Goal: Communication & Community: Ask a question

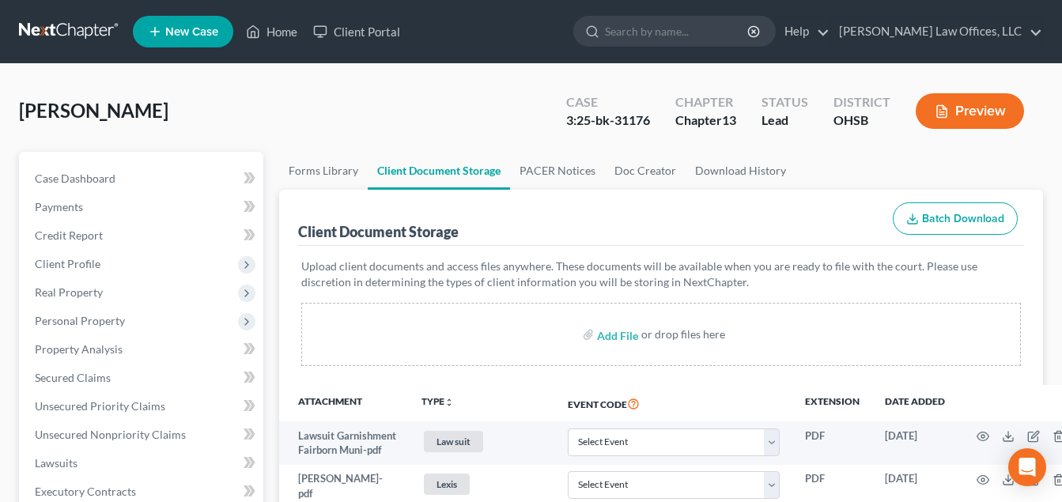
select select "7"
select select "52"
click at [272, 35] on link "Home" at bounding box center [271, 31] width 67 height 28
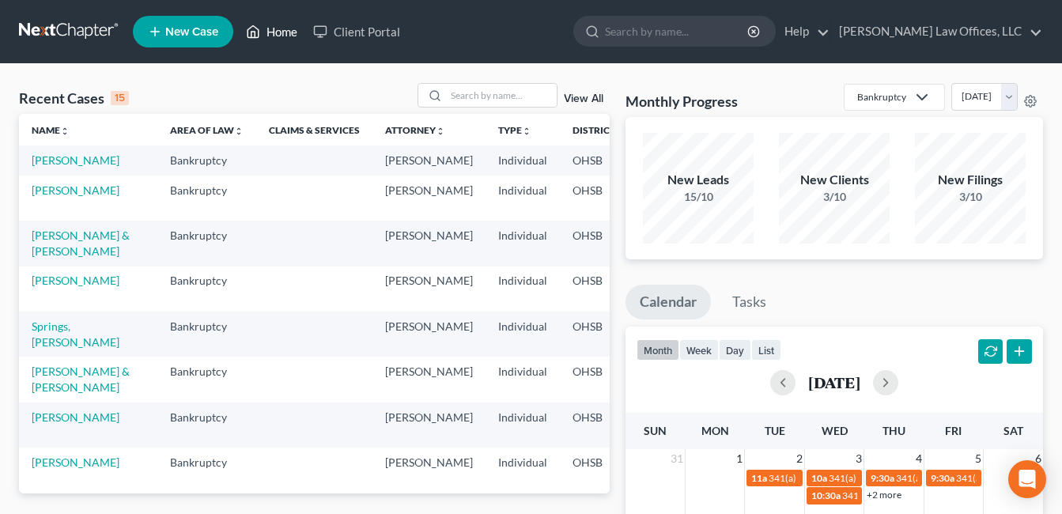
click at [238, 17] on link "Home" at bounding box center [271, 31] width 67 height 28
click at [462, 102] on input "search" at bounding box center [501, 95] width 111 height 23
type input "fields"
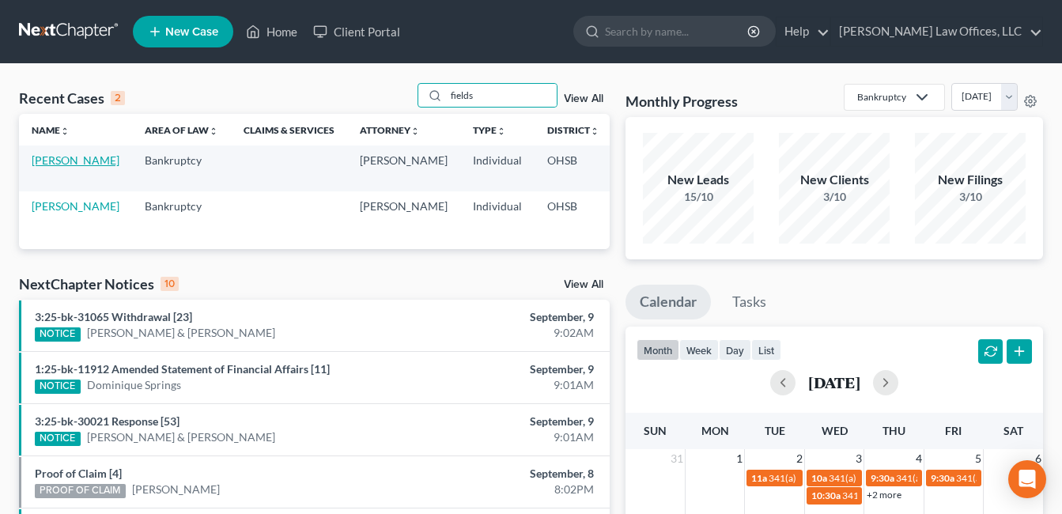
click at [53, 167] on link "[PERSON_NAME]" at bounding box center [76, 159] width 88 height 13
select select "4"
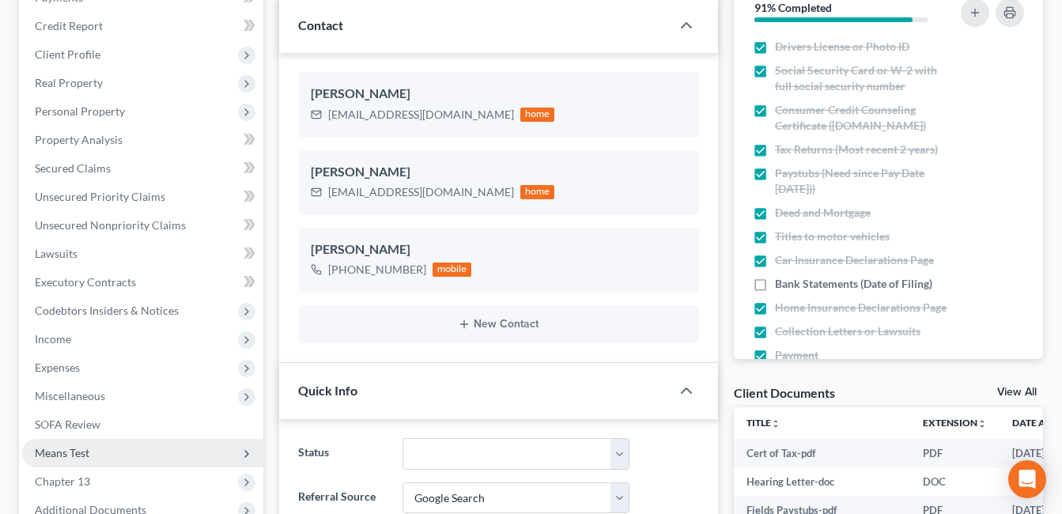
scroll to position [237, 0]
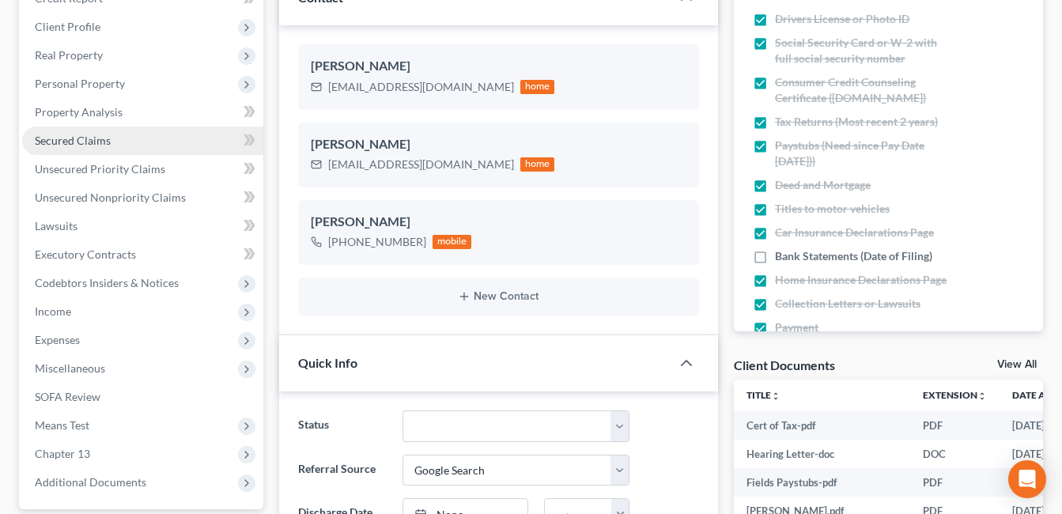
click at [132, 143] on link "Secured Claims" at bounding box center [142, 141] width 241 height 28
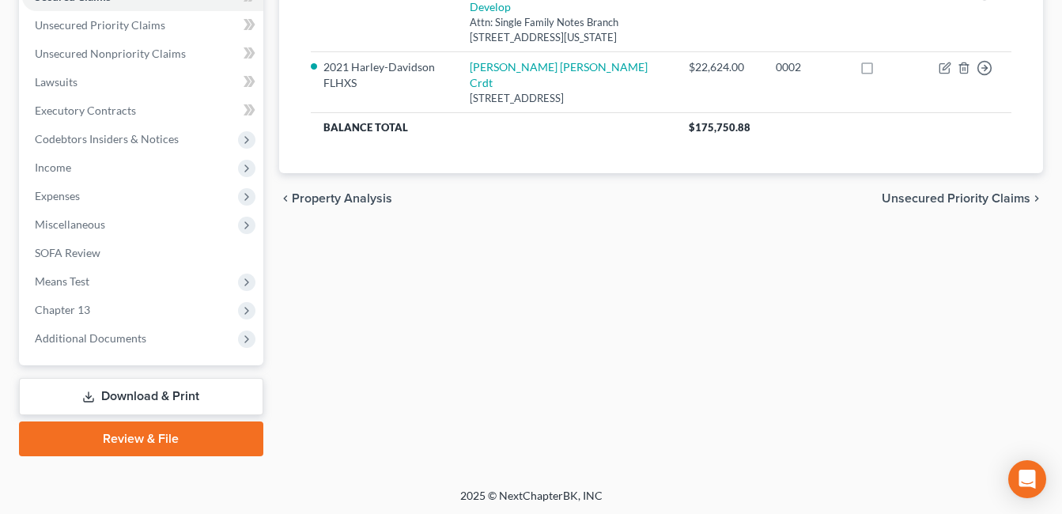
scroll to position [384, 0]
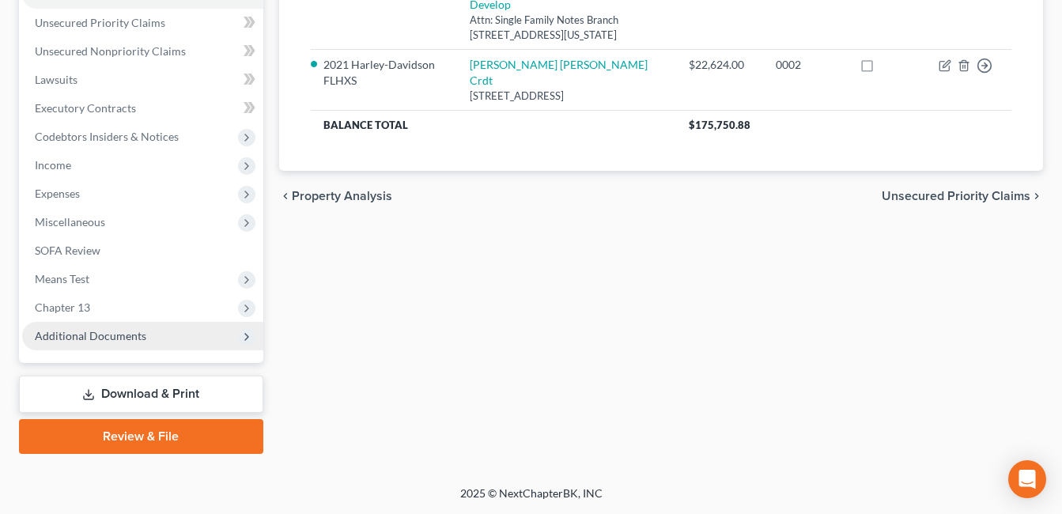
click at [148, 329] on span "Additional Documents" at bounding box center [142, 336] width 241 height 28
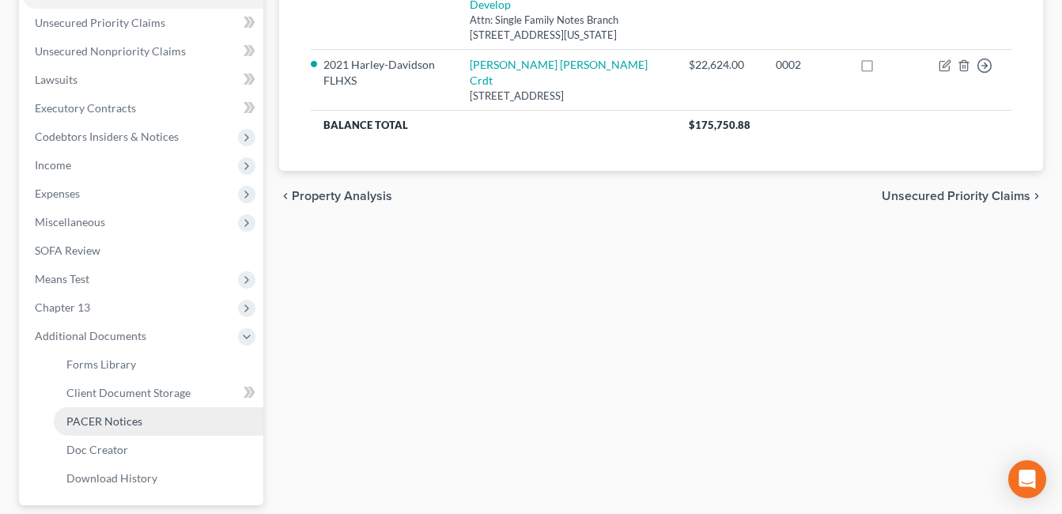
click at [138, 418] on span "PACER Notices" at bounding box center [104, 421] width 76 height 13
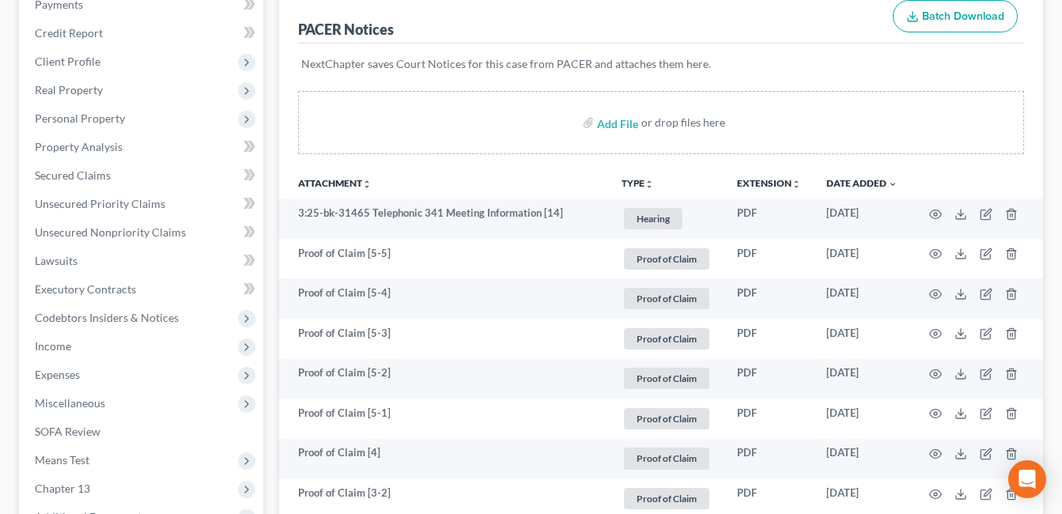
scroll to position [237, 0]
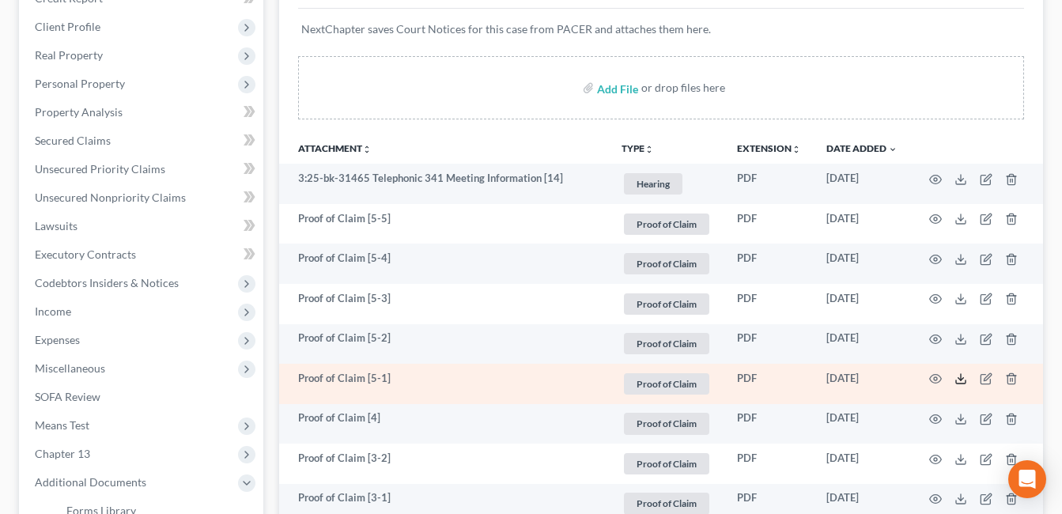
click at [960, 382] on icon at bounding box center [961, 379] width 13 height 13
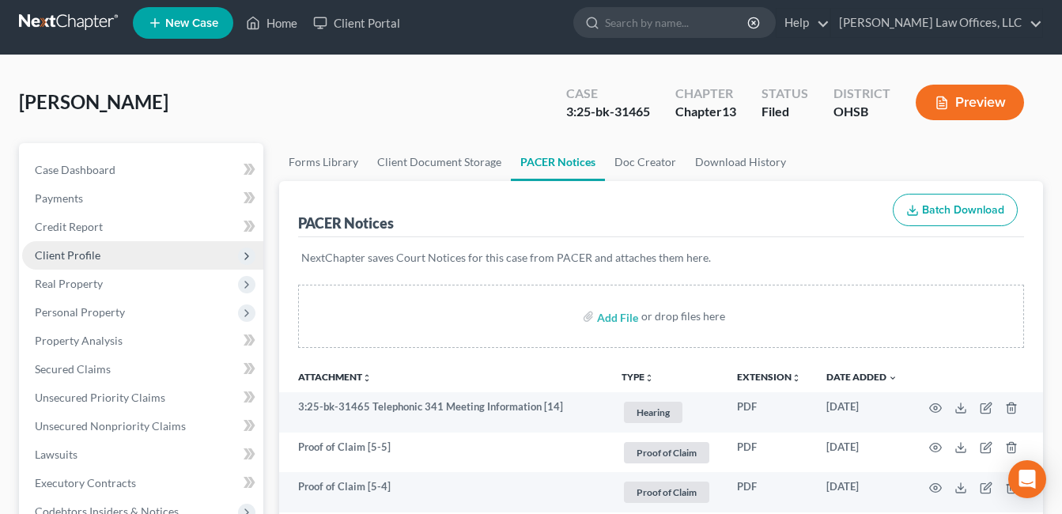
scroll to position [0, 0]
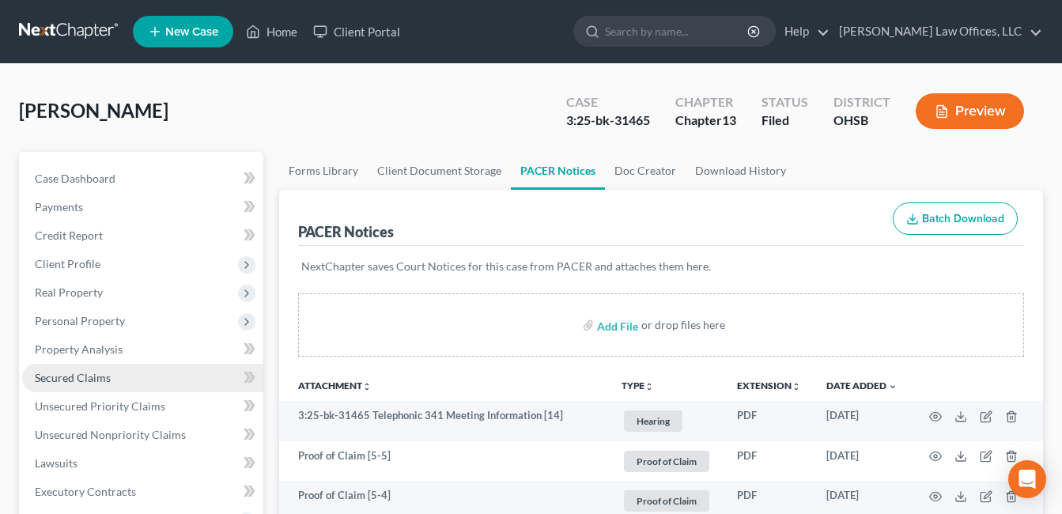
click at [100, 374] on span "Secured Claims" at bounding box center [73, 377] width 76 height 13
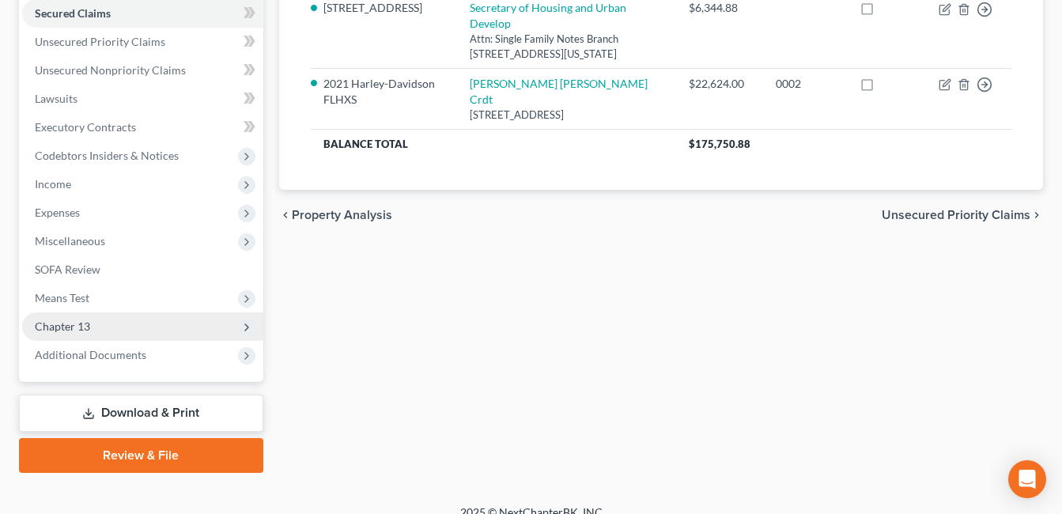
scroll to position [384, 0]
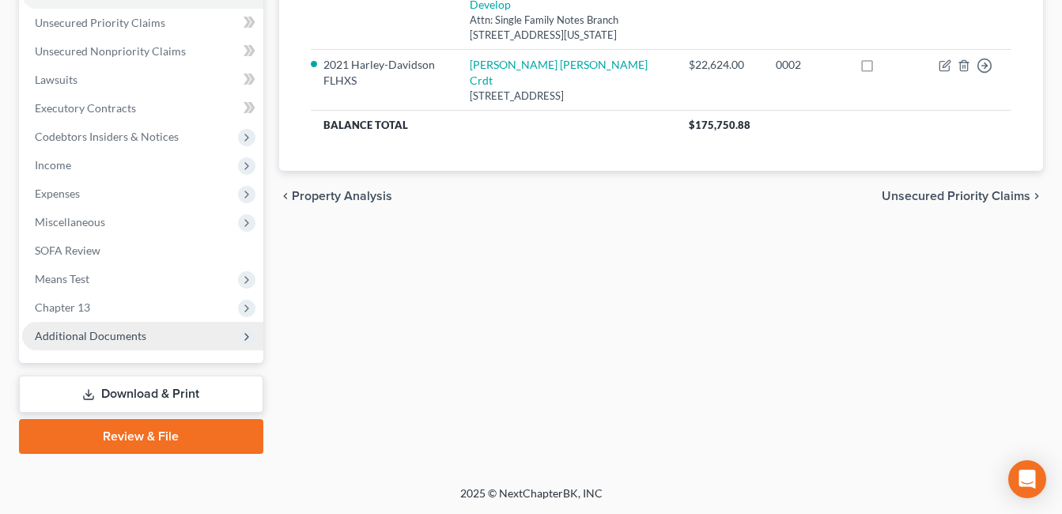
click at [127, 342] on span "Additional Documents" at bounding box center [91, 335] width 112 height 13
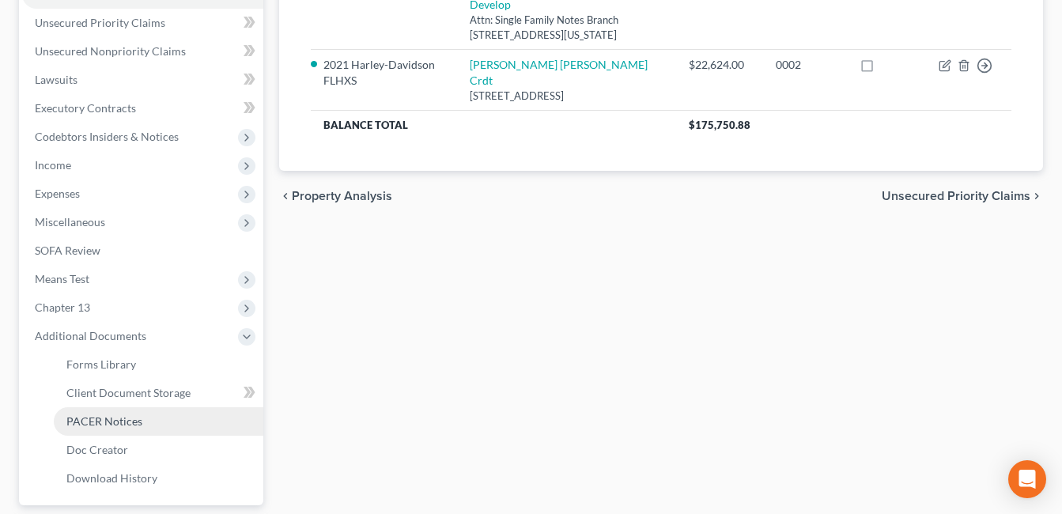
click at [134, 428] on link "PACER Notices" at bounding box center [159, 421] width 210 height 28
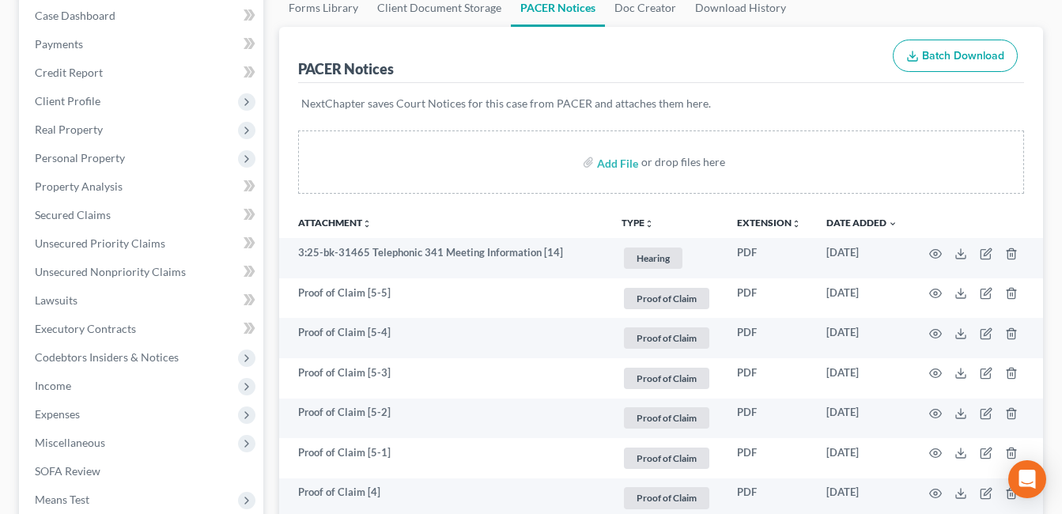
scroll to position [396, 0]
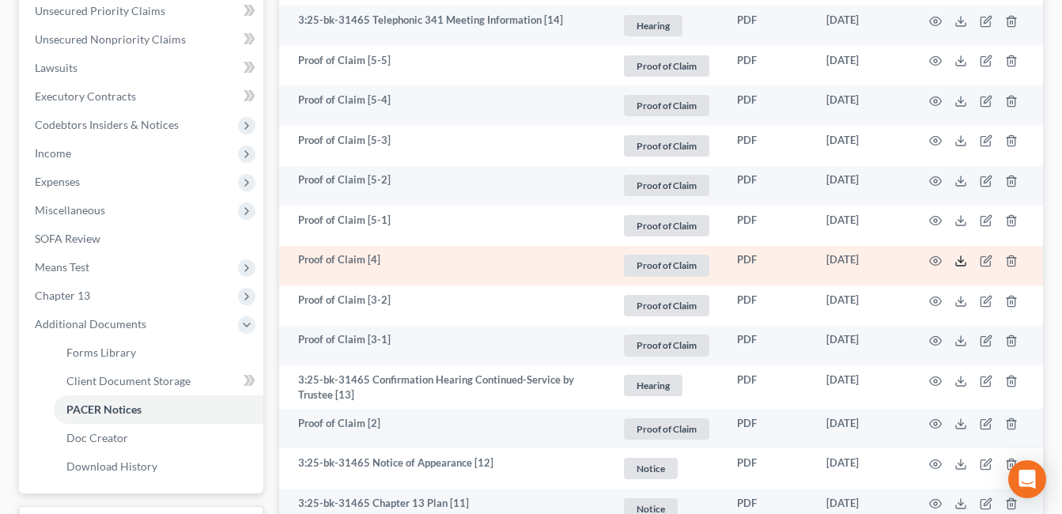
click at [957, 260] on icon at bounding box center [961, 261] width 13 height 13
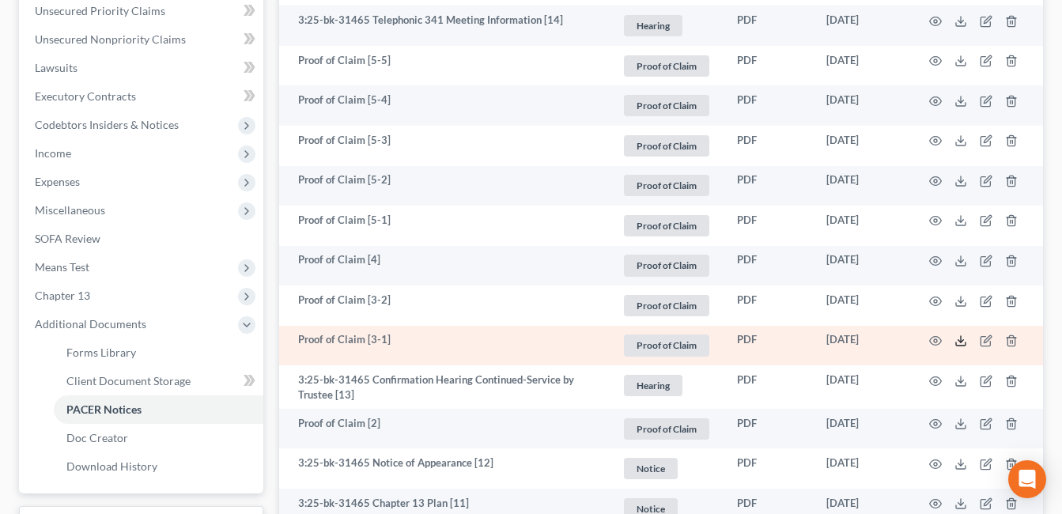
click at [956, 341] on icon at bounding box center [961, 341] width 13 height 13
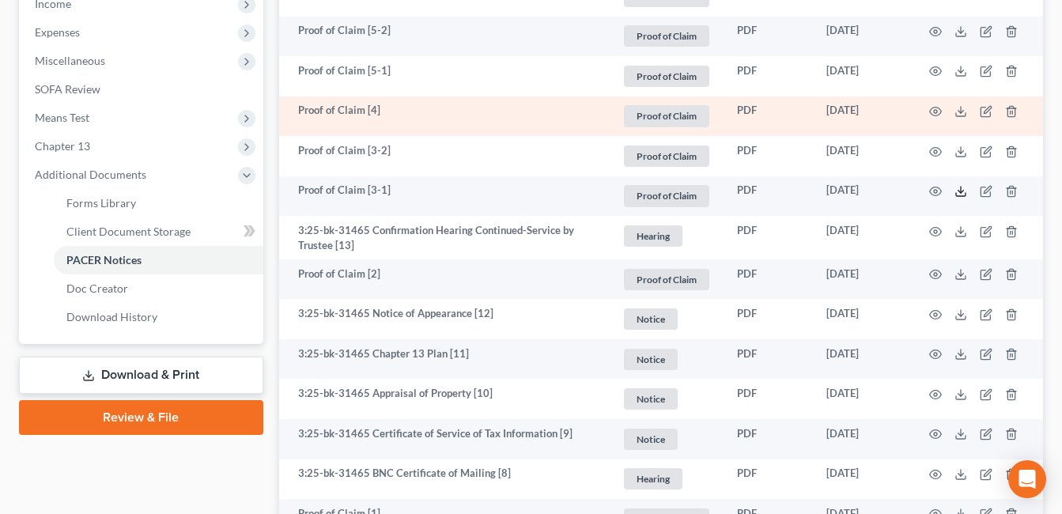
scroll to position [554, 0]
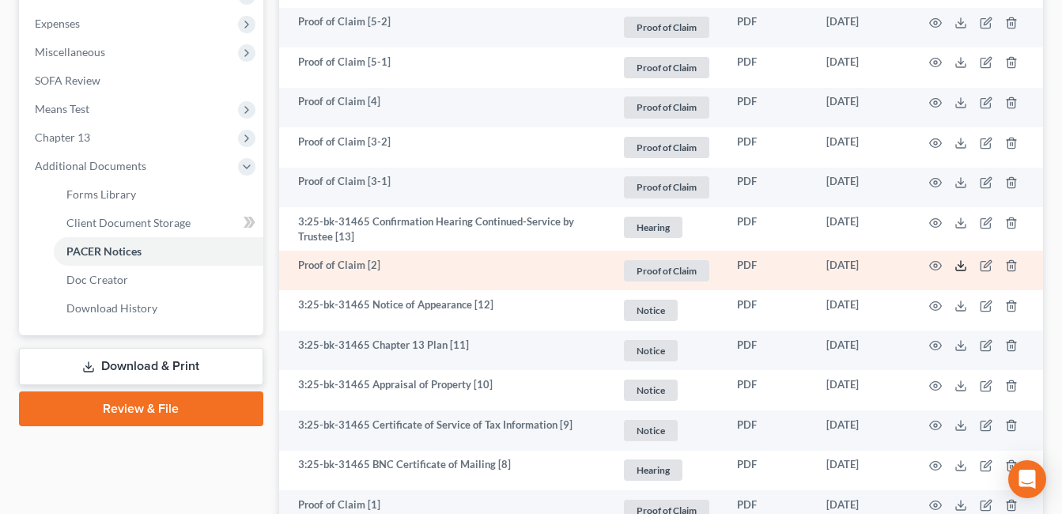
click at [958, 266] on icon at bounding box center [961, 265] width 13 height 13
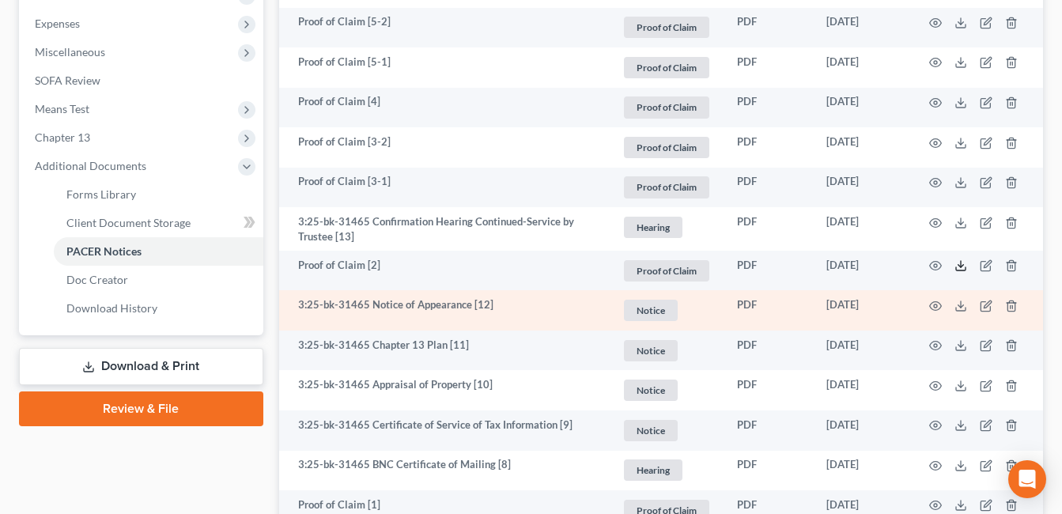
scroll to position [633, 0]
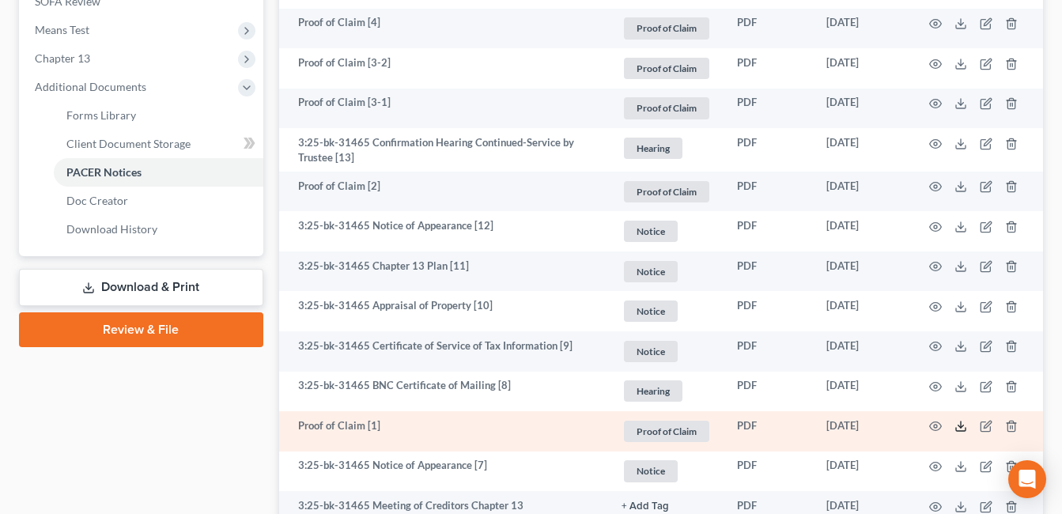
drag, startPoint x: 961, startPoint y: 426, endPoint x: 954, endPoint y: 421, distance: 9.0
click at [961, 426] on line at bounding box center [961, 425] width 0 height 6
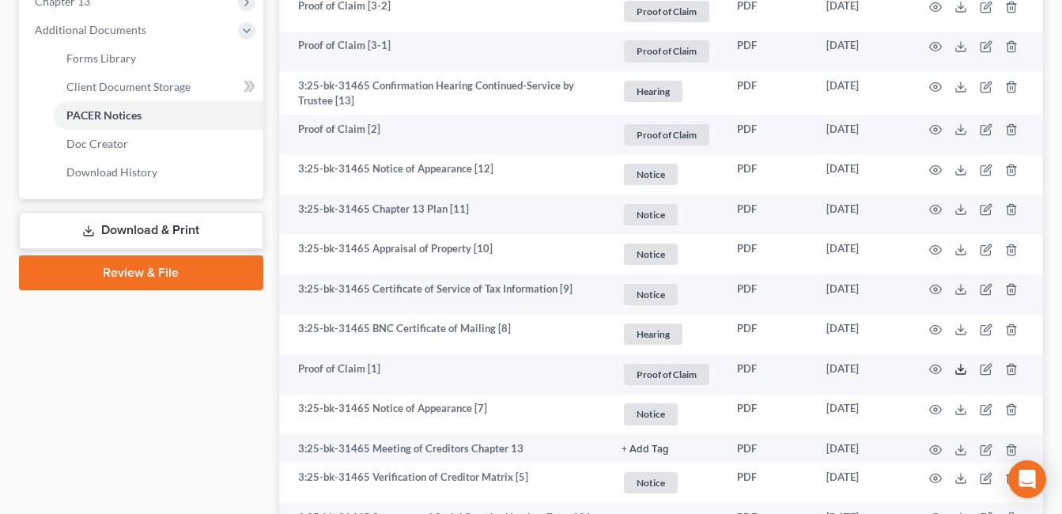
scroll to position [475, 0]
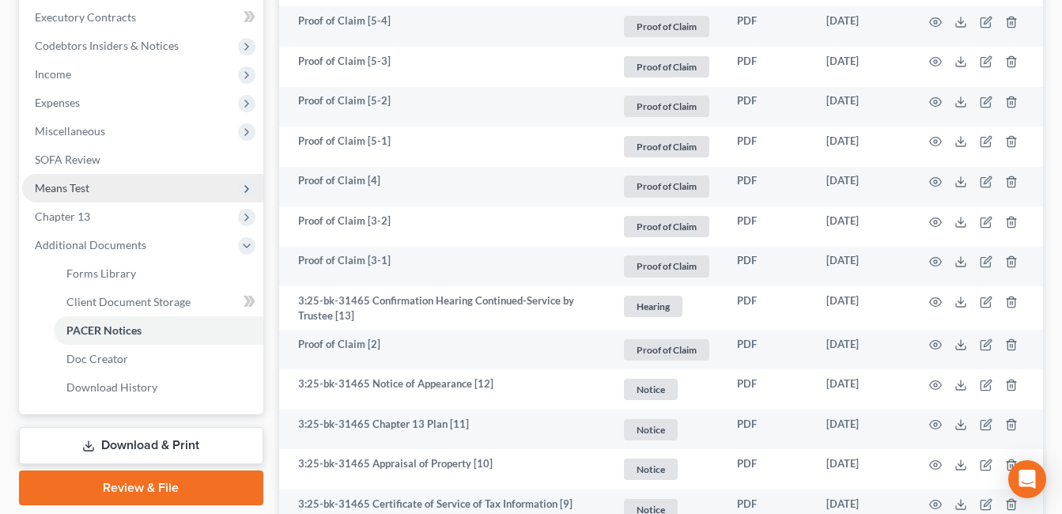
drag, startPoint x: 110, startPoint y: 79, endPoint x: 127, endPoint y: 201, distance: 123.1
click at [110, 79] on span "Income" at bounding box center [142, 74] width 241 height 28
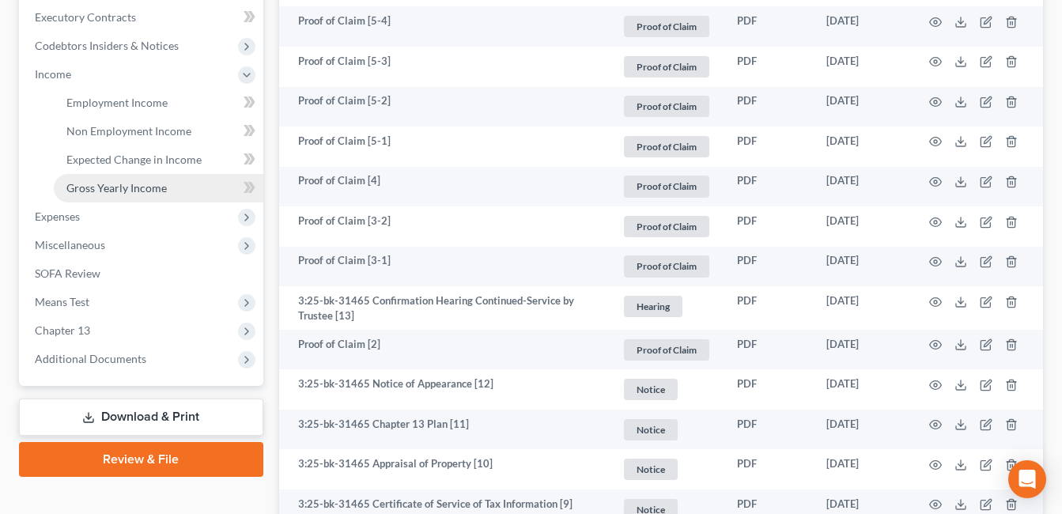
click at [122, 184] on span "Gross Yearly Income" at bounding box center [116, 187] width 100 height 13
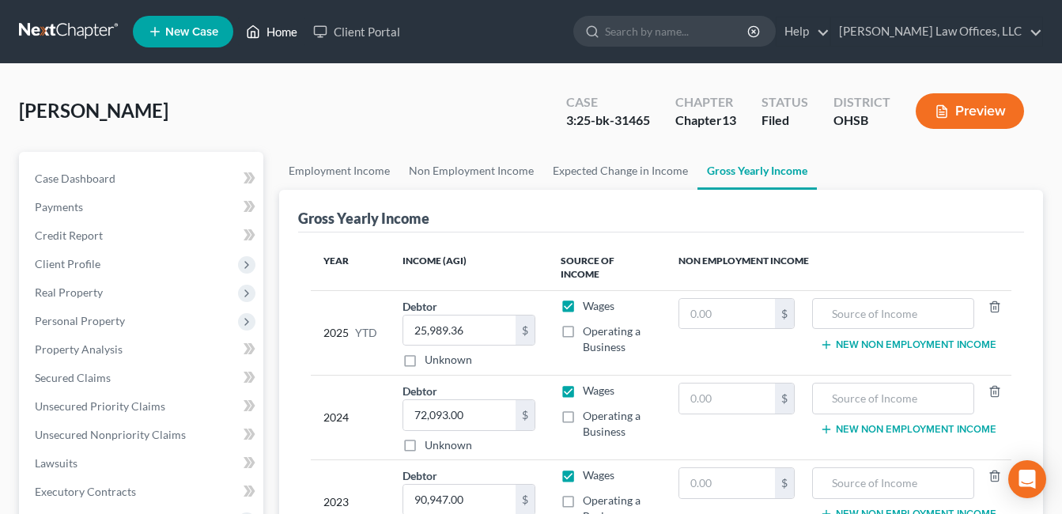
click at [282, 30] on link "Home" at bounding box center [271, 31] width 67 height 28
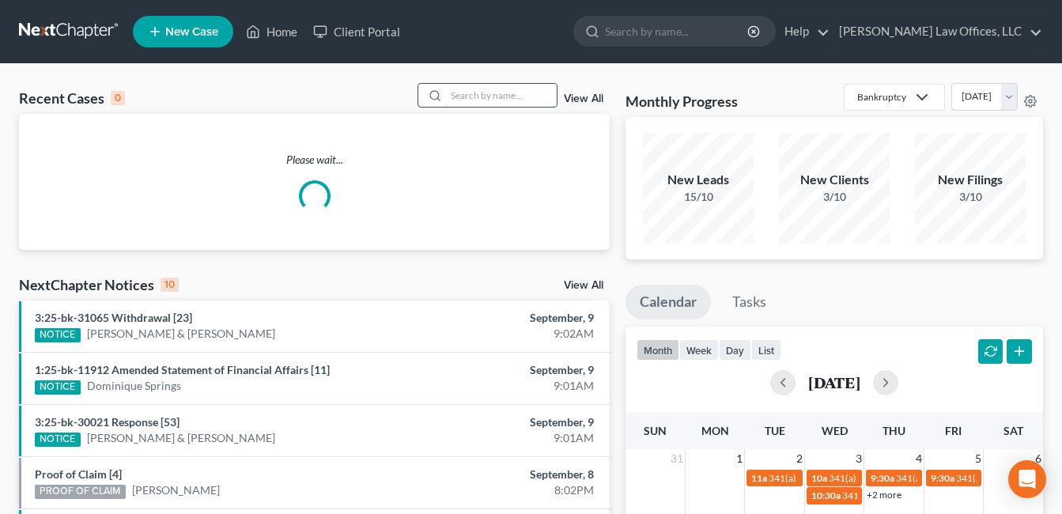
click at [476, 95] on input "search" at bounding box center [501, 95] width 111 height 23
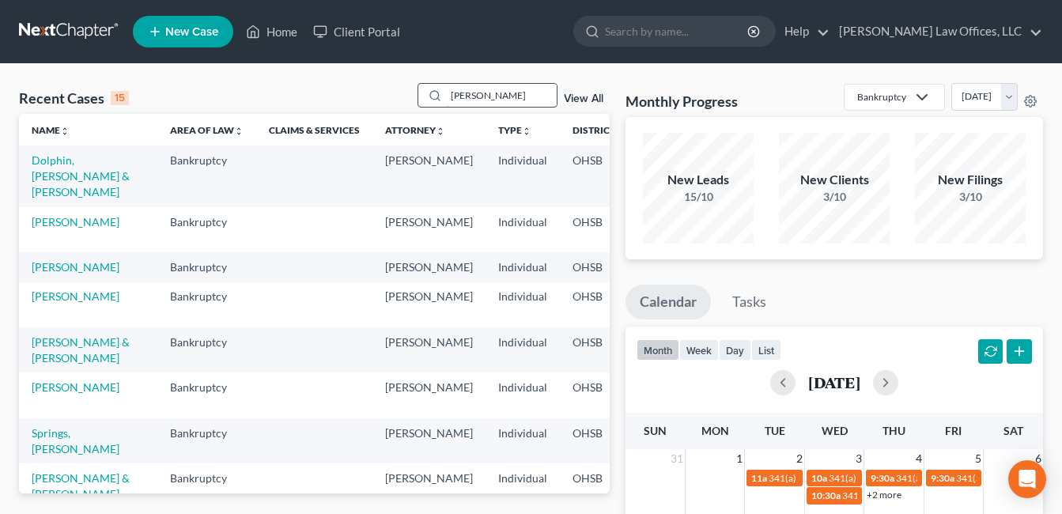
type input "[PERSON_NAME]"
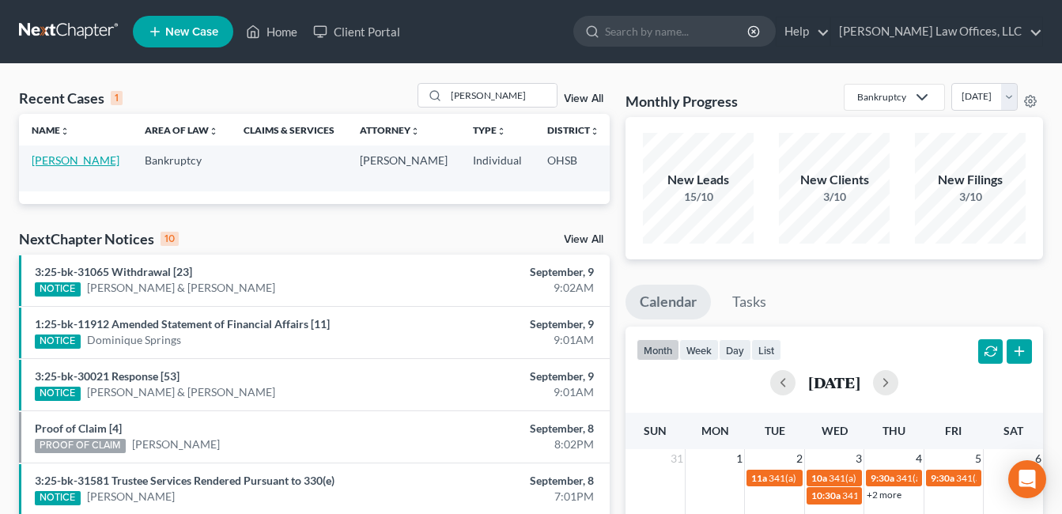
click at [64, 158] on link "[PERSON_NAME]" at bounding box center [76, 159] width 88 height 13
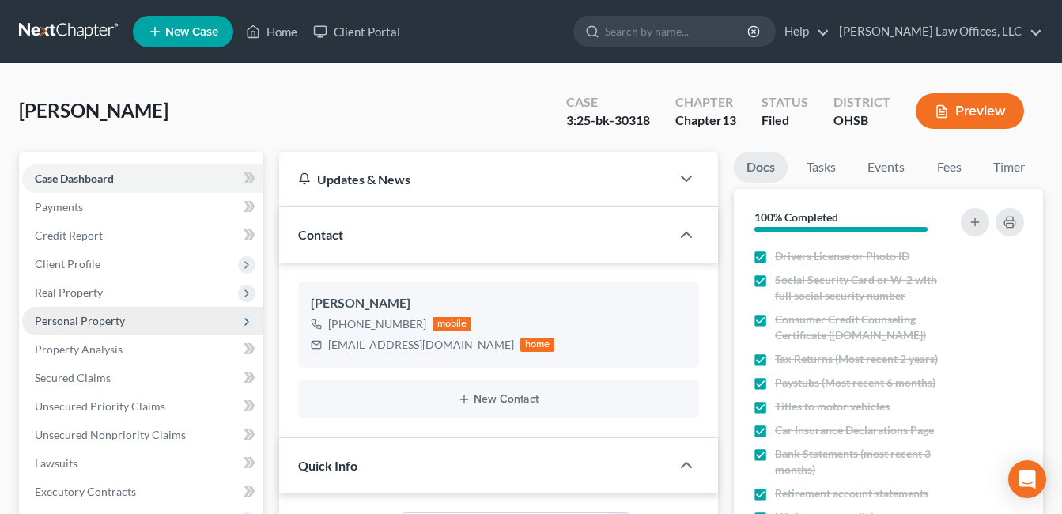
drag, startPoint x: 93, startPoint y: 297, endPoint x: 96, endPoint y: 320, distance: 23.1
click at [93, 298] on span "Real Property" at bounding box center [69, 292] width 68 height 13
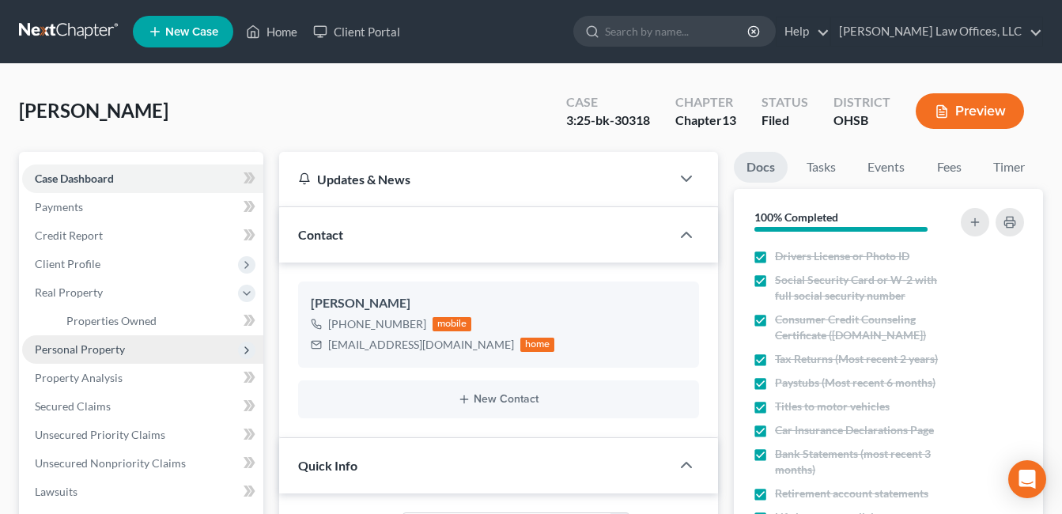
click at [101, 344] on span "Personal Property" at bounding box center [80, 349] width 90 height 13
click at [105, 352] on span "Vehicles Owned" at bounding box center [105, 349] width 79 height 13
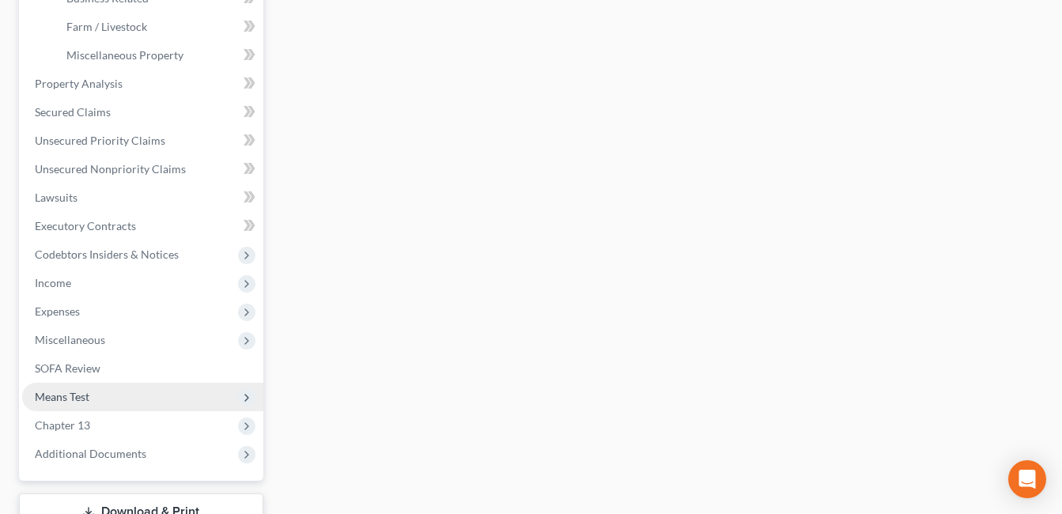
scroll to position [554, 0]
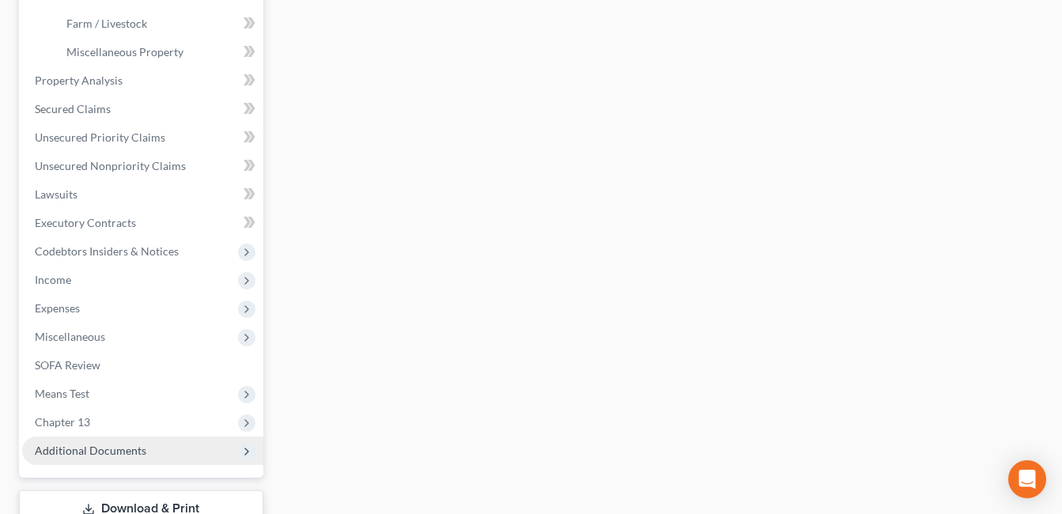
click at [98, 449] on span "Additional Documents" at bounding box center [91, 450] width 112 height 13
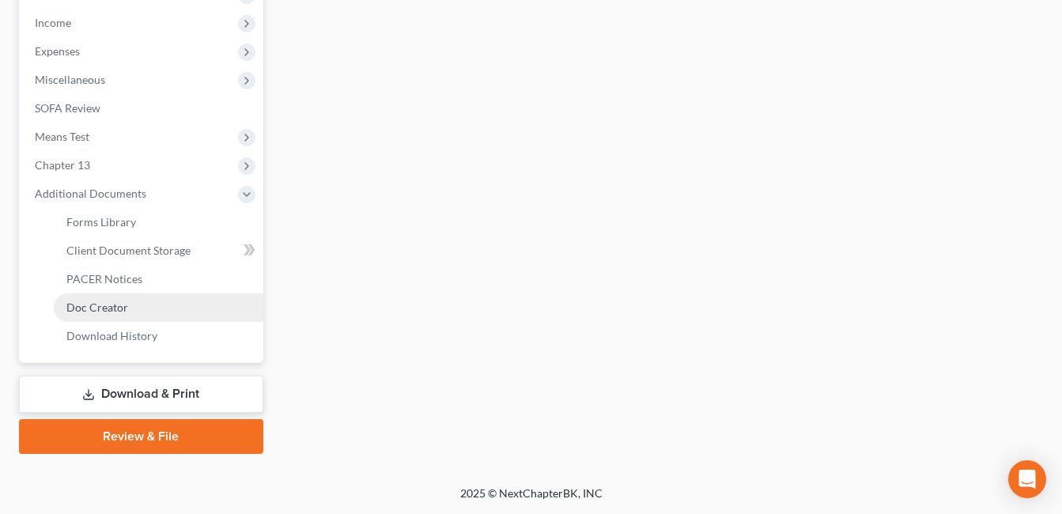
scroll to position [526, 0]
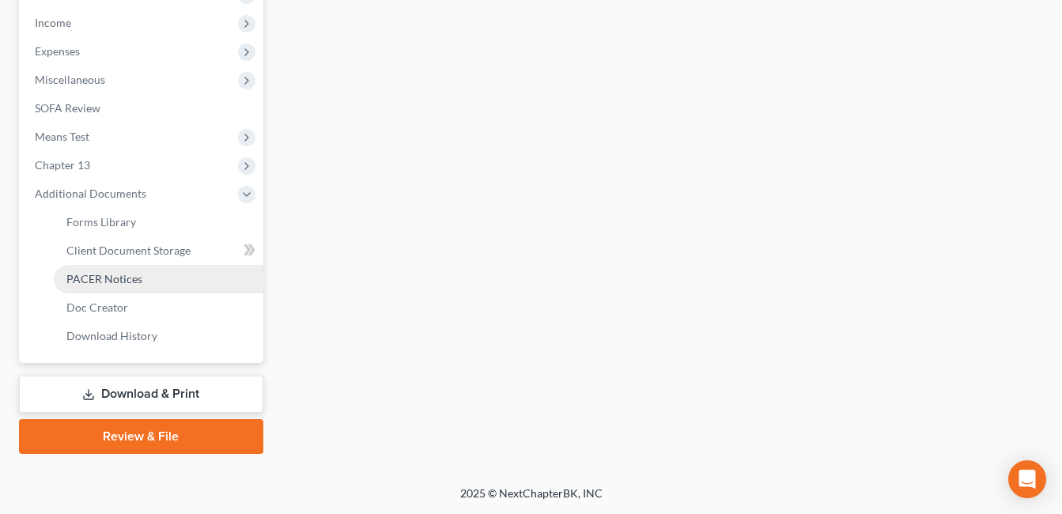
click at [167, 282] on link "PACER Notices" at bounding box center [159, 279] width 210 height 28
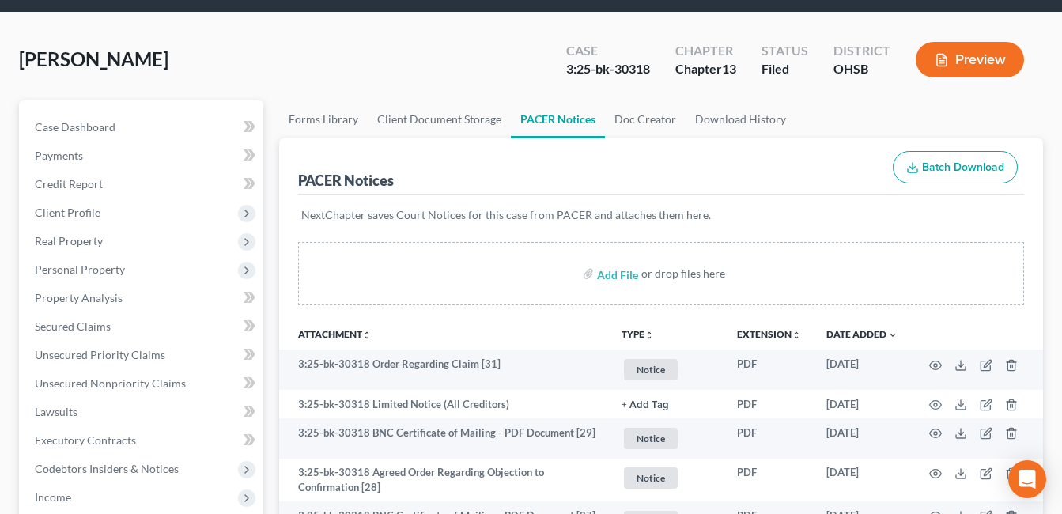
scroll to position [79, 0]
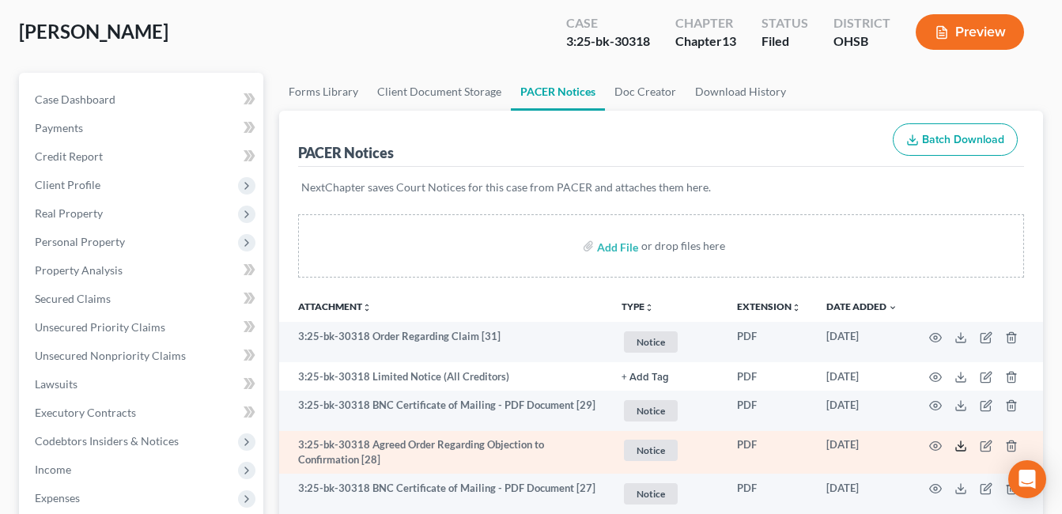
click at [965, 446] on icon at bounding box center [961, 446] width 13 height 13
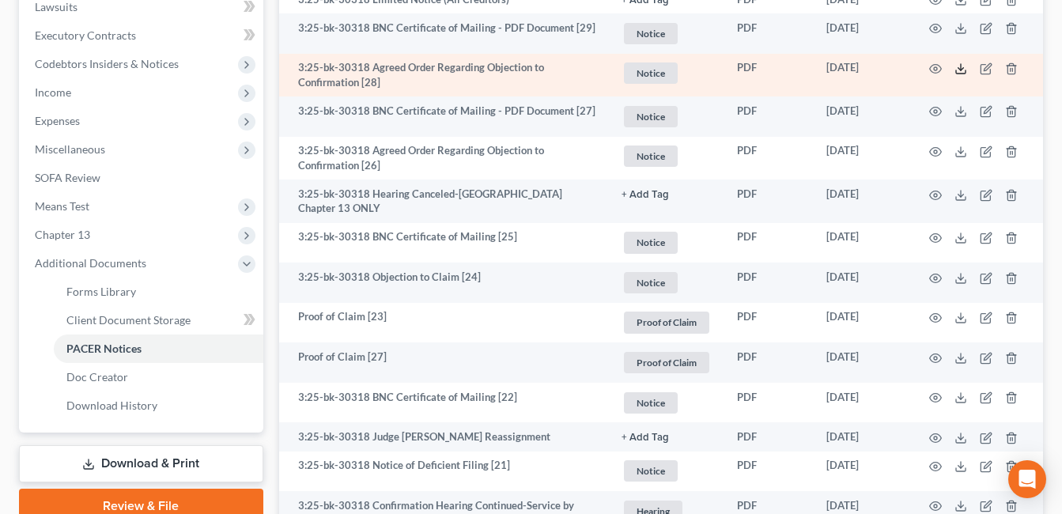
scroll to position [475, 0]
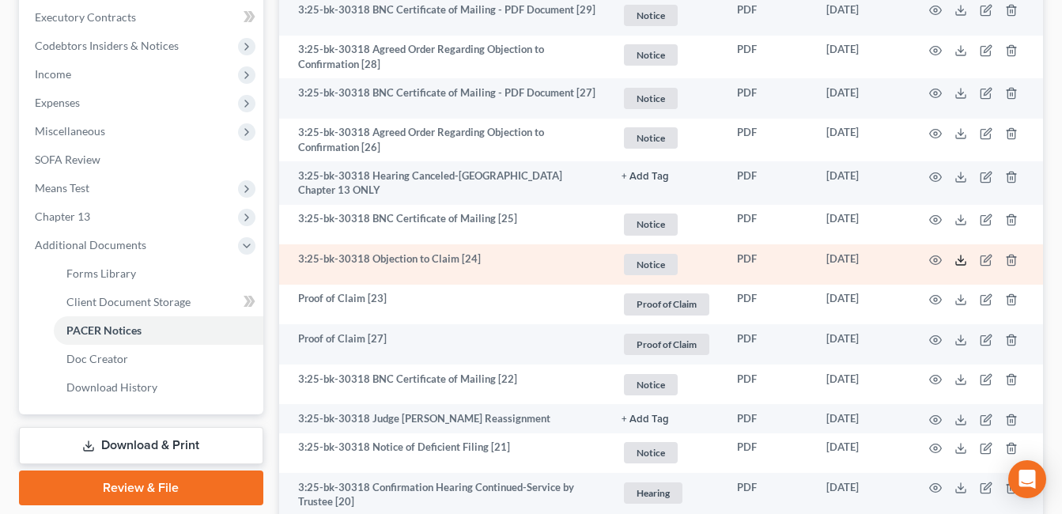
click at [960, 254] on icon at bounding box center [961, 260] width 13 height 13
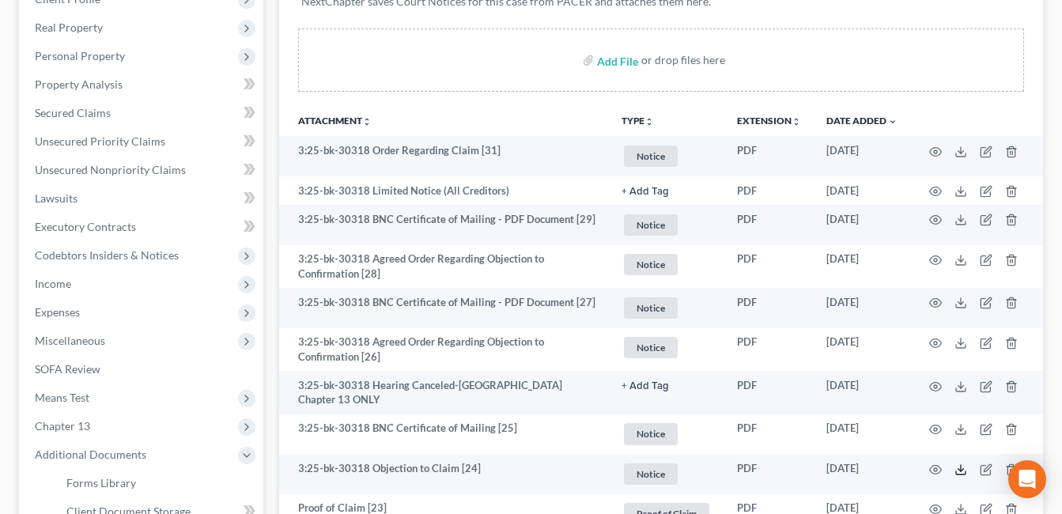
scroll to position [158, 0]
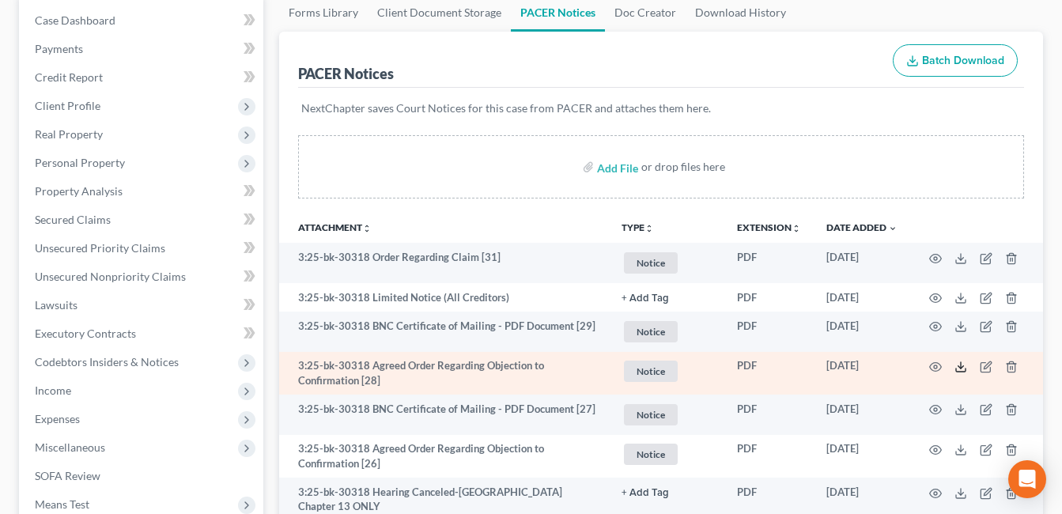
click at [958, 365] on icon at bounding box center [961, 367] width 13 height 13
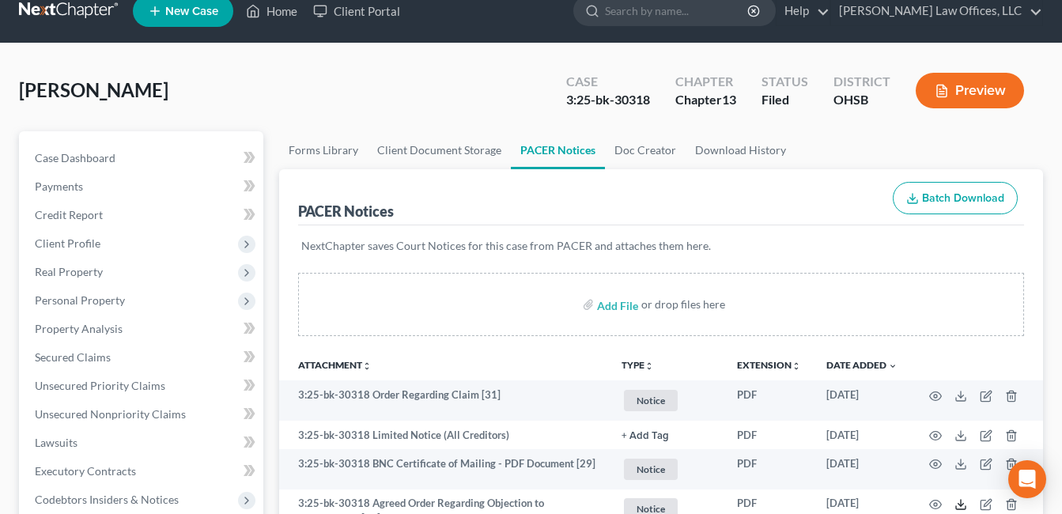
scroll to position [0, 0]
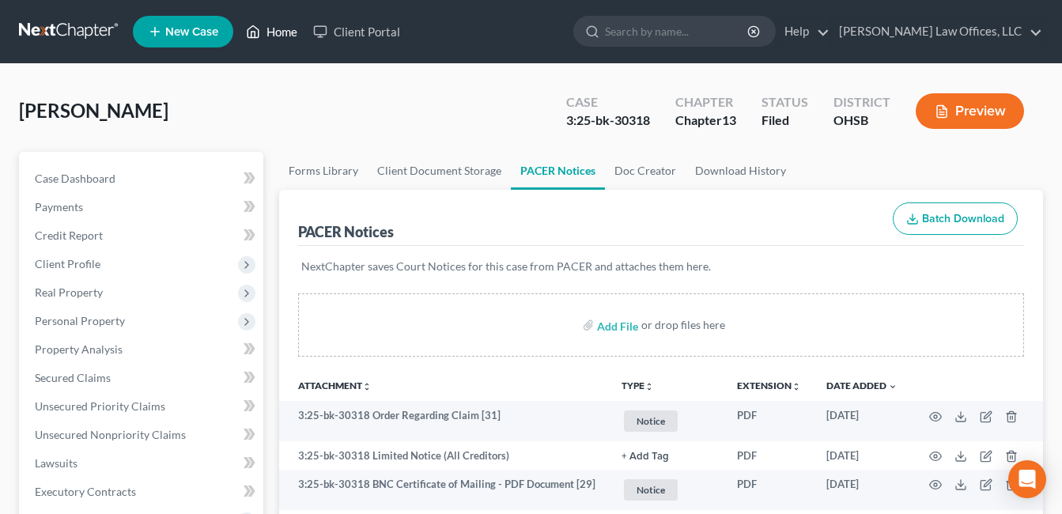
drag, startPoint x: 276, startPoint y: 29, endPoint x: 486, endPoint y: 118, distance: 227.6
click at [276, 29] on link "Home" at bounding box center [271, 31] width 67 height 28
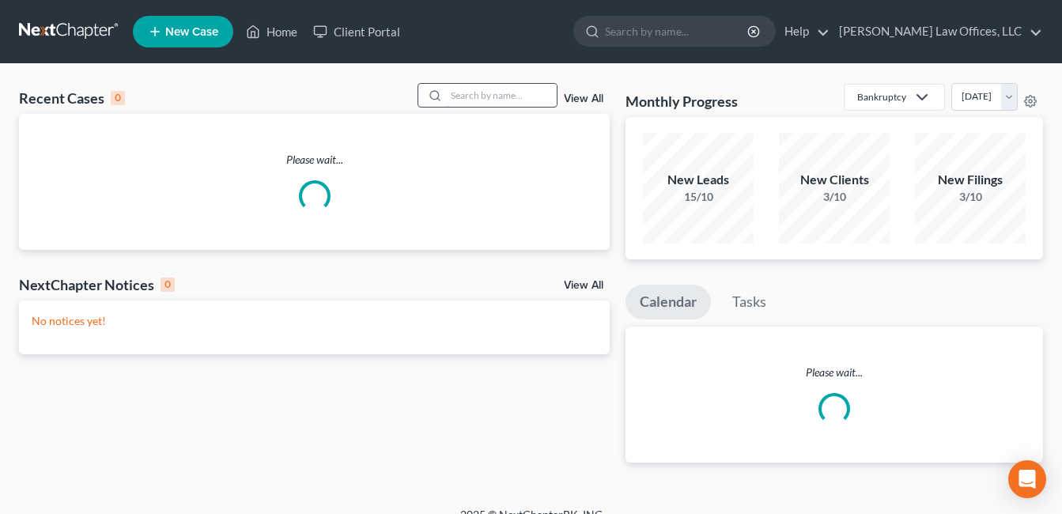
click at [514, 95] on input "search" at bounding box center [501, 95] width 111 height 23
type input "core"
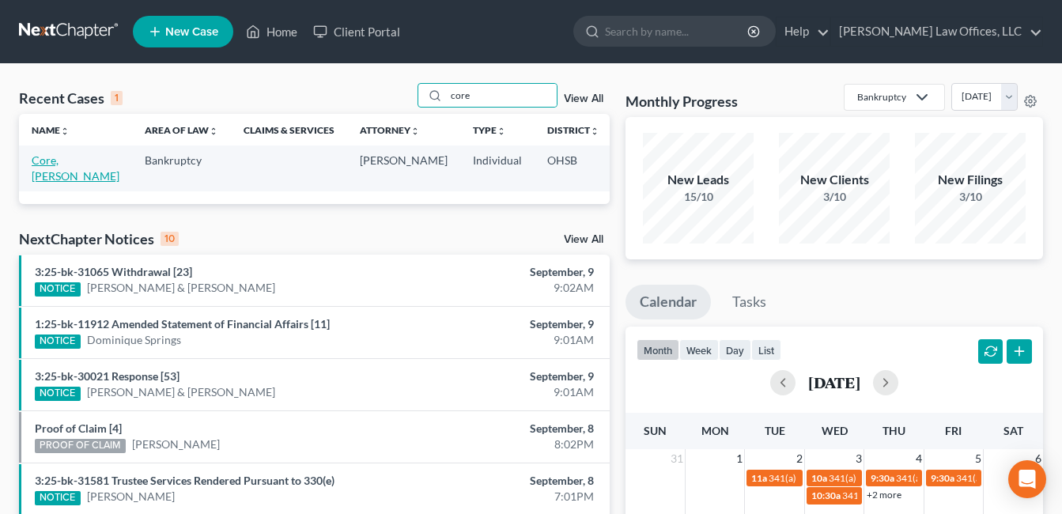
click at [46, 174] on link "Core, [PERSON_NAME]" at bounding box center [76, 167] width 88 height 29
select select "0"
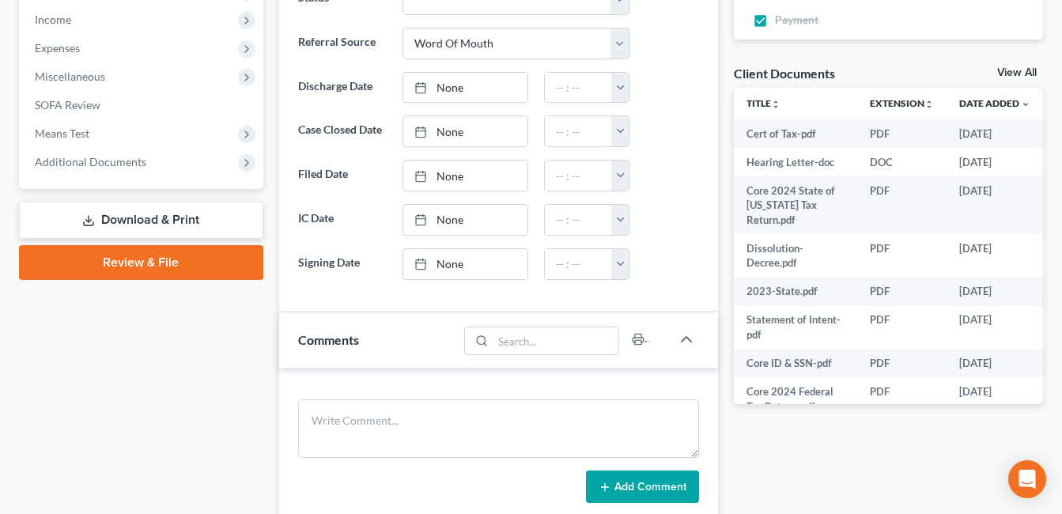
scroll to position [554, 0]
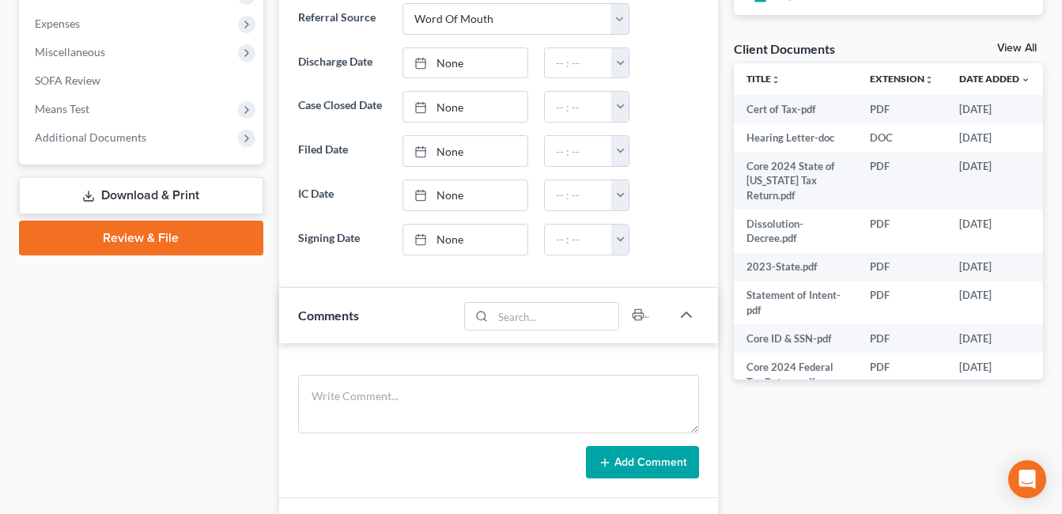
click at [92, 138] on span "Additional Documents" at bounding box center [91, 137] width 112 height 13
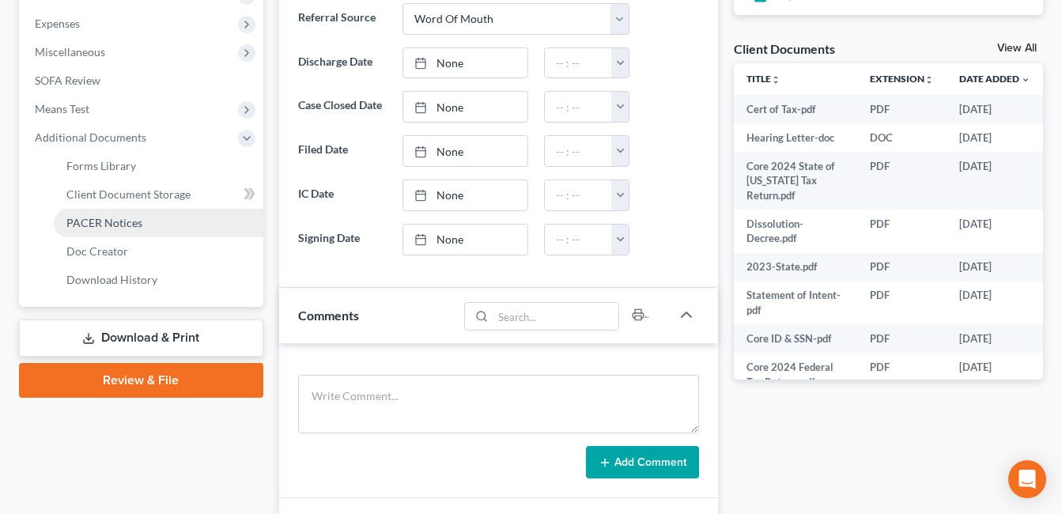
click at [135, 224] on span "PACER Notices" at bounding box center [104, 222] width 76 height 13
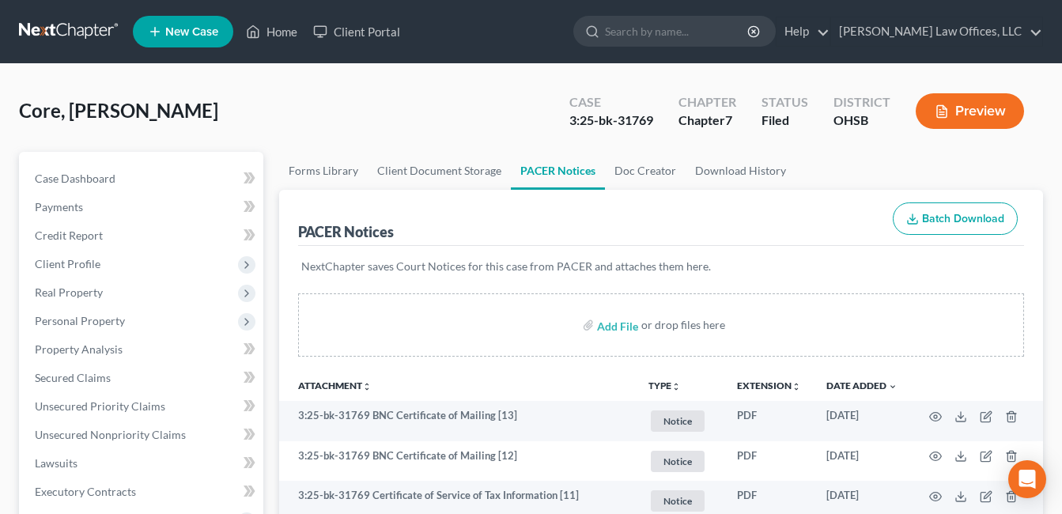
click at [262, 34] on link "Home" at bounding box center [271, 31] width 67 height 28
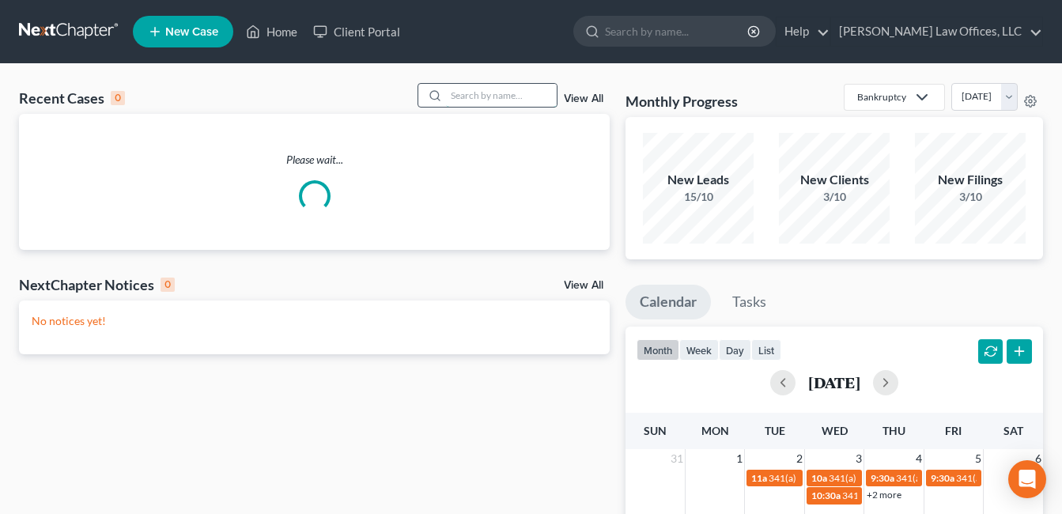
click at [490, 101] on input "search" at bounding box center [501, 95] width 111 height 23
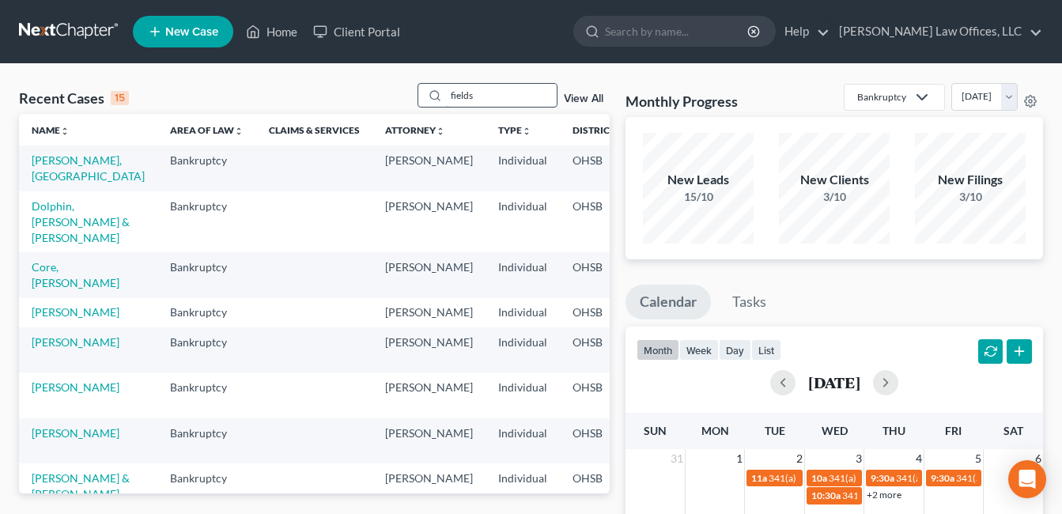
type input "fields"
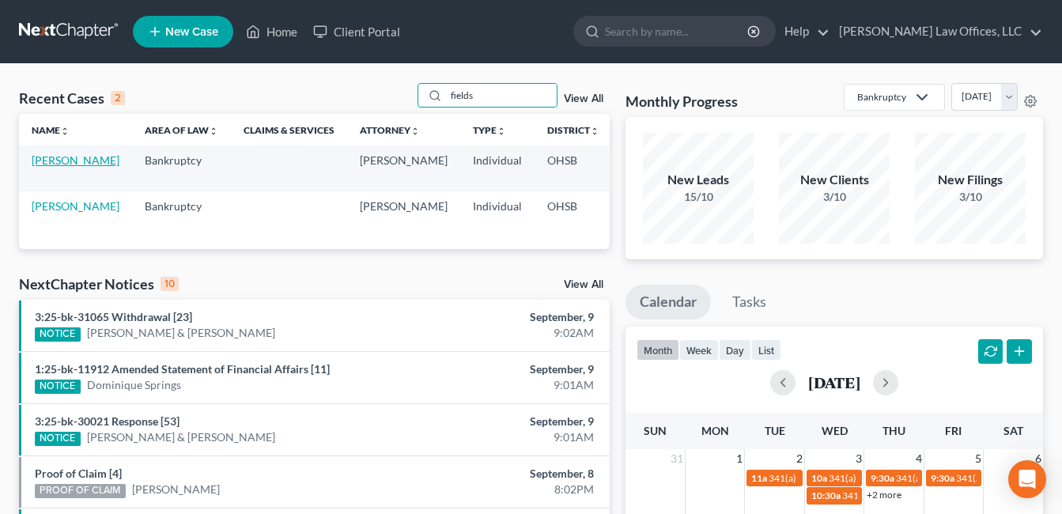
click at [48, 167] on link "[PERSON_NAME]" at bounding box center [76, 159] width 88 height 13
select select "4"
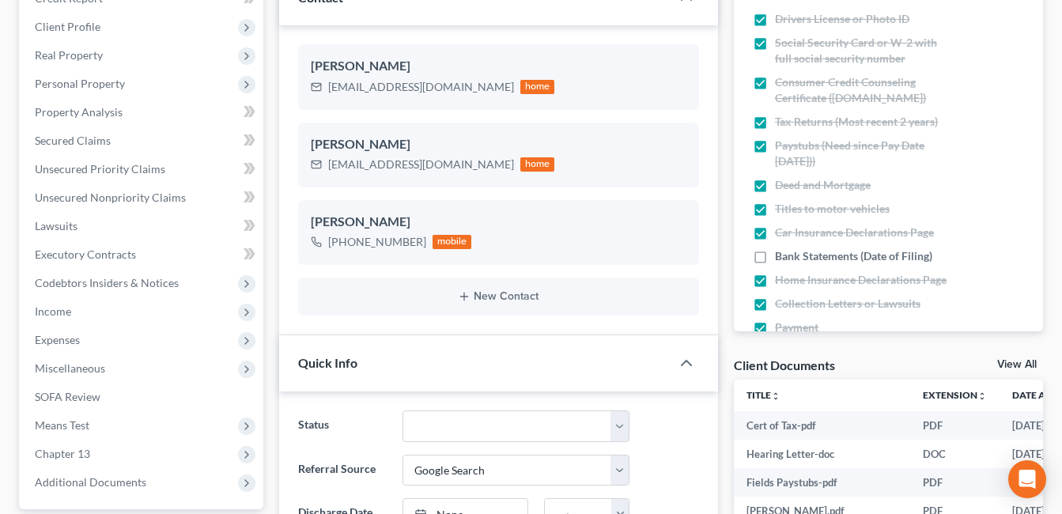
scroll to position [396, 0]
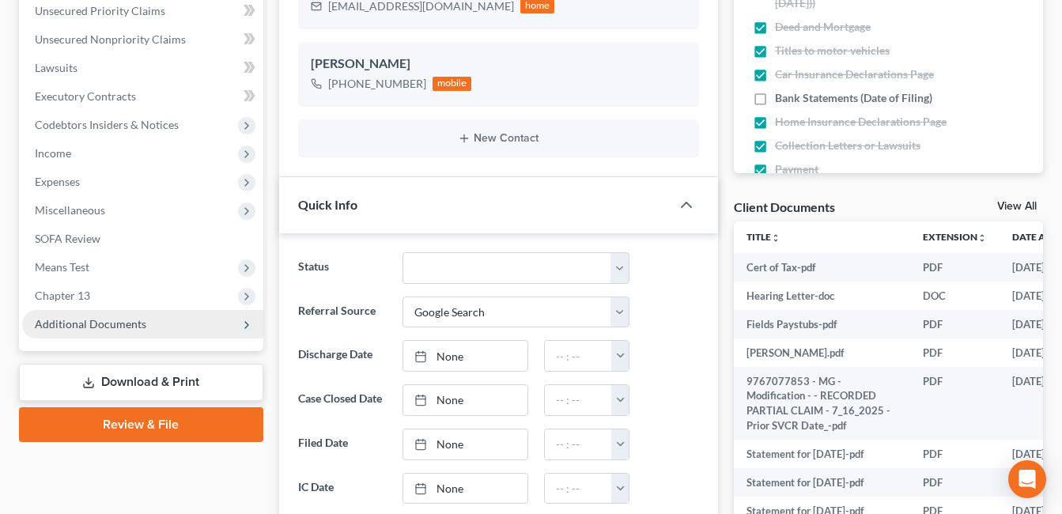
click at [100, 326] on span "Additional Documents" at bounding box center [91, 323] width 112 height 13
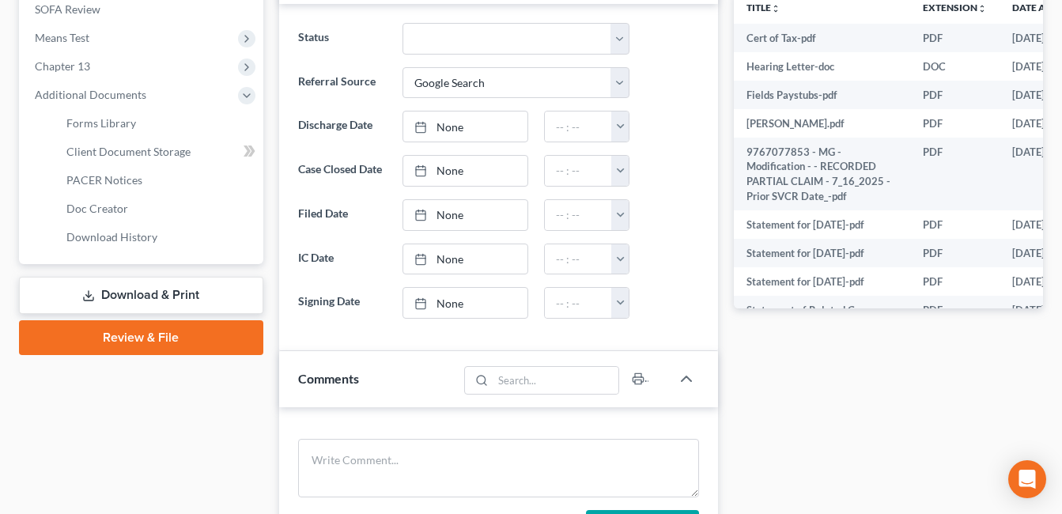
scroll to position [633, 0]
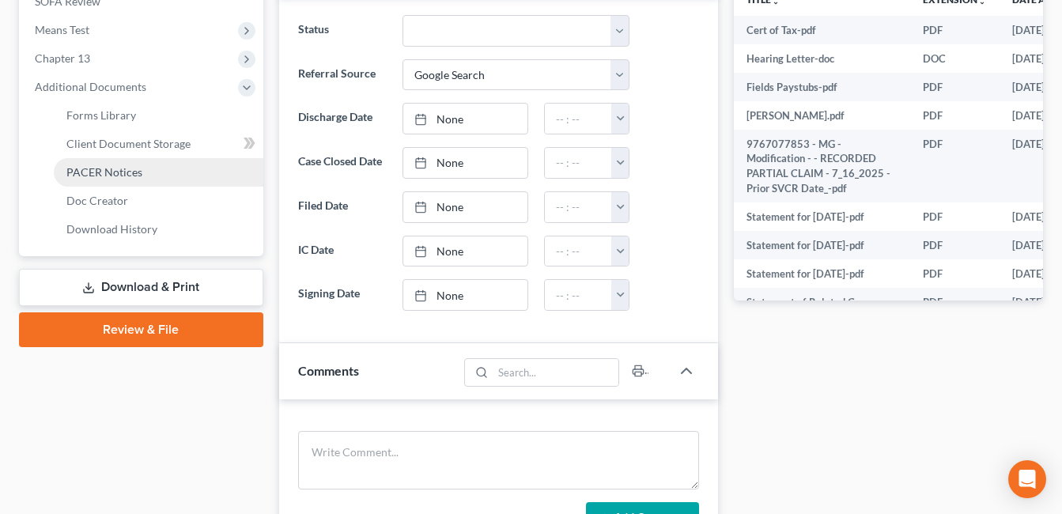
click at [127, 172] on span "PACER Notices" at bounding box center [104, 171] width 76 height 13
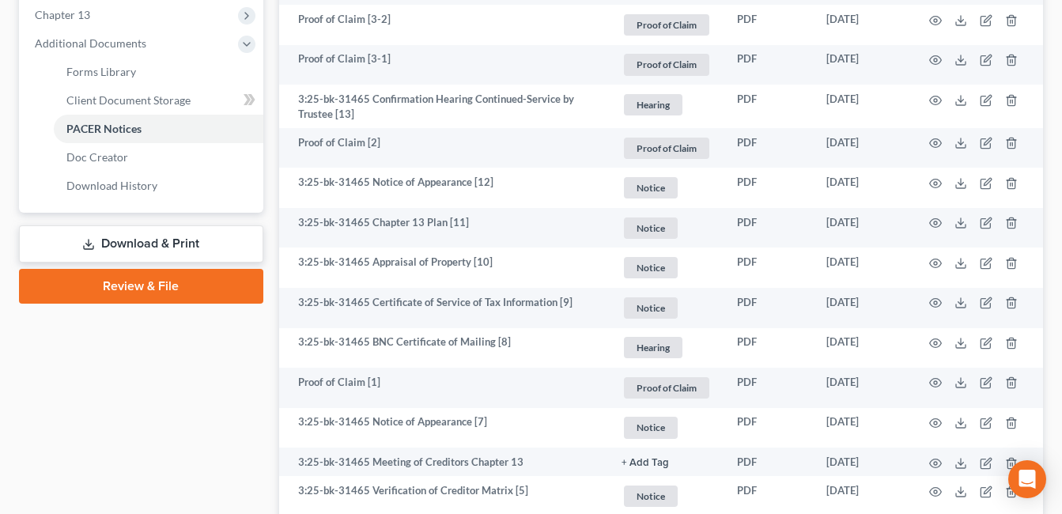
scroll to position [712, 0]
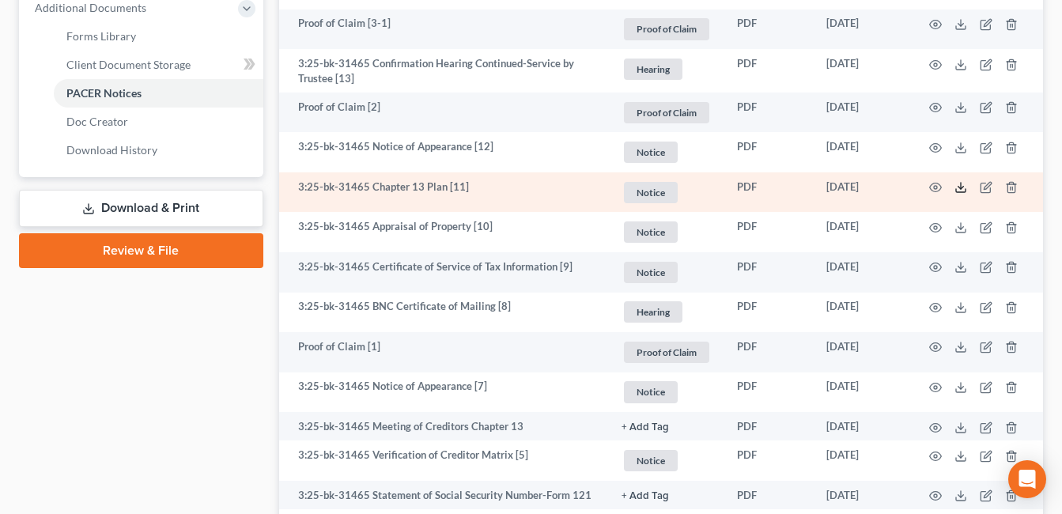
click at [960, 188] on polyline at bounding box center [962, 188] width 6 height 2
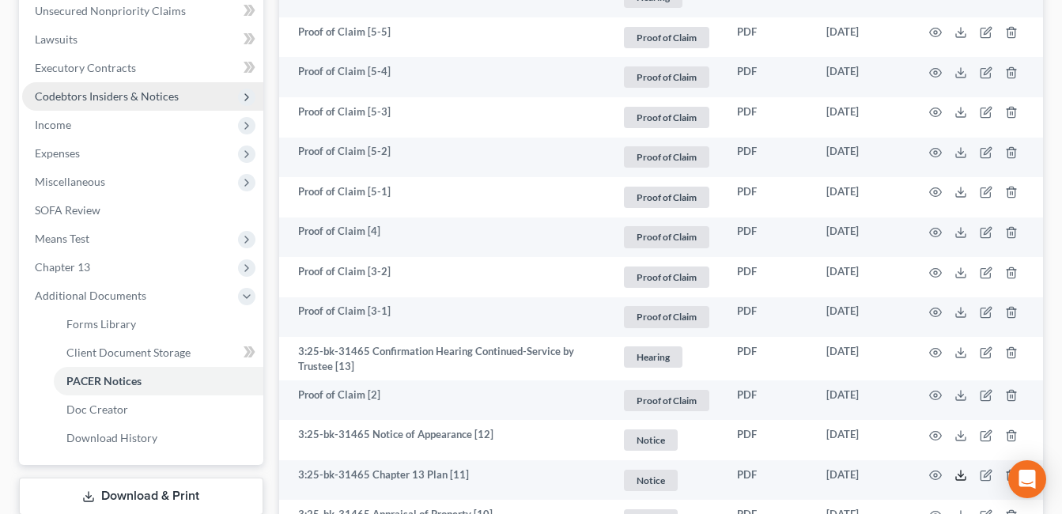
scroll to position [396, 0]
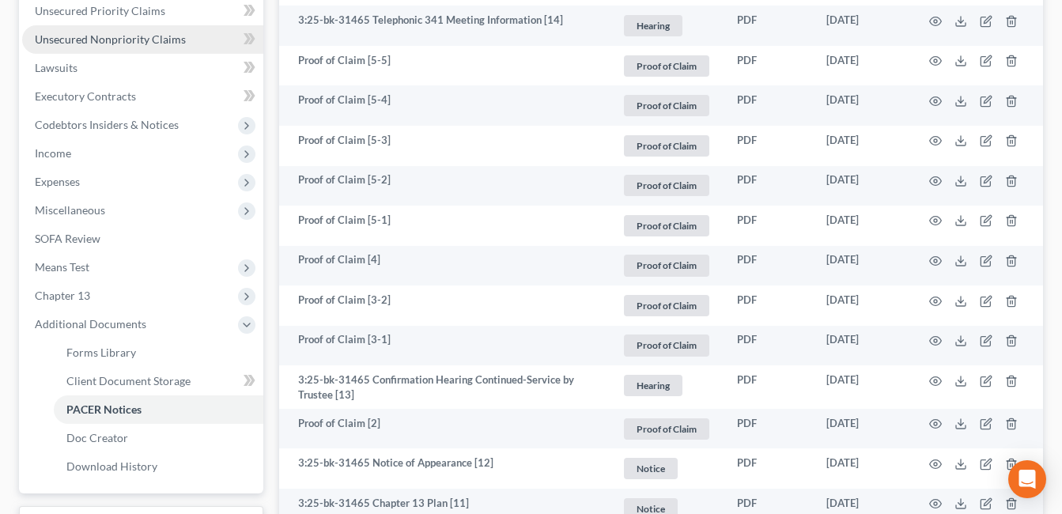
click at [127, 40] on span "Unsecured Nonpriority Claims" at bounding box center [110, 38] width 151 height 13
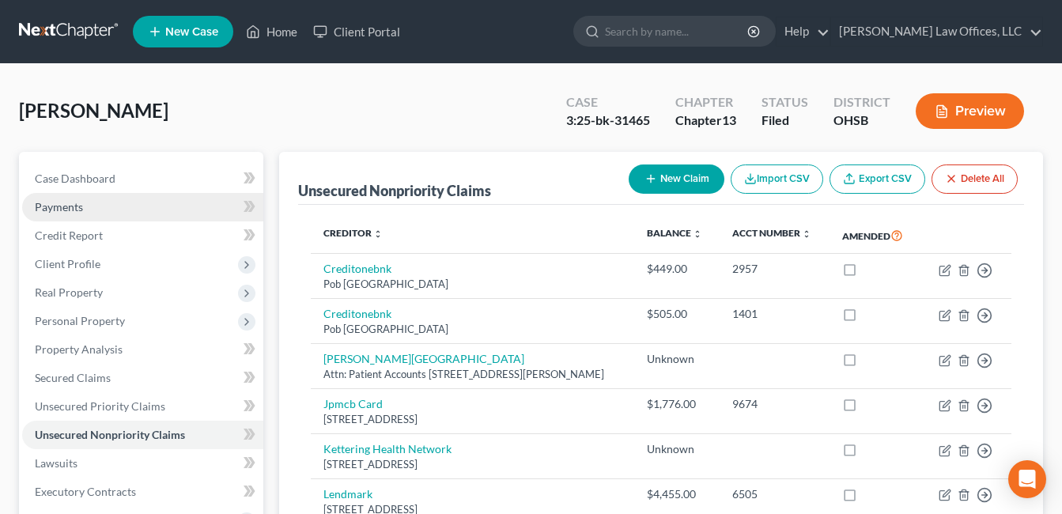
scroll to position [384, 0]
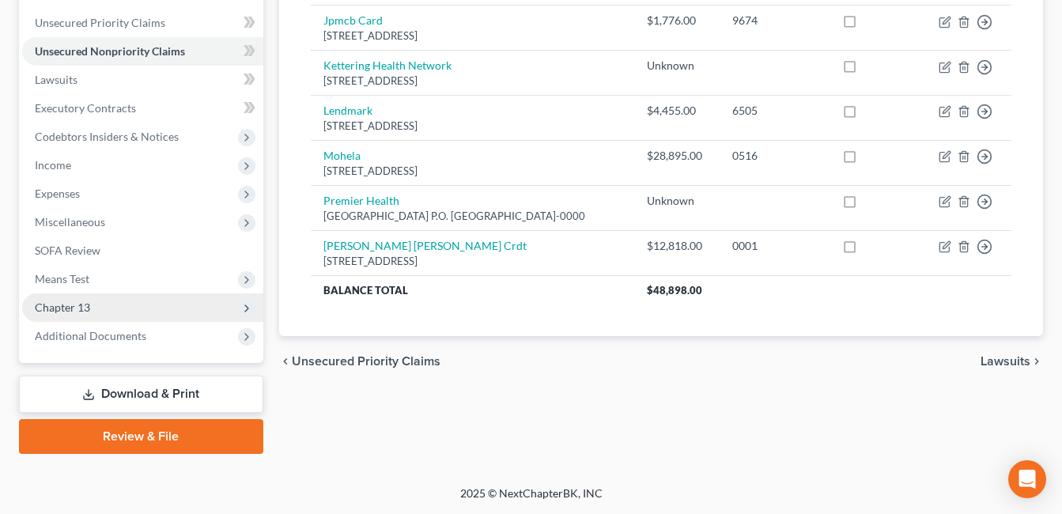
drag, startPoint x: 100, startPoint y: 339, endPoint x: 144, endPoint y: 320, distance: 47.5
click at [100, 339] on span "Additional Documents" at bounding box center [91, 335] width 112 height 13
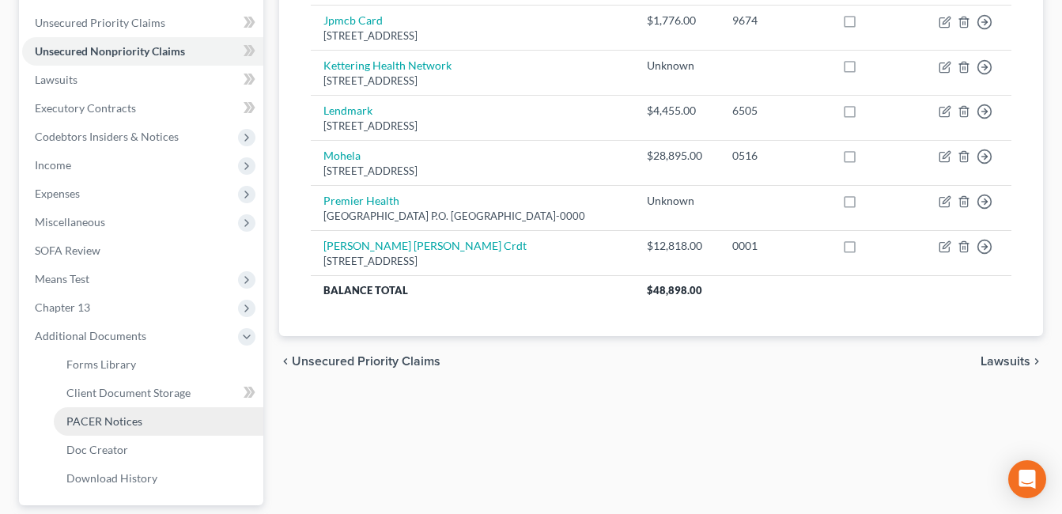
click at [124, 422] on span "PACER Notices" at bounding box center [104, 421] width 76 height 13
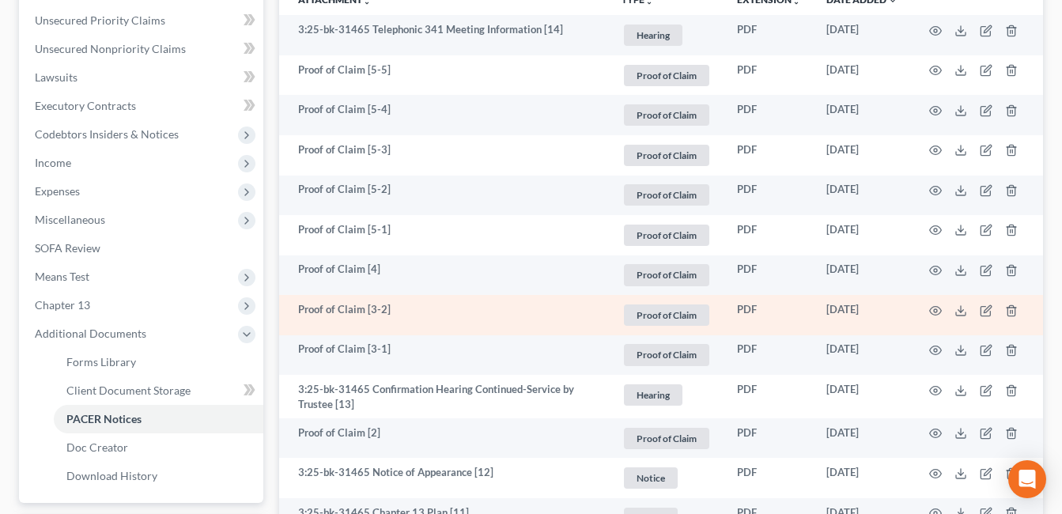
scroll to position [396, 0]
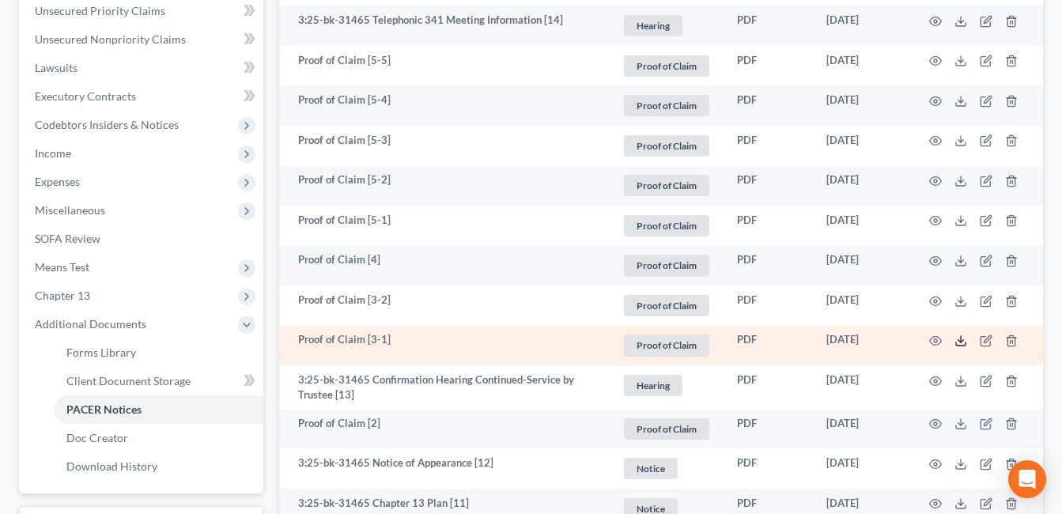
click at [962, 341] on icon at bounding box center [961, 341] width 13 height 13
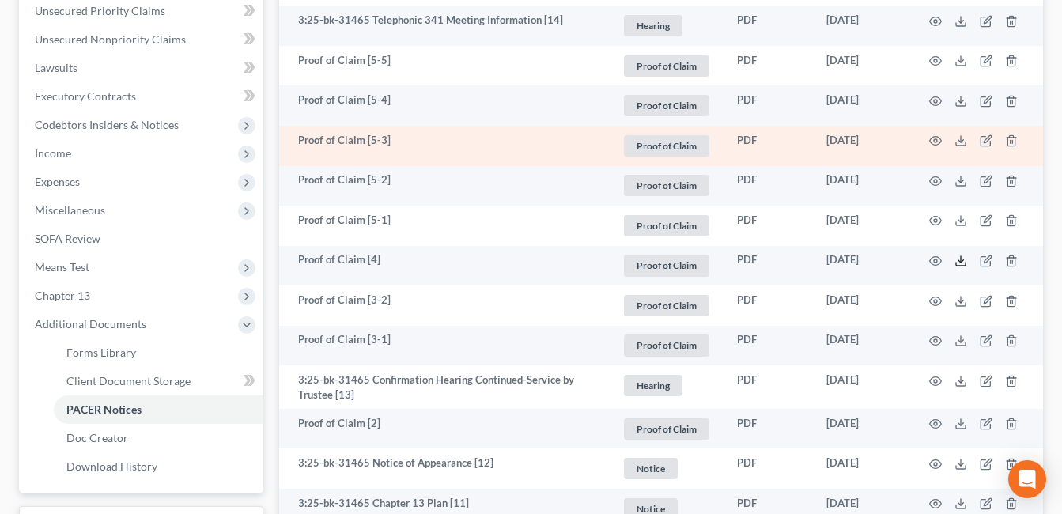
click at [960, 260] on icon at bounding box center [961, 261] width 13 height 13
drag, startPoint x: 960, startPoint y: 221, endPoint x: 749, endPoint y: 147, distance: 223.7
click at [960, 221] on icon at bounding box center [961, 220] width 13 height 13
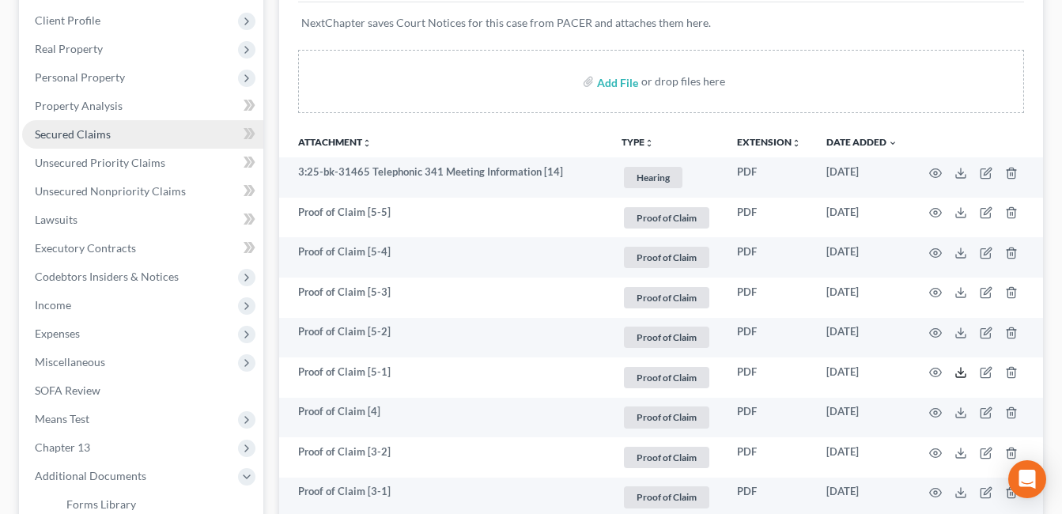
scroll to position [237, 0]
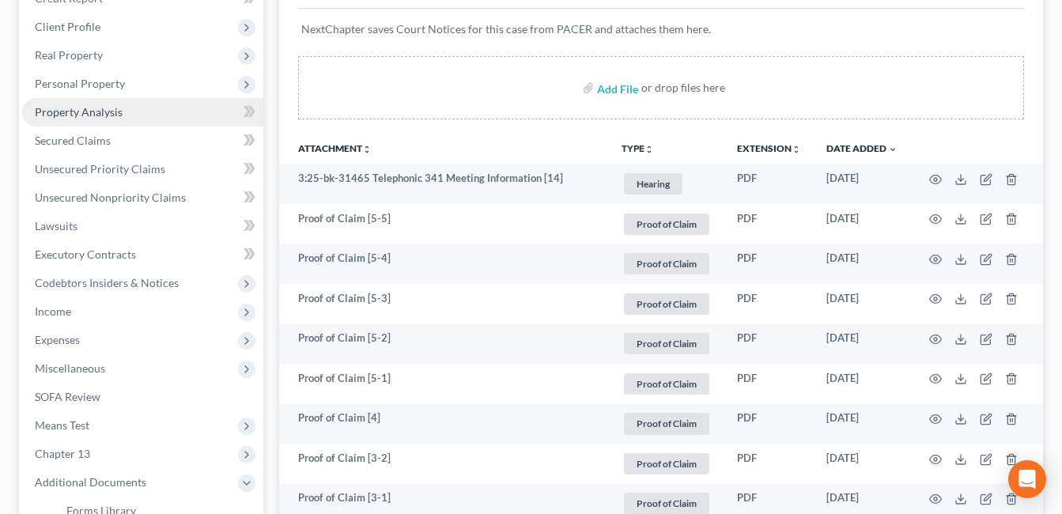
drag, startPoint x: 100, startPoint y: 88, endPoint x: 157, endPoint y: 100, distance: 58.3
click at [100, 88] on span "Personal Property" at bounding box center [80, 83] width 90 height 13
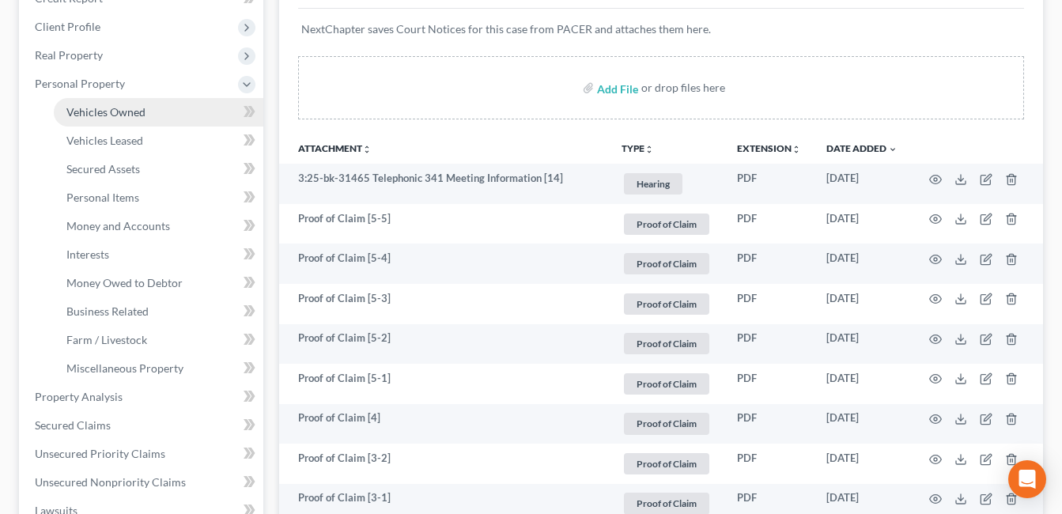
click at [148, 117] on link "Vehicles Owned" at bounding box center [159, 112] width 210 height 28
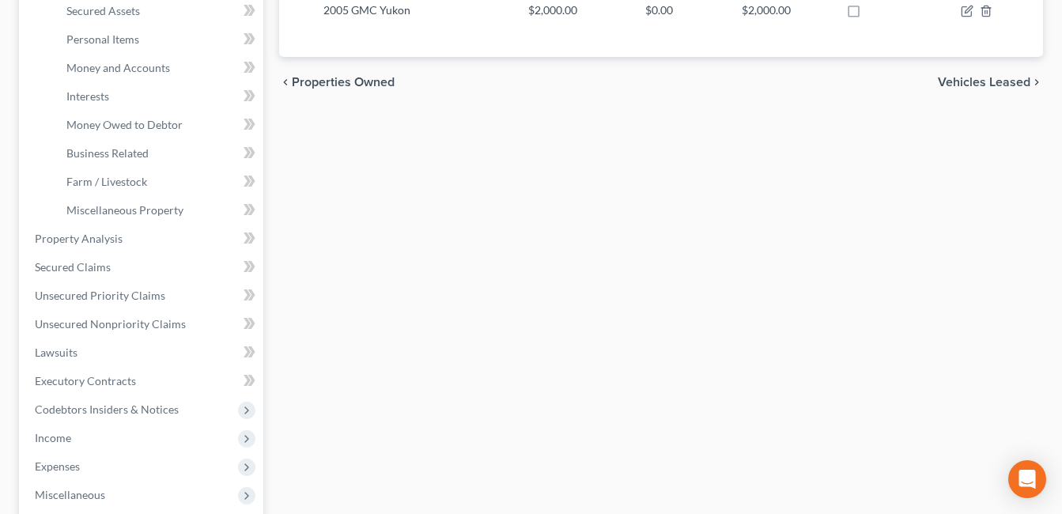
scroll to position [475, 0]
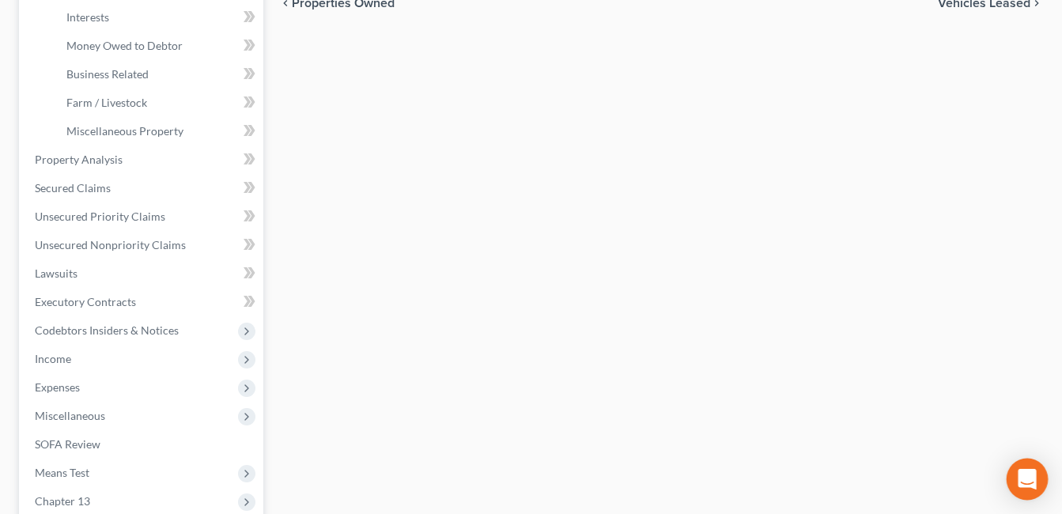
click at [1024, 482] on icon "Open Intercom Messenger" at bounding box center [1027, 479] width 21 height 21
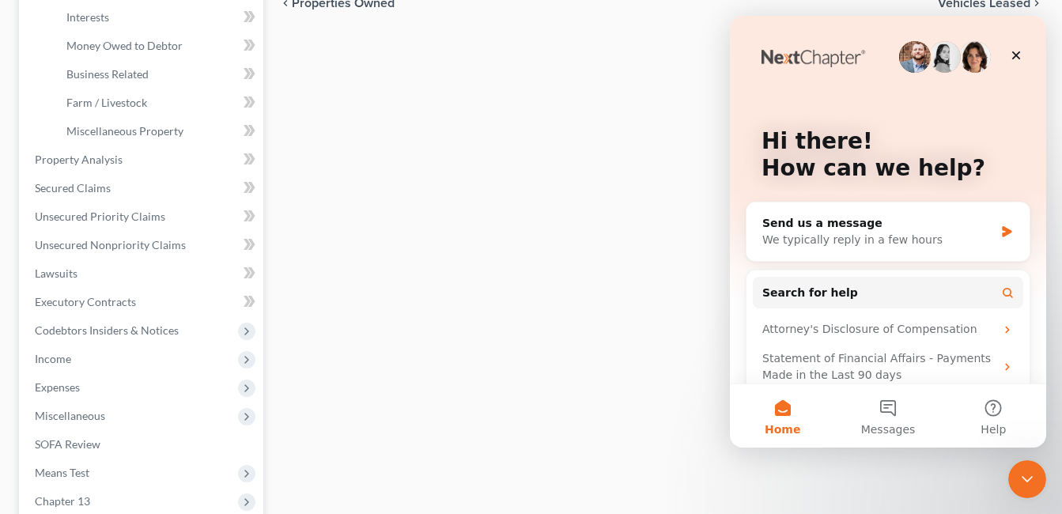
scroll to position [0, 0]
click at [857, 229] on div "Send us a message" at bounding box center [879, 223] width 232 height 17
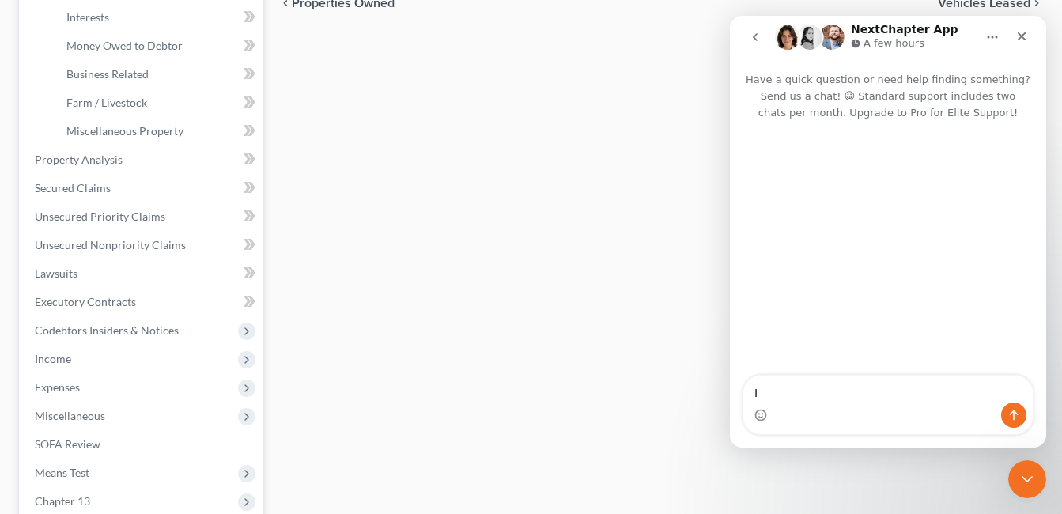
type textarea "I"
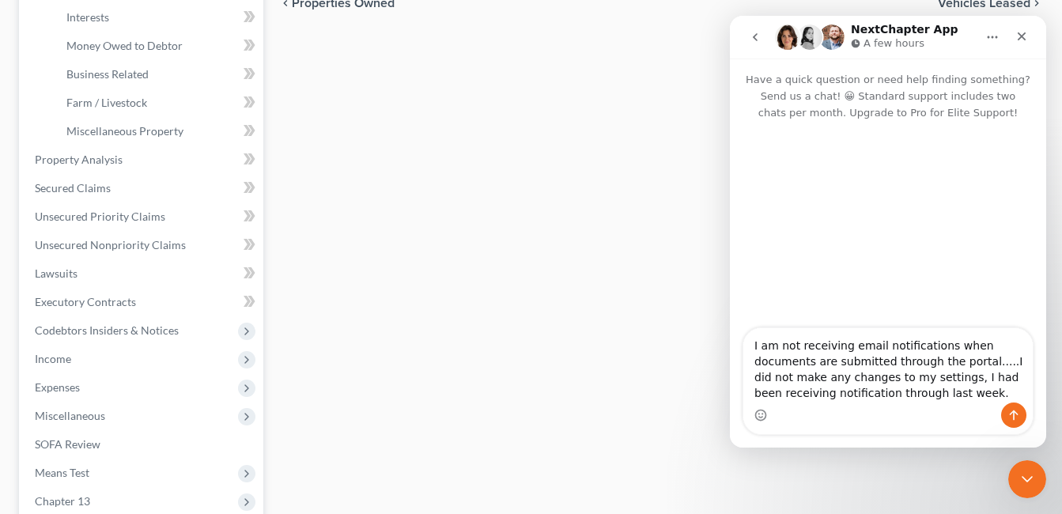
type textarea "I am not receiving email notifications when documents are submitted through the…"
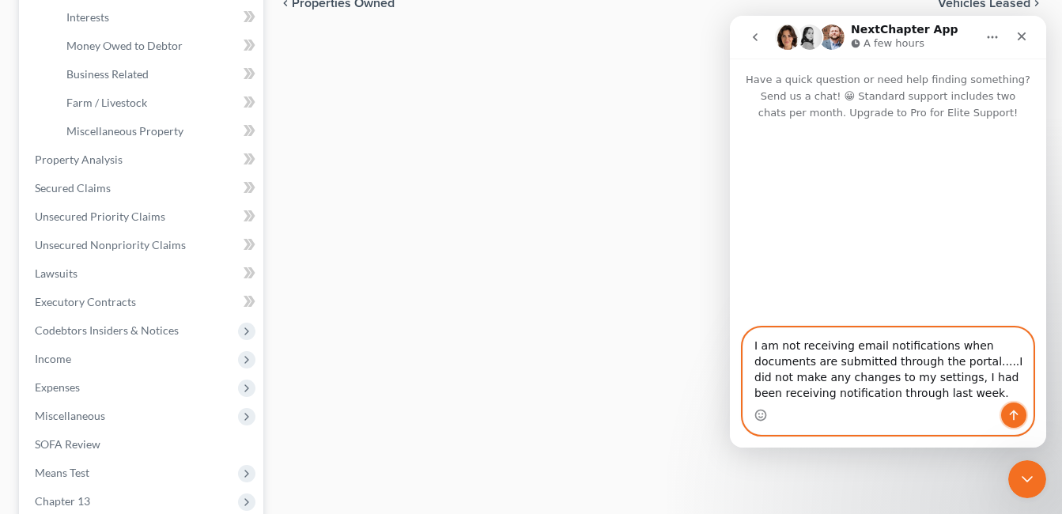
click at [1018, 416] on icon "Send a message…" at bounding box center [1014, 415] width 13 height 13
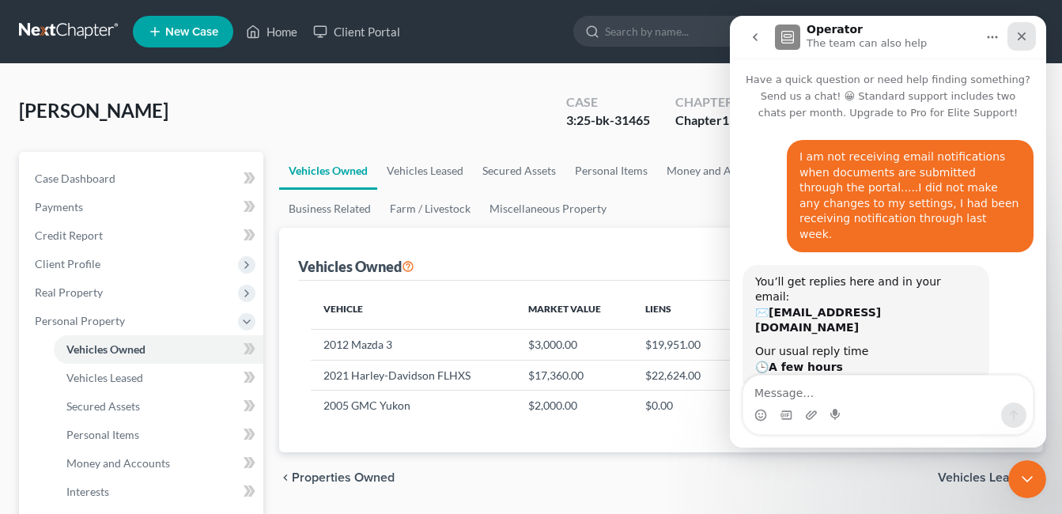
scroll to position [195, 0]
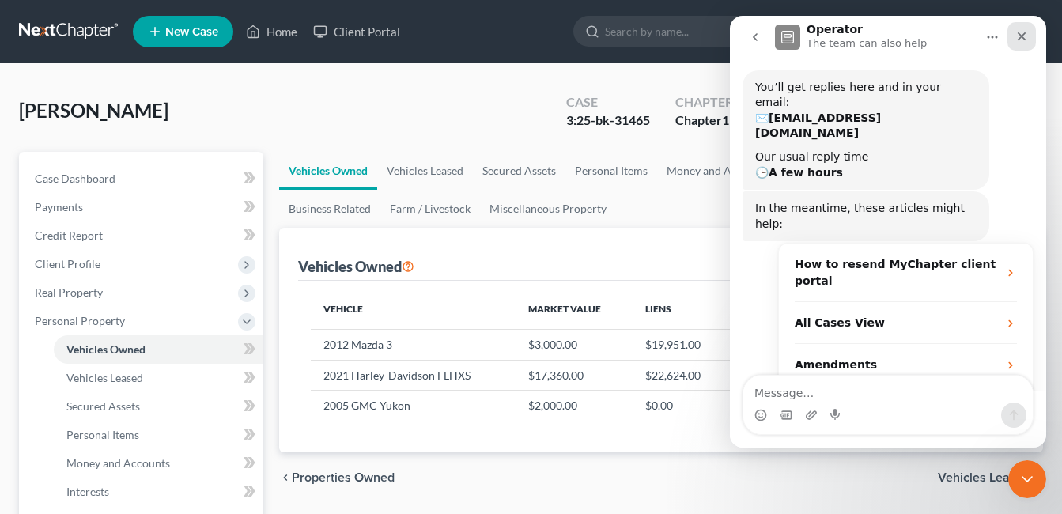
click at [1026, 38] on icon "Close" at bounding box center [1022, 36] width 13 height 13
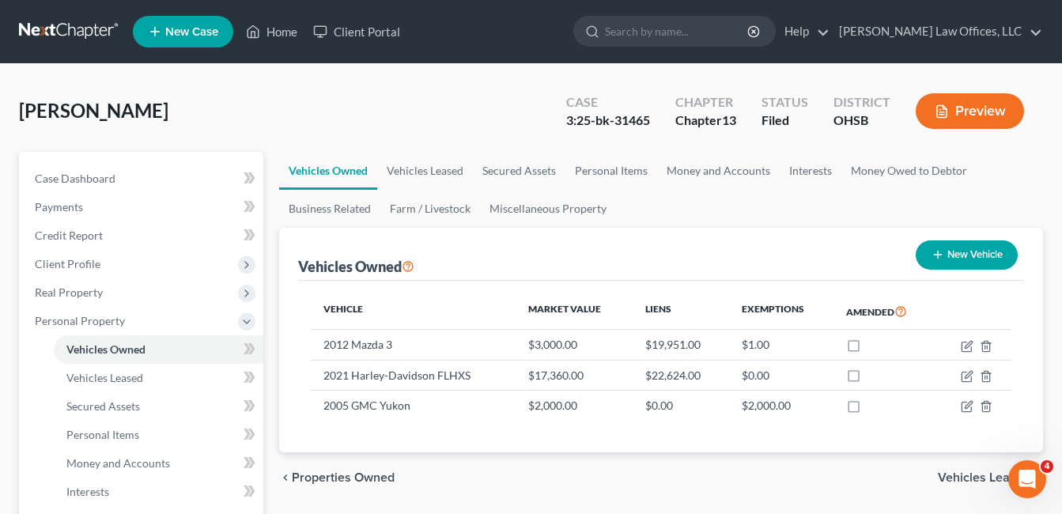
scroll to position [226, 0]
click at [941, 29] on link "[PERSON_NAME] Law Offices, LLC" at bounding box center [936, 31] width 211 height 28
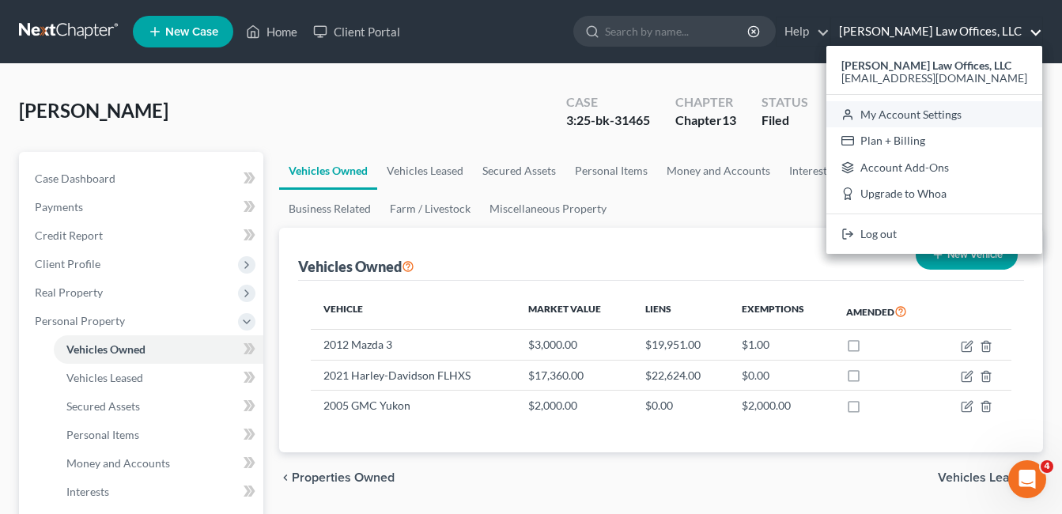
click at [941, 116] on link "My Account Settings" at bounding box center [935, 114] width 216 height 27
select select "24"
select select "36"
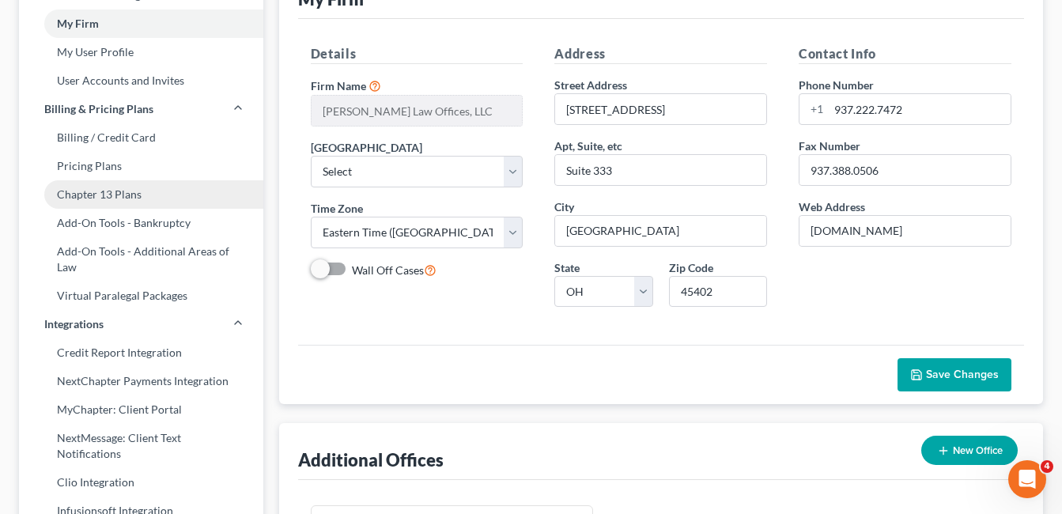
scroll to position [158, 0]
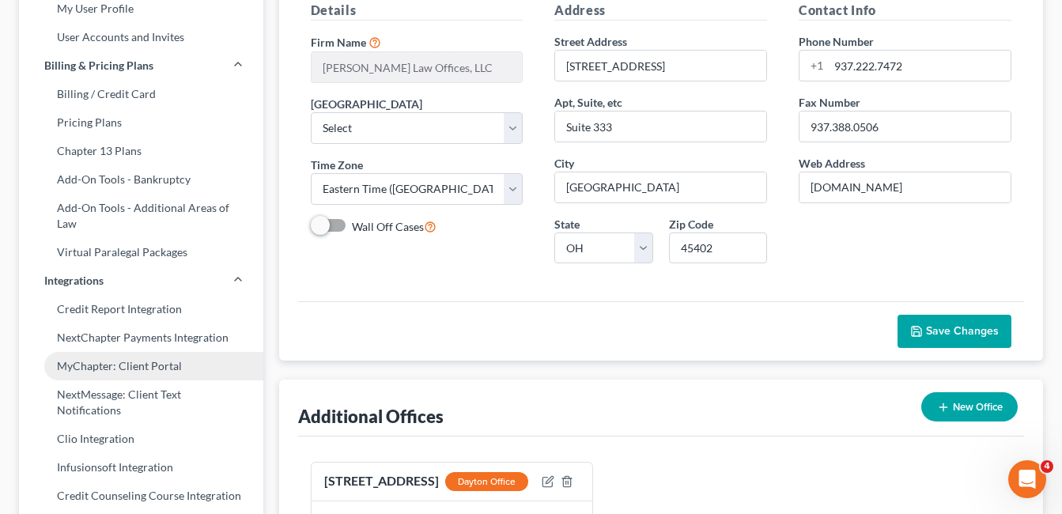
click at [149, 365] on link "MyChapter: Client Portal" at bounding box center [141, 366] width 244 height 28
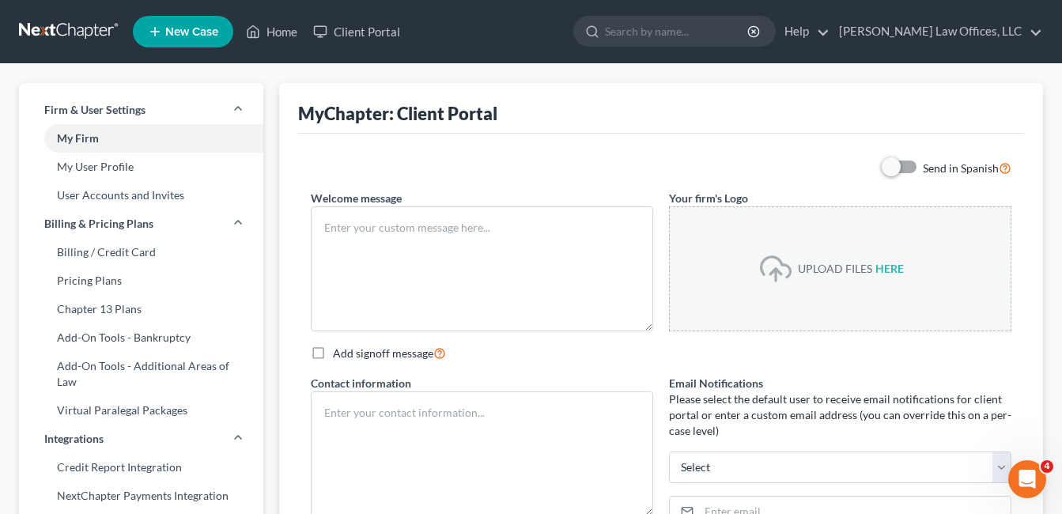
type textarea "Hello! Welcome to MyChapter. This is a secure portal where you can upload your …"
type textarea "[PERSON_NAME] Law Offices, LLC [PERSON_NAME][EMAIL_ADDRESS][DOMAIN_NAME] Dayton…"
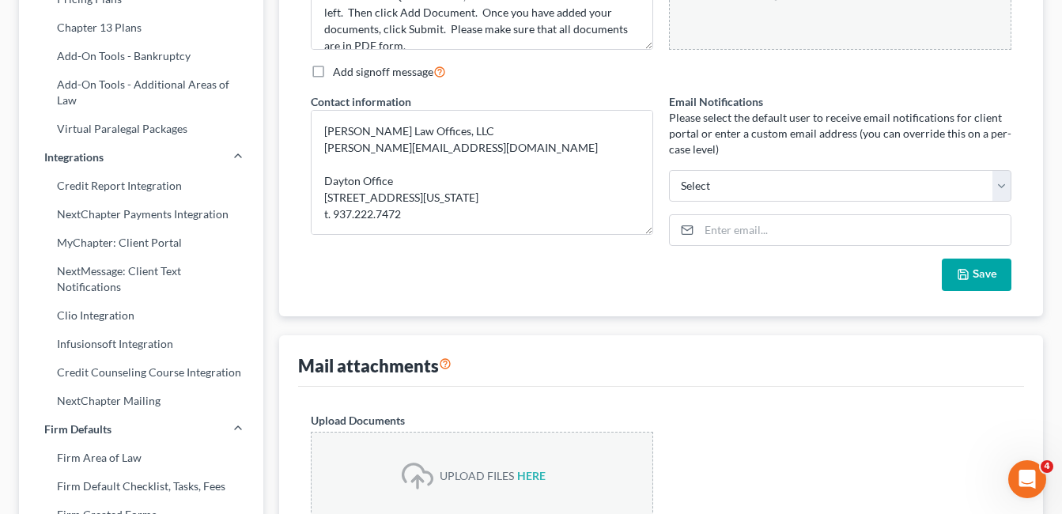
scroll to position [316, 0]
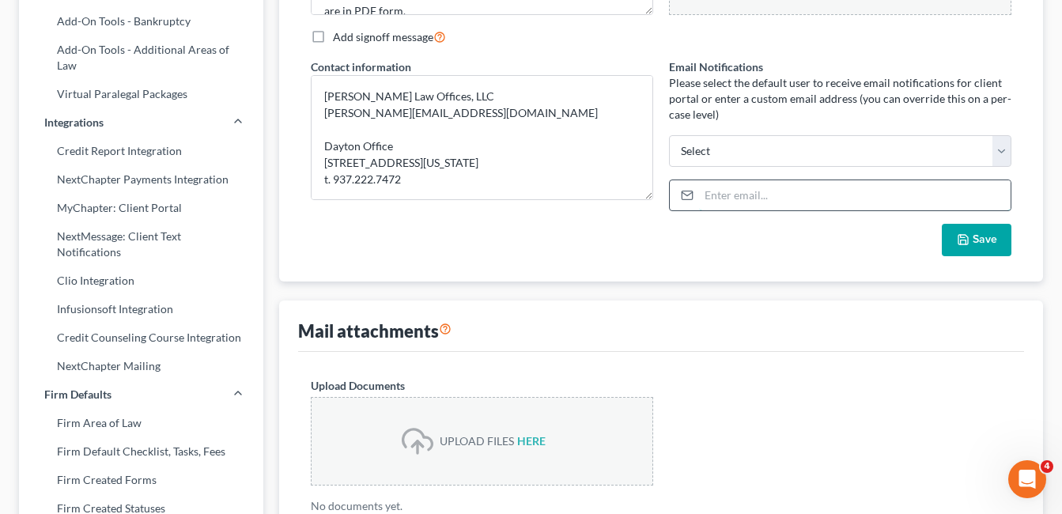
click at [749, 199] on input "email" at bounding box center [855, 195] width 312 height 30
click at [688, 248] on div "Save" at bounding box center [661, 240] width 717 height 33
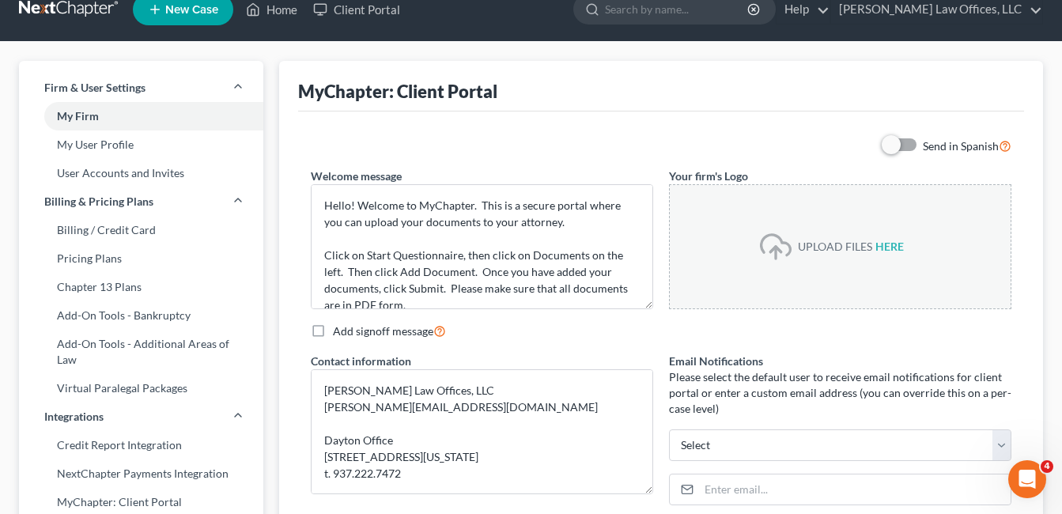
scroll to position [0, 0]
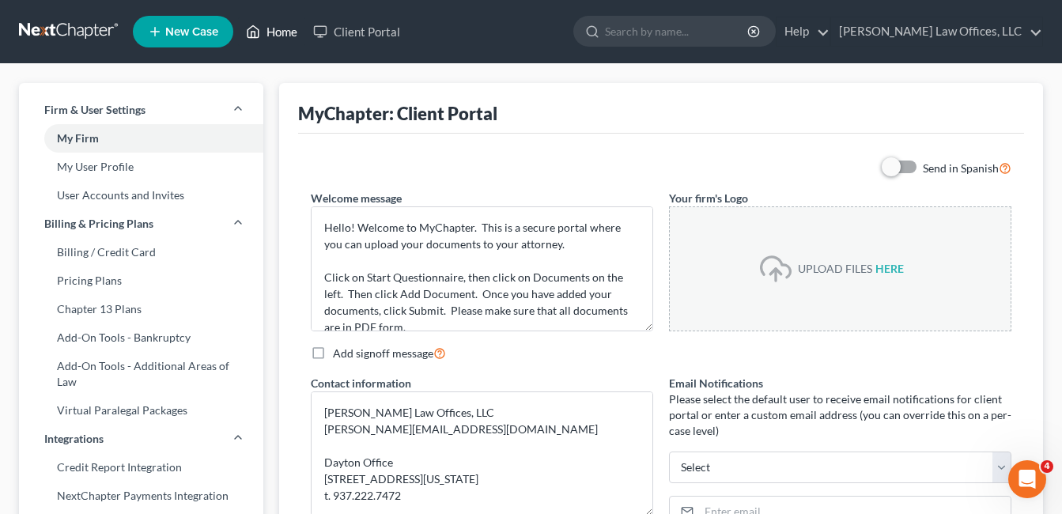
click at [282, 29] on link "Home" at bounding box center [271, 31] width 67 height 28
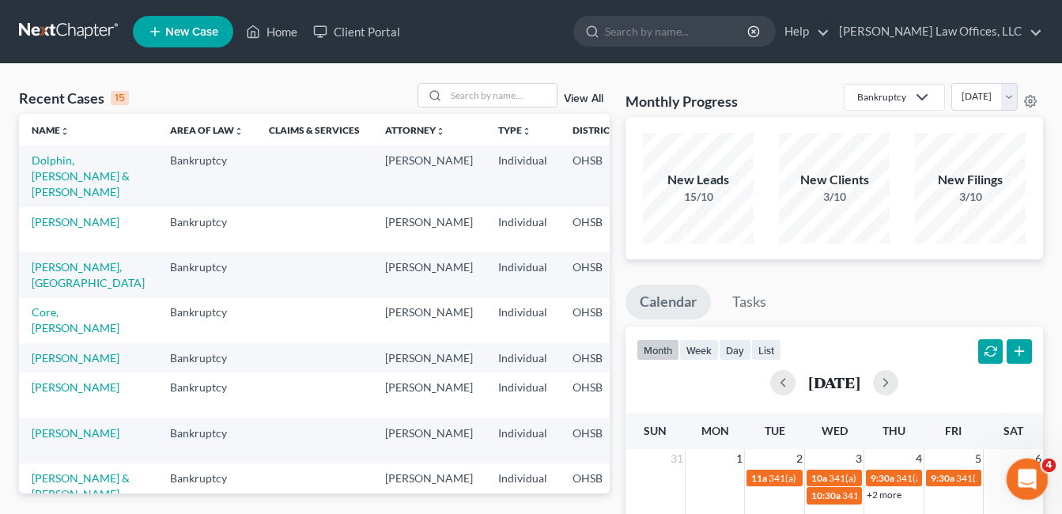
click at [1029, 468] on icon "Open Intercom Messenger" at bounding box center [1026, 477] width 26 height 26
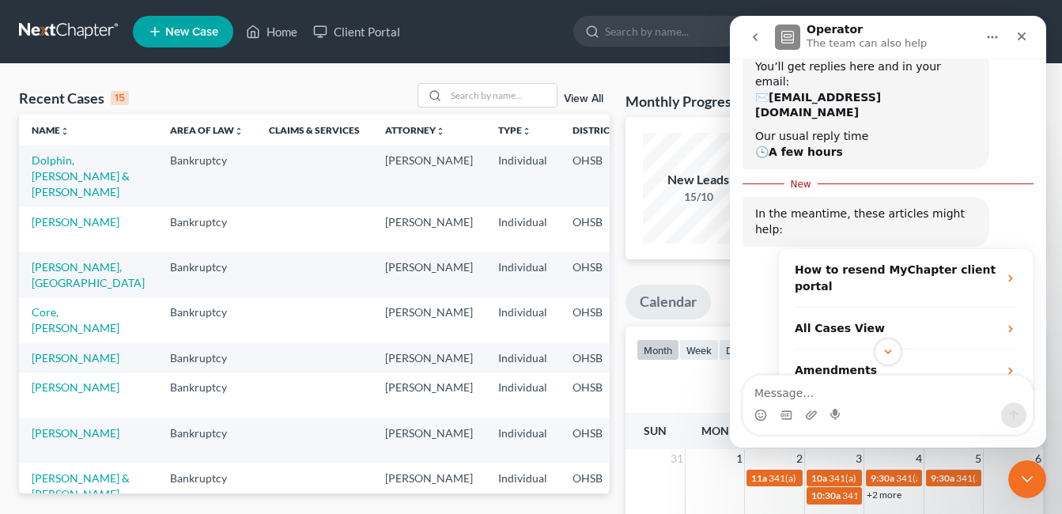
scroll to position [226, 0]
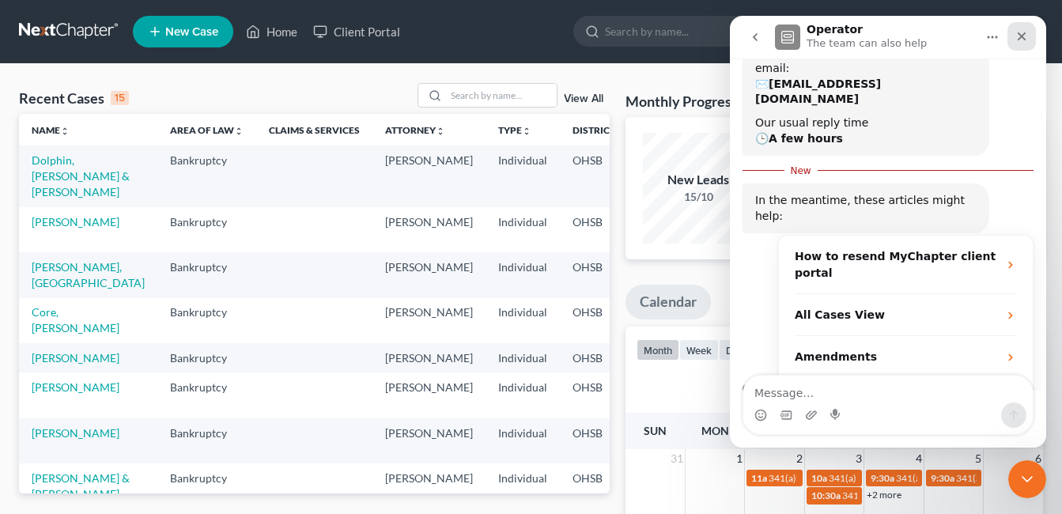
click at [1016, 40] on icon "Close" at bounding box center [1022, 36] width 13 height 13
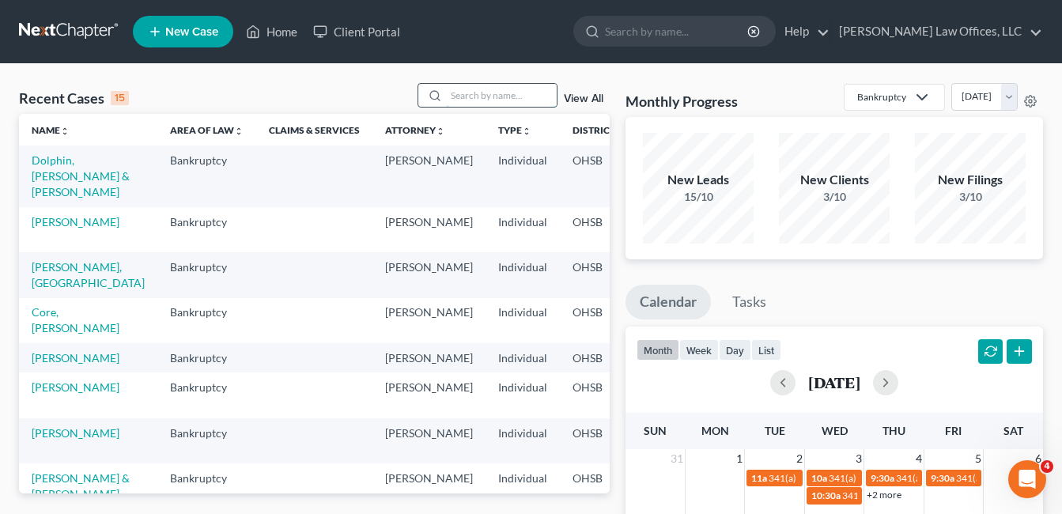
click at [469, 97] on input "search" at bounding box center [501, 95] width 111 height 23
type input "[PERSON_NAME]"
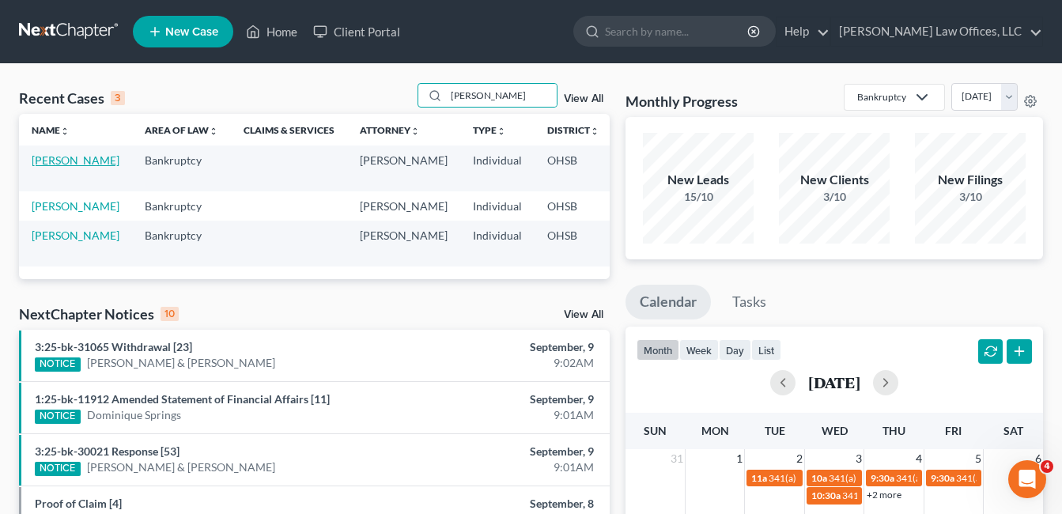
click at [49, 164] on link "[PERSON_NAME]" at bounding box center [76, 159] width 88 height 13
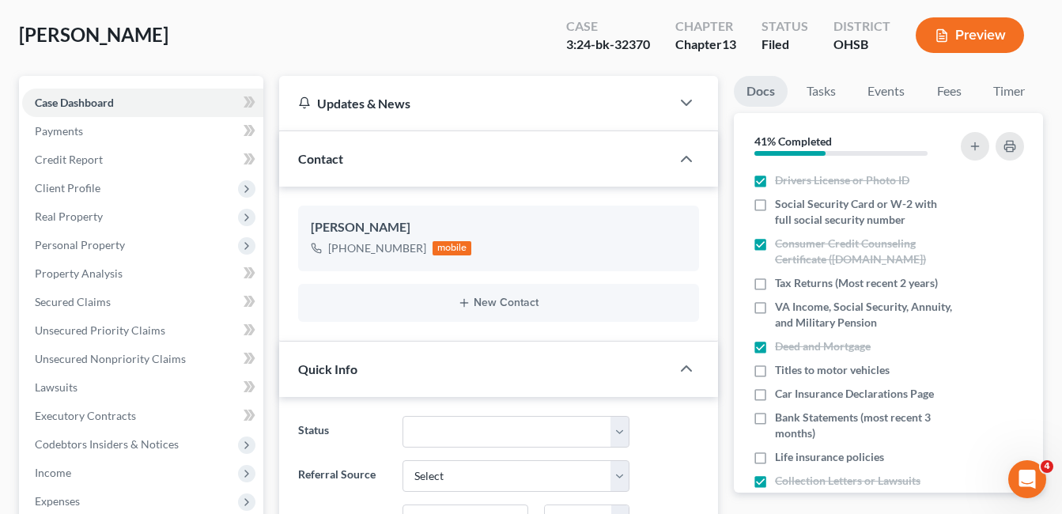
scroll to position [316, 0]
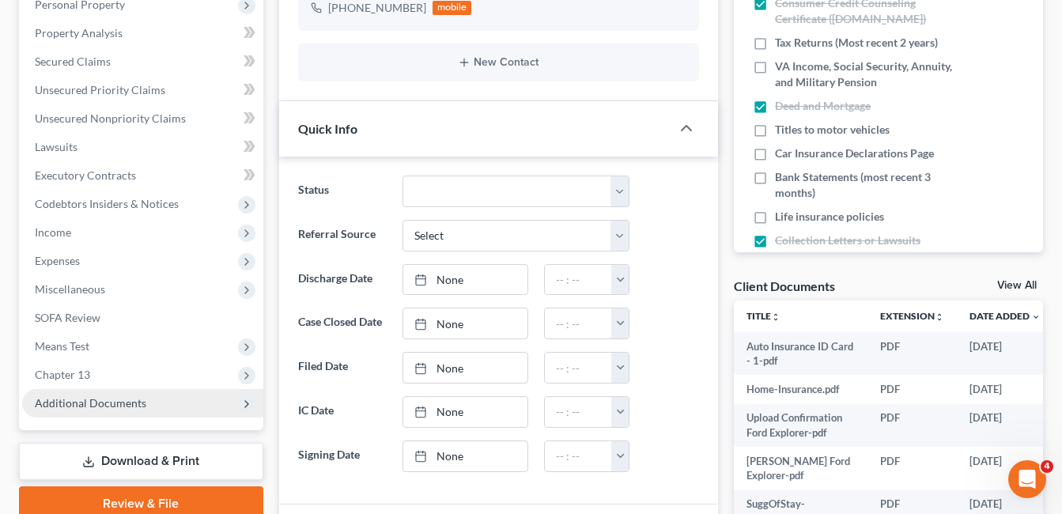
click at [143, 408] on span "Additional Documents" at bounding box center [91, 402] width 112 height 13
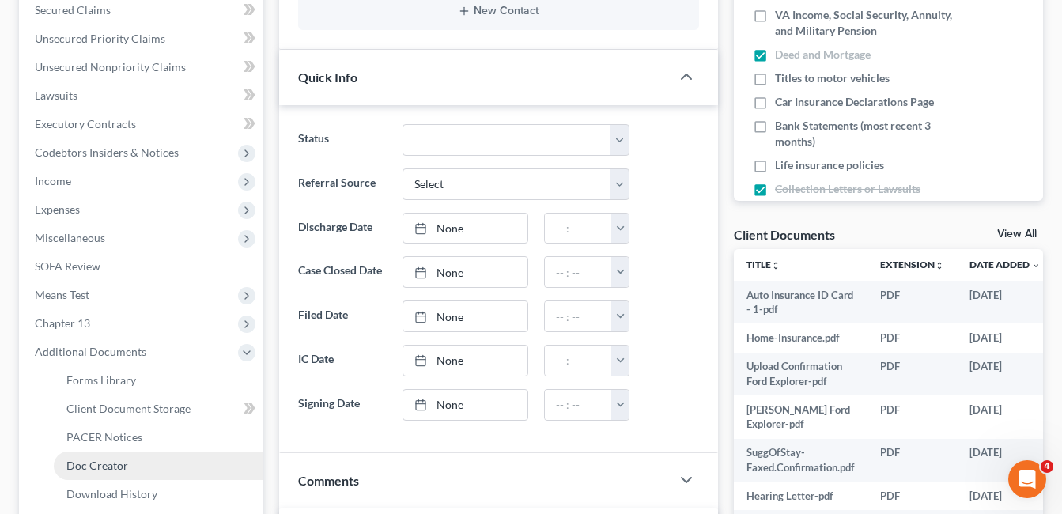
scroll to position [396, 0]
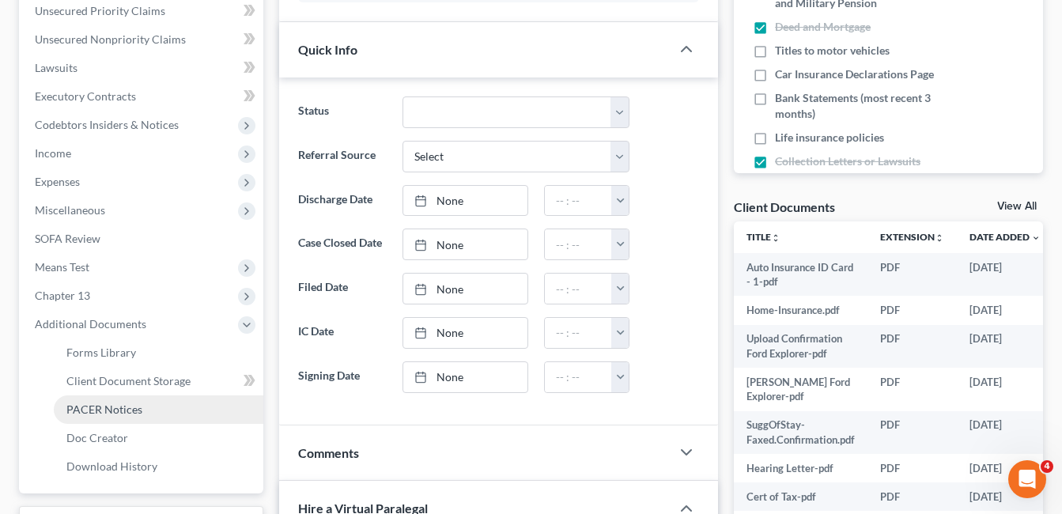
click at [137, 408] on span "PACER Notices" at bounding box center [104, 409] width 76 height 13
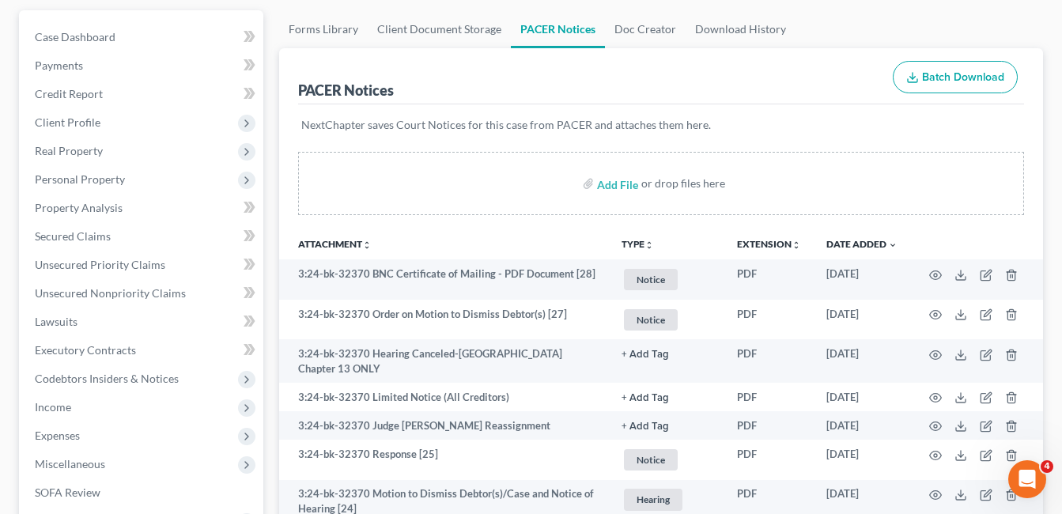
scroll to position [158, 0]
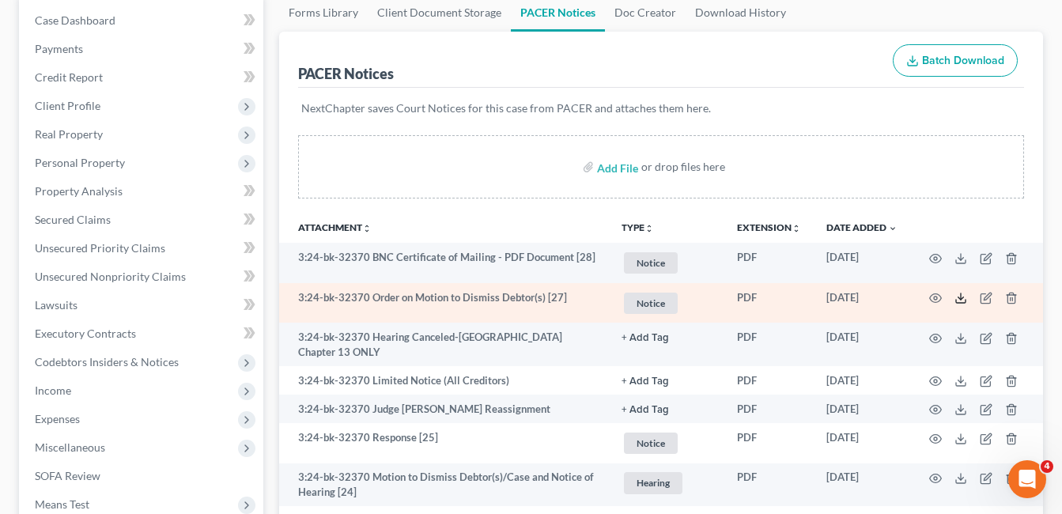
click at [963, 300] on icon at bounding box center [961, 298] width 13 height 13
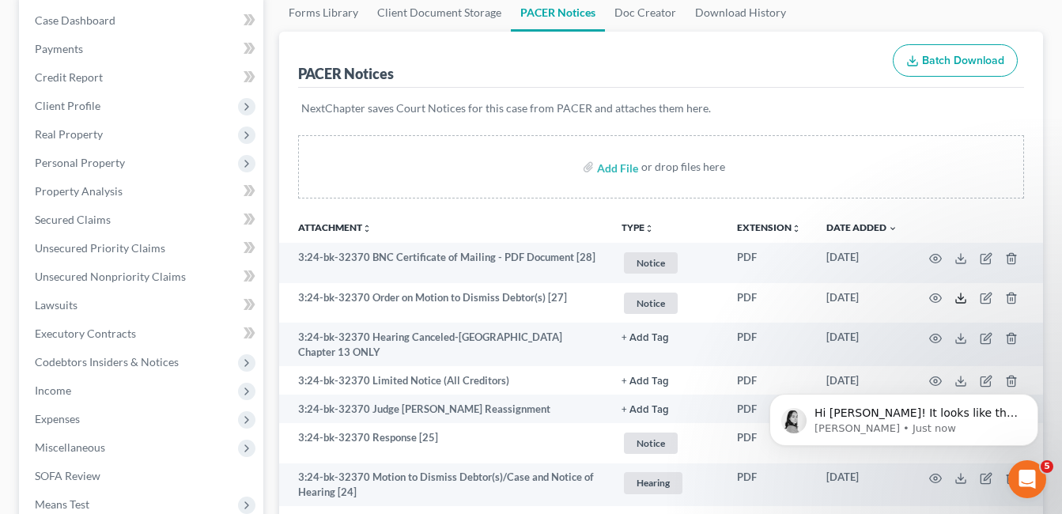
scroll to position [0, 0]
click at [899, 416] on p "Hi [PERSON_NAME]! It looks like this is a bug that we are encountering. Can you…" at bounding box center [917, 414] width 204 height 16
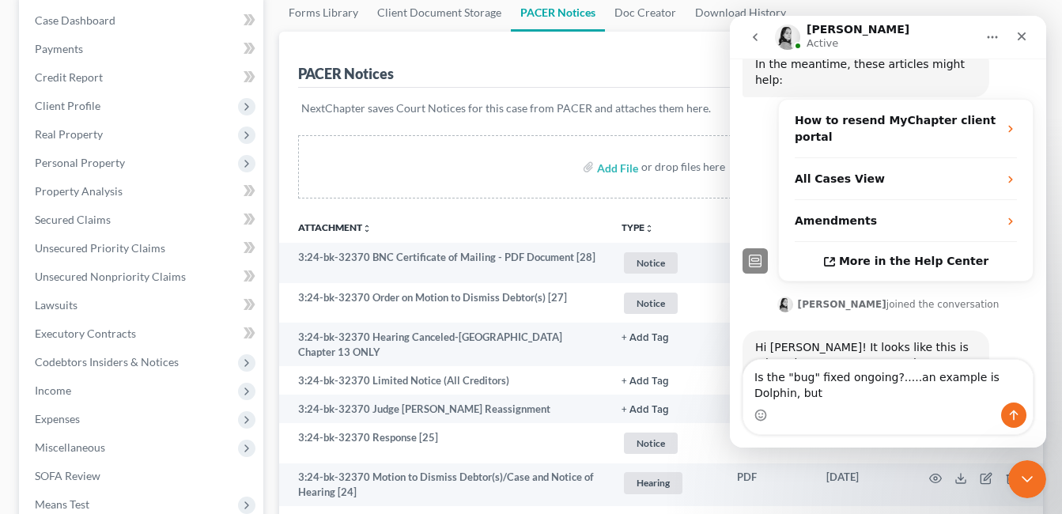
scroll to position [388, 0]
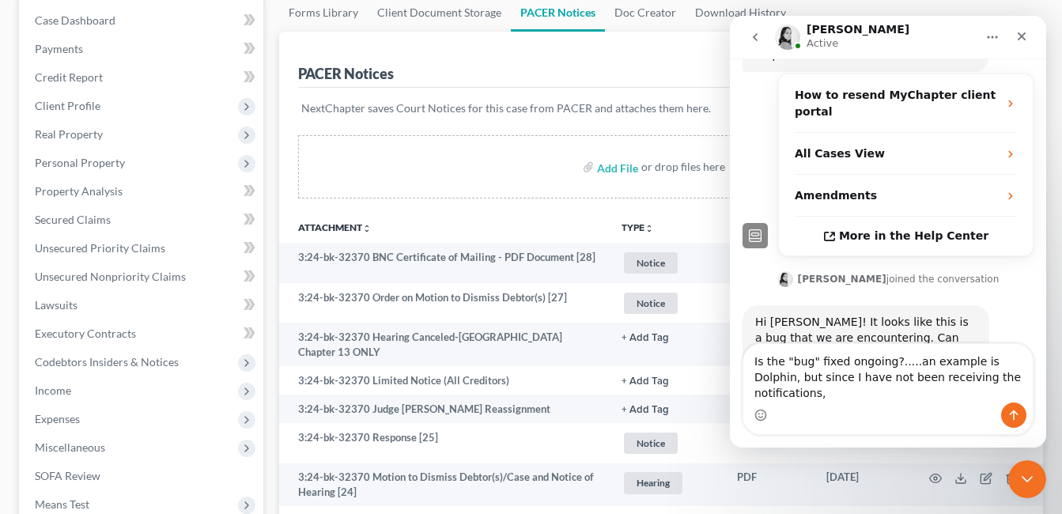
click at [860, 403] on div "Intercom messenger" at bounding box center [889, 415] width 290 height 25
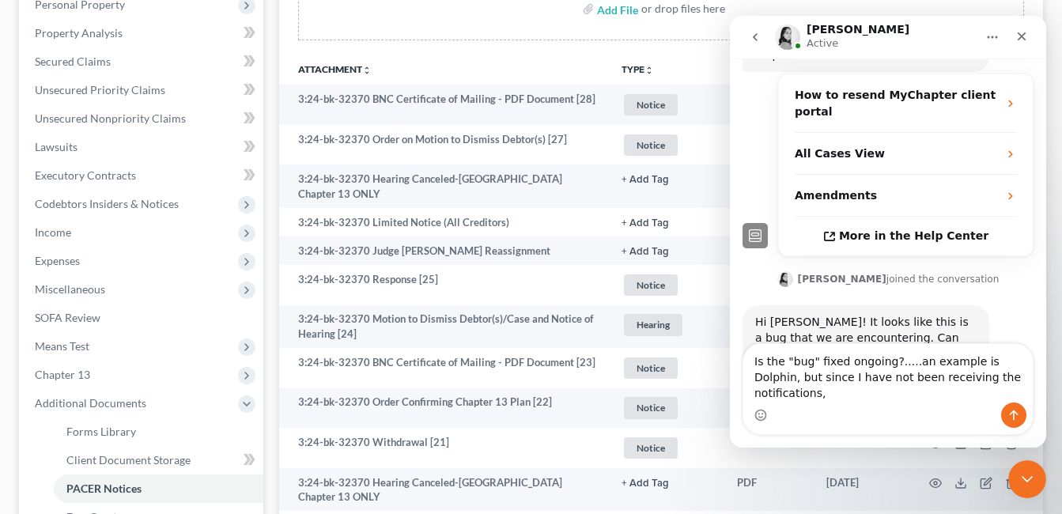
scroll to position [475, 0]
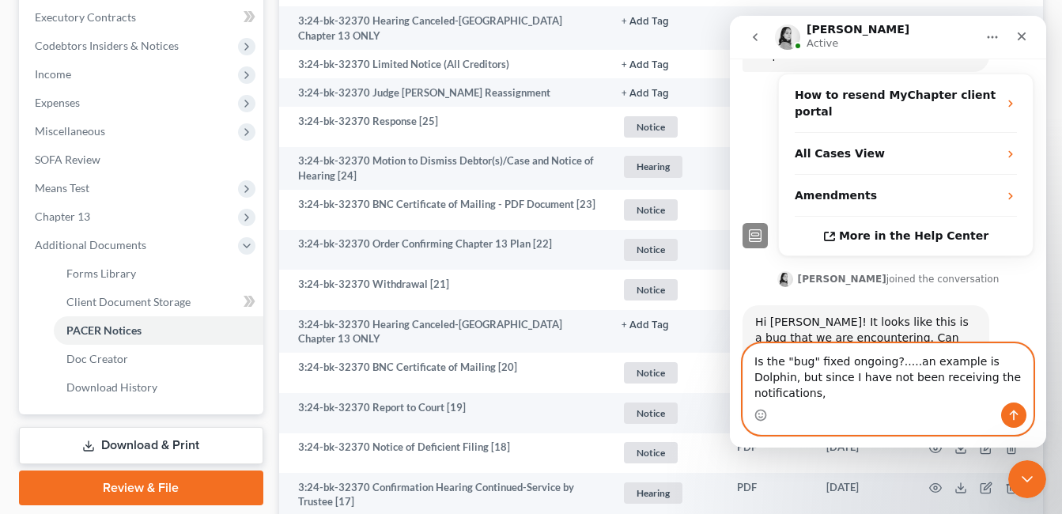
click at [996, 395] on textarea "Is the "bug" fixed ongoing?.....an example is Dolphin, but since I have not bee…" at bounding box center [889, 373] width 290 height 59
click at [1011, 393] on textarea "Is the "bug" fixed ongoing?.....an example is Dolphin, but since I have not bee…" at bounding box center [889, 373] width 290 height 59
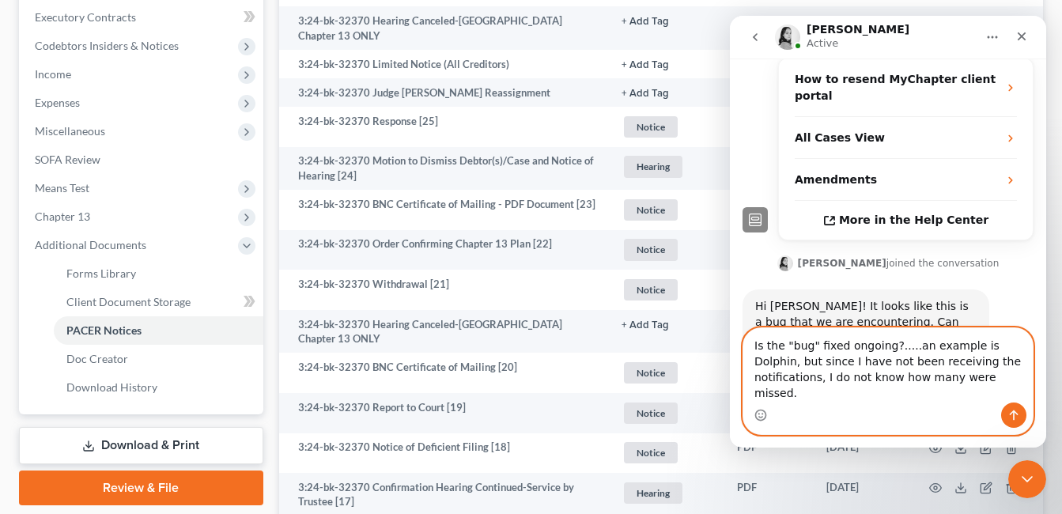
type textarea "Is the "bug" fixed ongoing?.....an example is Dolphin, but since I have not bee…"
click at [1013, 416] on icon "Send a message…" at bounding box center [1014, 415] width 13 height 13
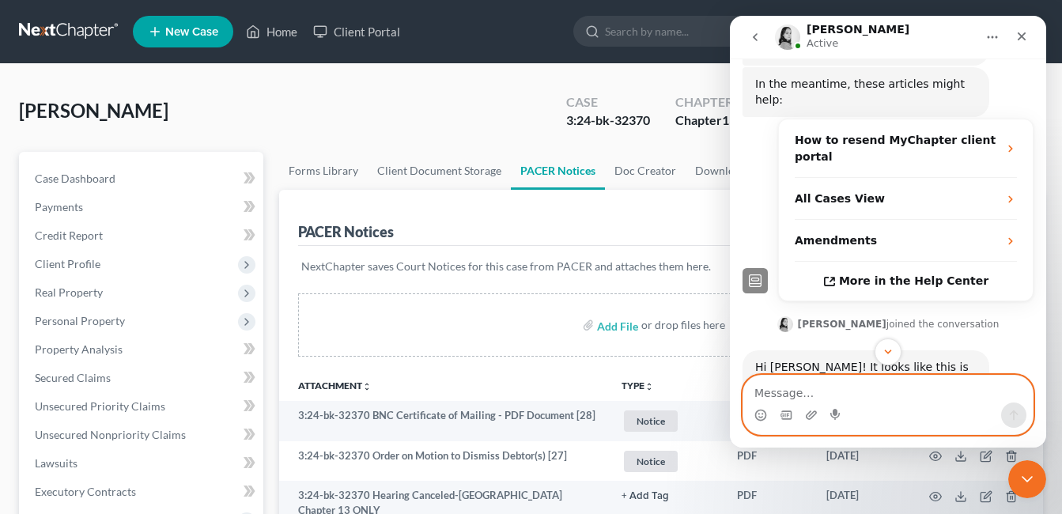
scroll to position [439, 0]
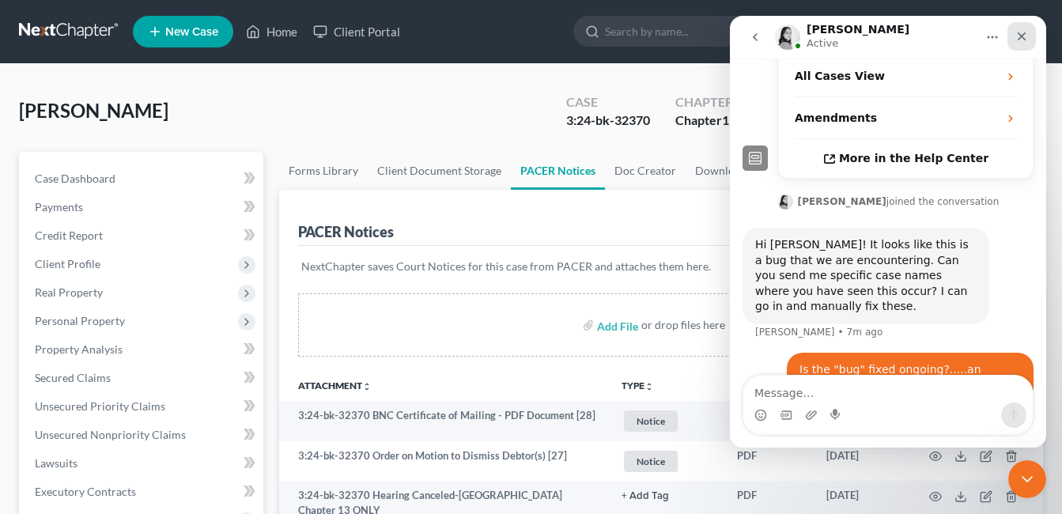
click at [1020, 34] on icon "Close" at bounding box center [1022, 36] width 9 height 9
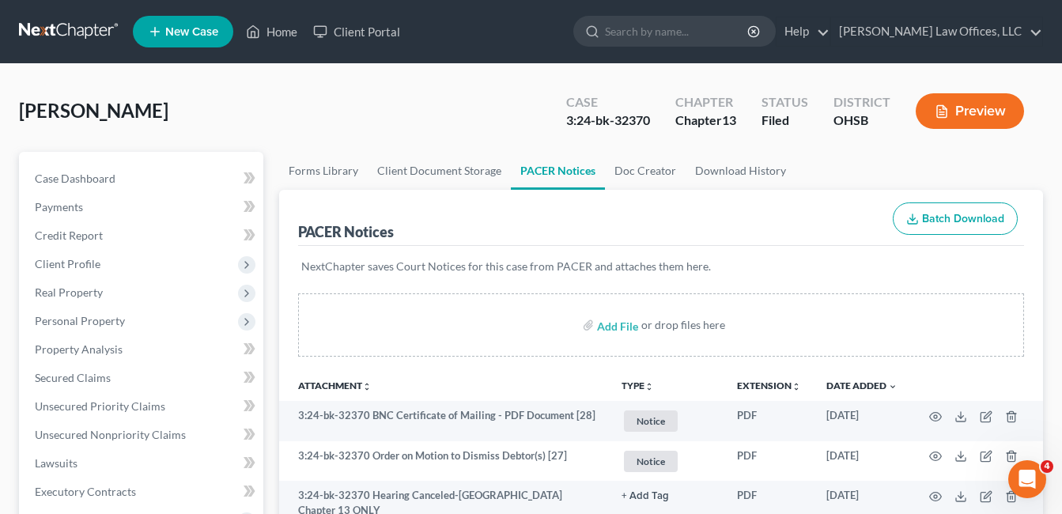
scroll to position [500, 0]
click at [280, 29] on link "Home" at bounding box center [271, 31] width 67 height 28
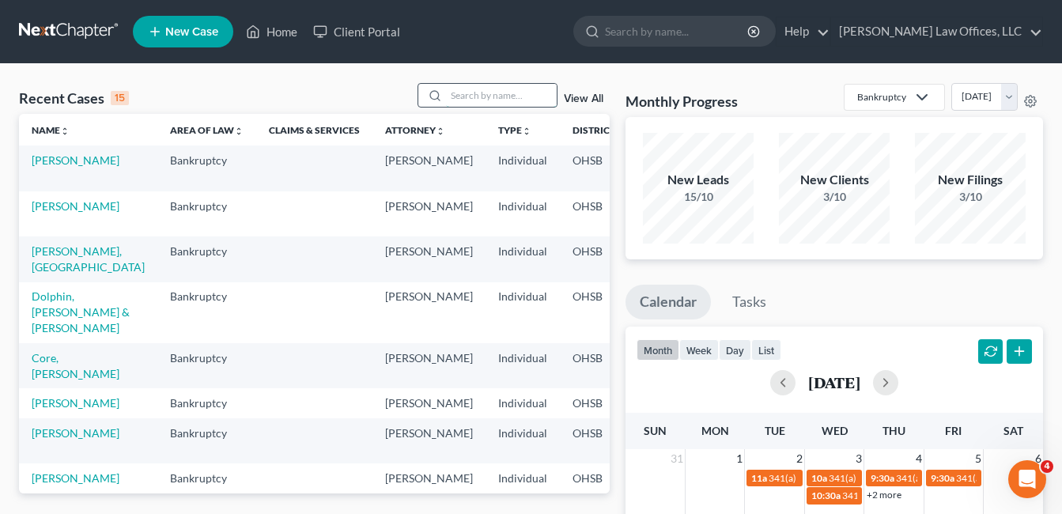
click at [475, 89] on input "search" at bounding box center [501, 95] width 111 height 23
type input "[PERSON_NAME]"
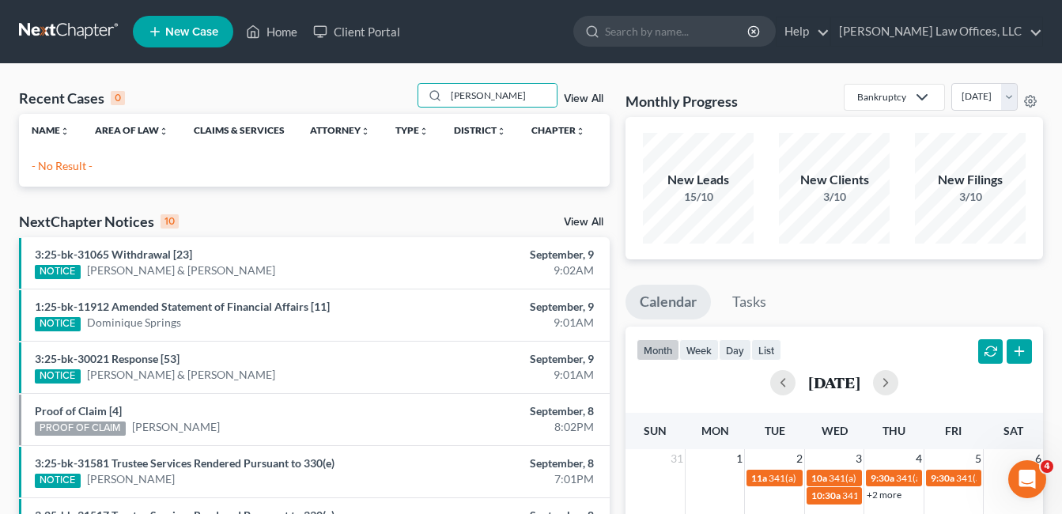
click at [581, 103] on link "View All" at bounding box center [584, 98] width 40 height 11
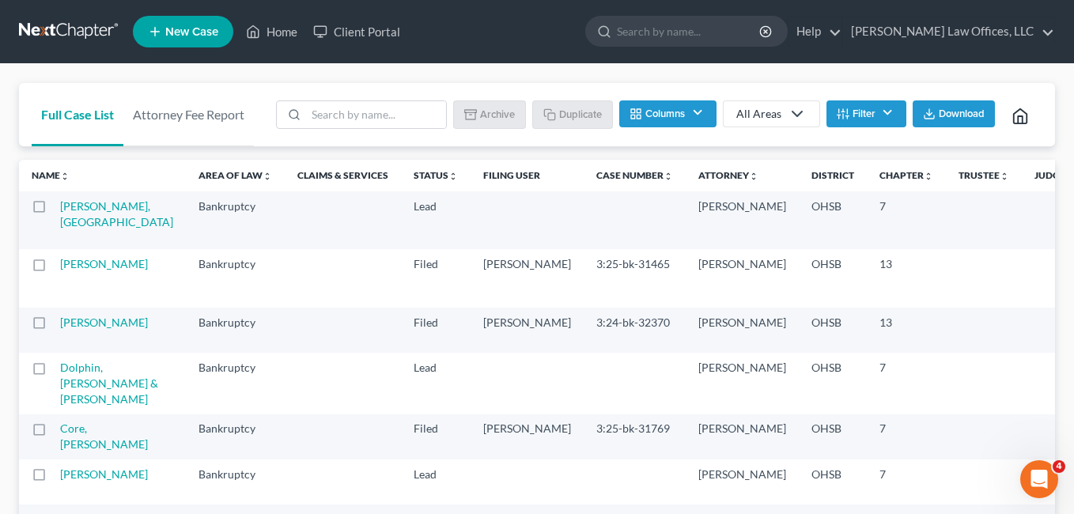
click at [875, 102] on button "Filter" at bounding box center [867, 113] width 80 height 27
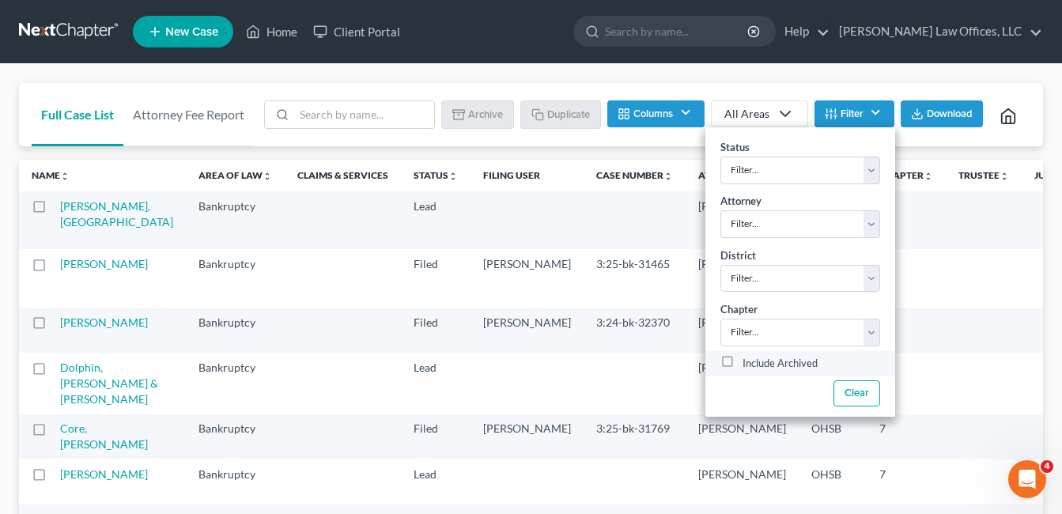
click at [743, 354] on label "Include Archived" at bounding box center [780, 363] width 75 height 19
click at [749, 354] on input "Include Archived" at bounding box center [754, 359] width 10 height 10
checkbox input "true"
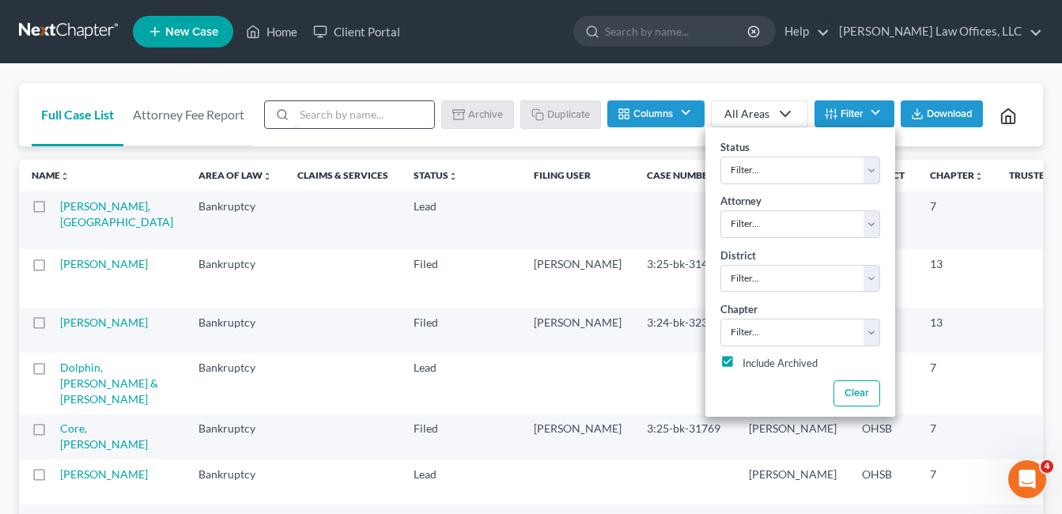
click at [402, 107] on input "search" at bounding box center [364, 114] width 140 height 27
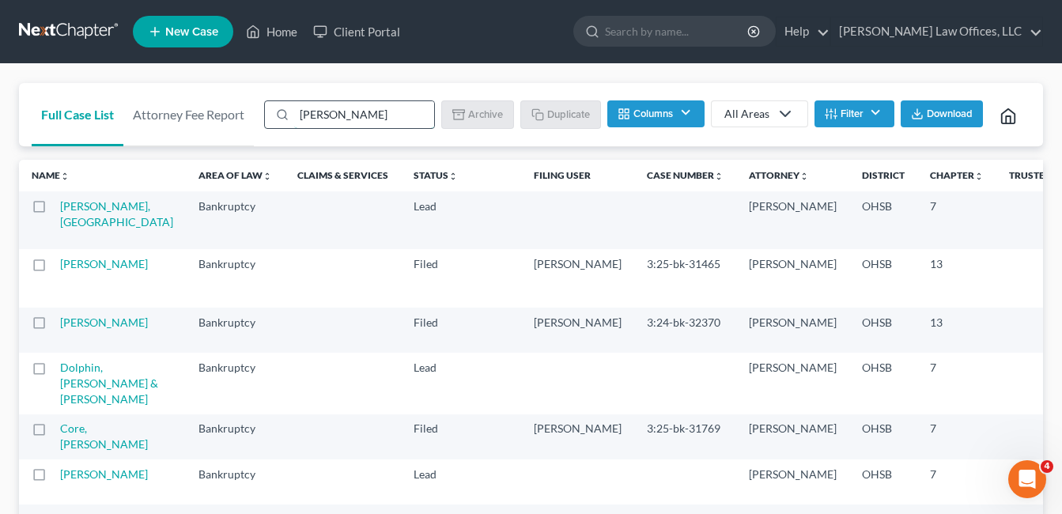
type input "[PERSON_NAME]"
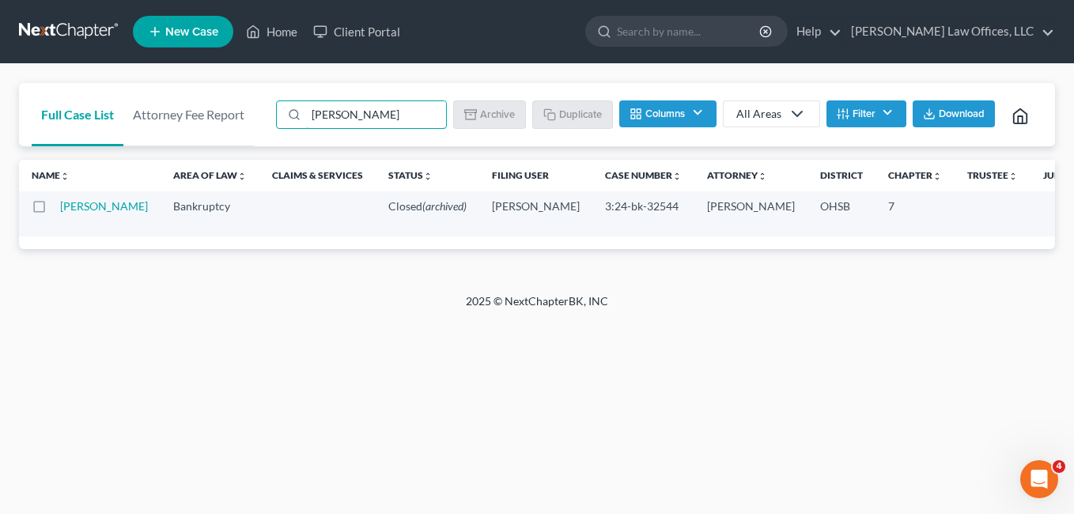
click at [74, 229] on td "[PERSON_NAME]" at bounding box center [110, 213] width 100 height 45
click at [82, 213] on link "[PERSON_NAME]" at bounding box center [104, 205] width 88 height 13
select select "4"
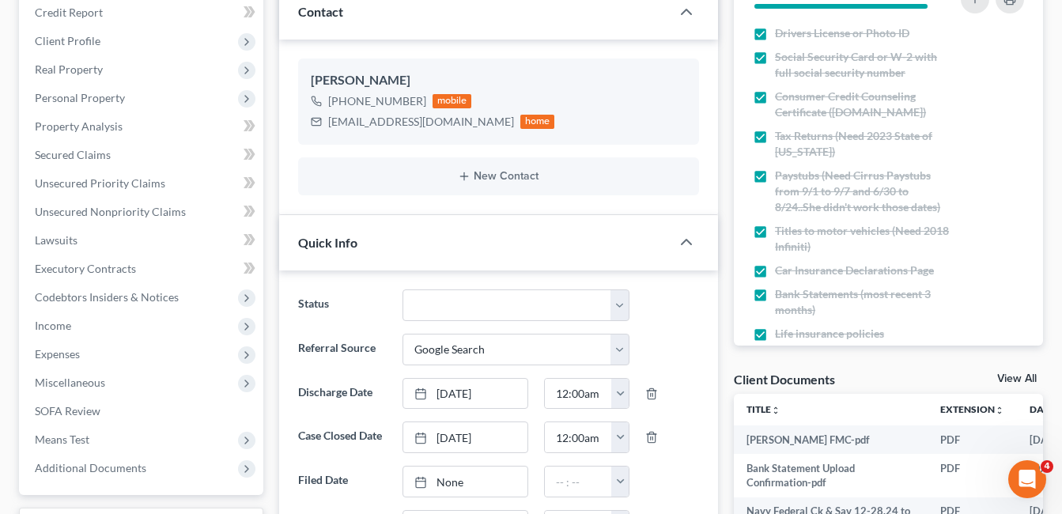
scroll to position [396, 0]
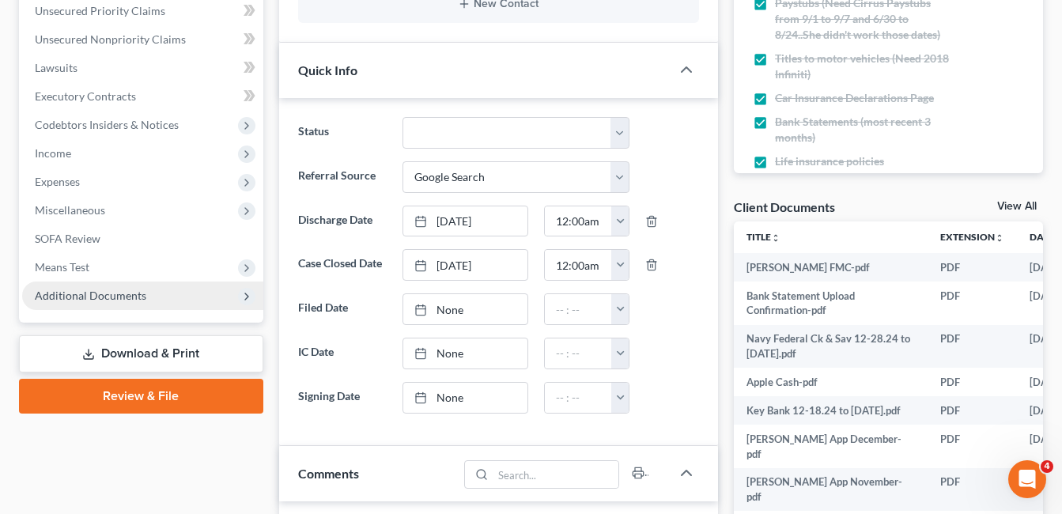
click at [109, 305] on span "Additional Documents" at bounding box center [142, 296] width 241 height 28
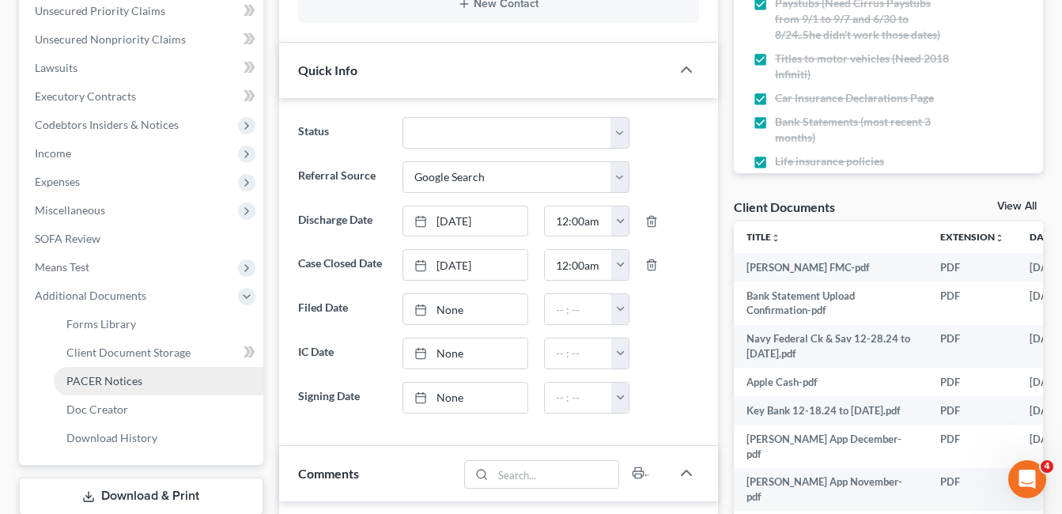
click at [120, 383] on span "PACER Notices" at bounding box center [104, 380] width 76 height 13
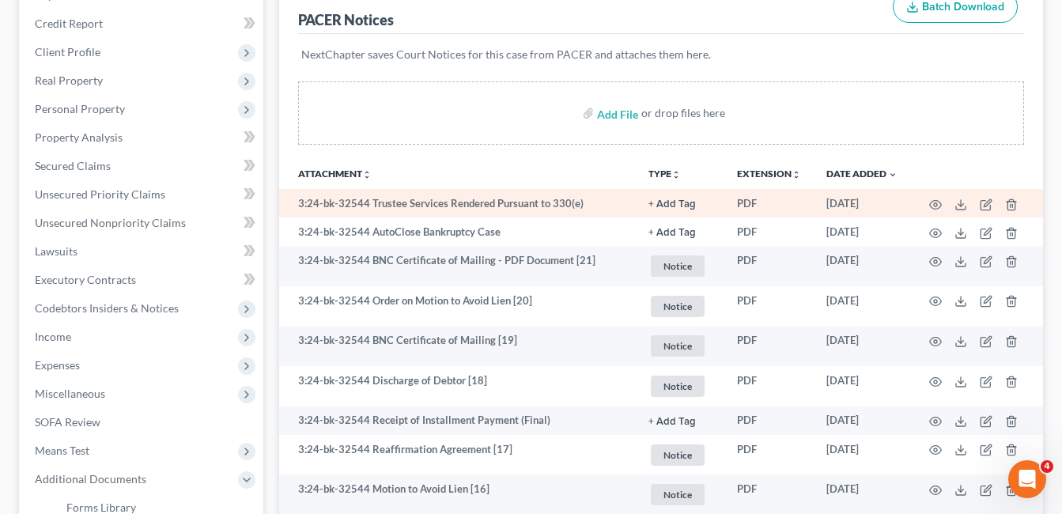
scroll to position [316, 0]
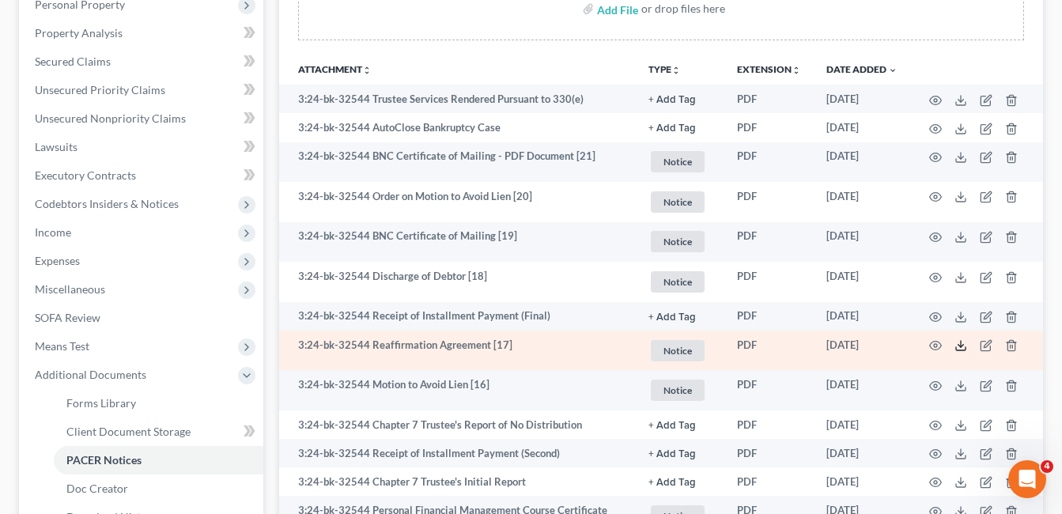
click at [961, 343] on line at bounding box center [961, 344] width 0 height 6
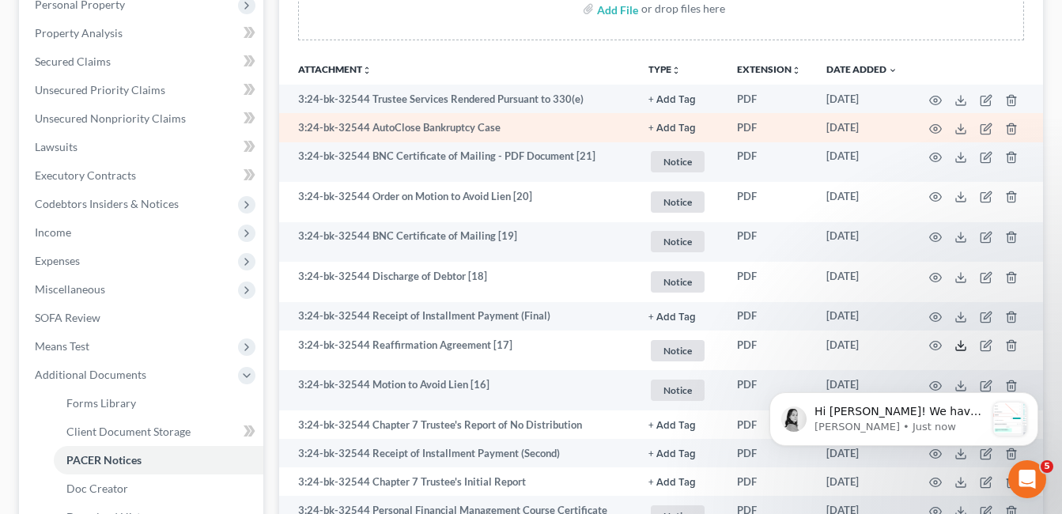
scroll to position [871, 0]
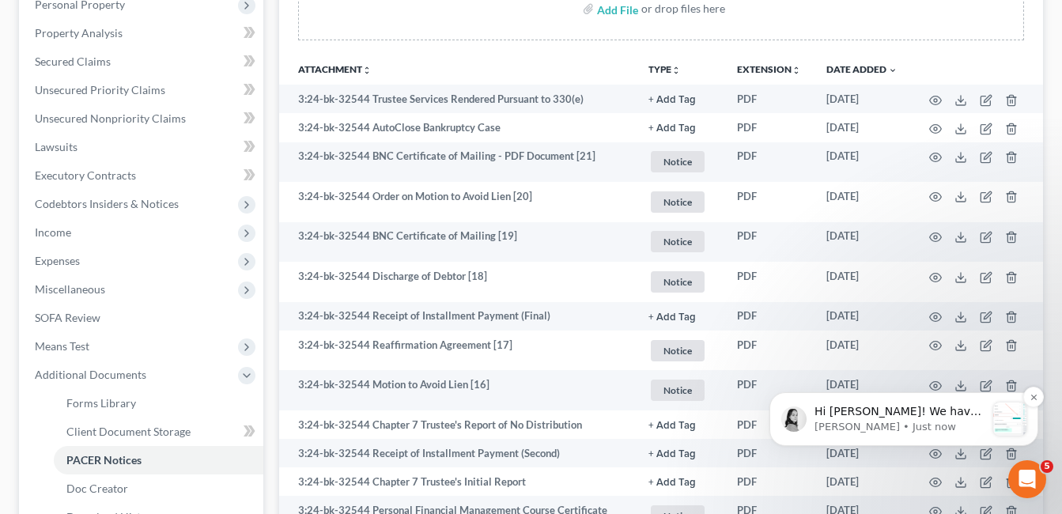
click at [929, 415] on p "Hi [PERSON_NAME]! We have reported this bug to our team so that they can invest…" at bounding box center [900, 412] width 171 height 16
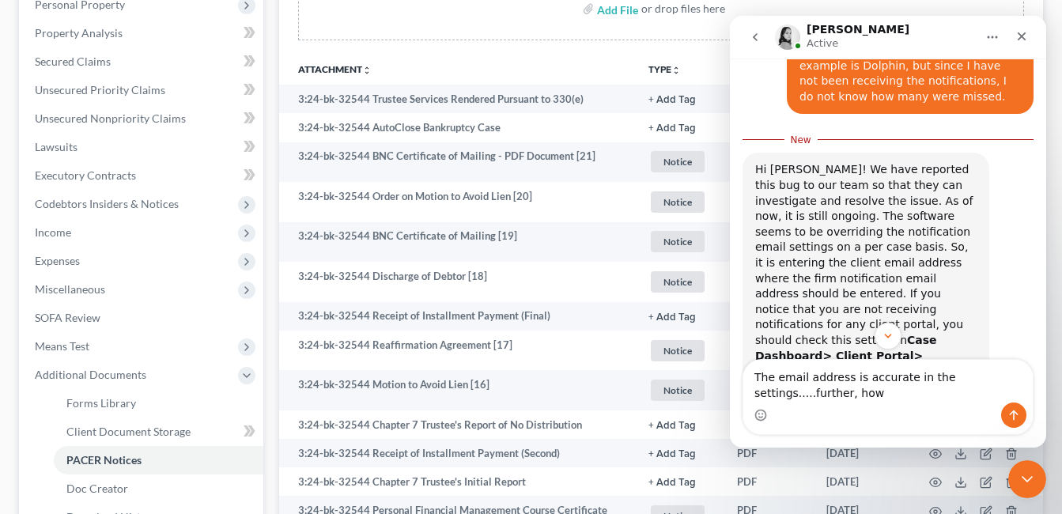
scroll to position [738, 0]
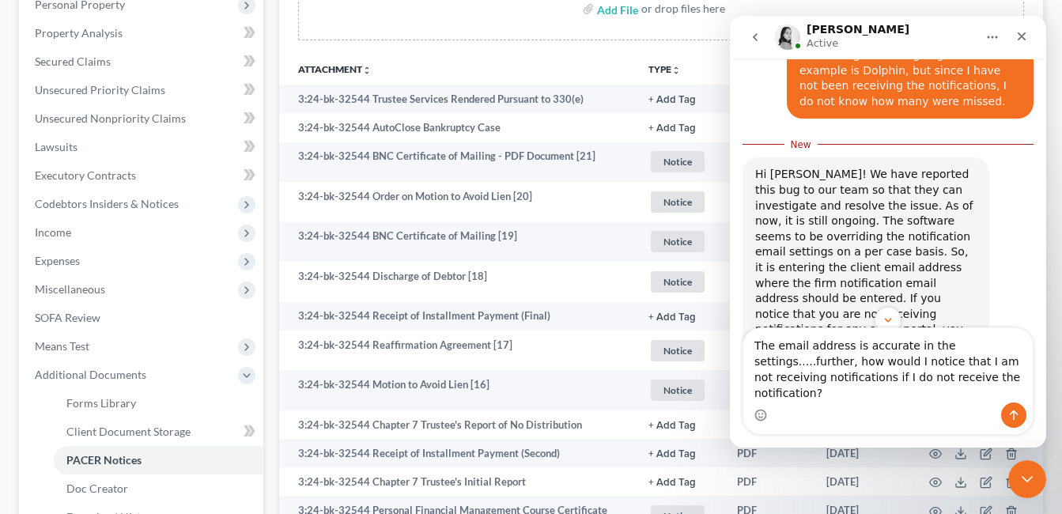
type textarea "The email address is accurate in the settings.....further, how would I notice t…"
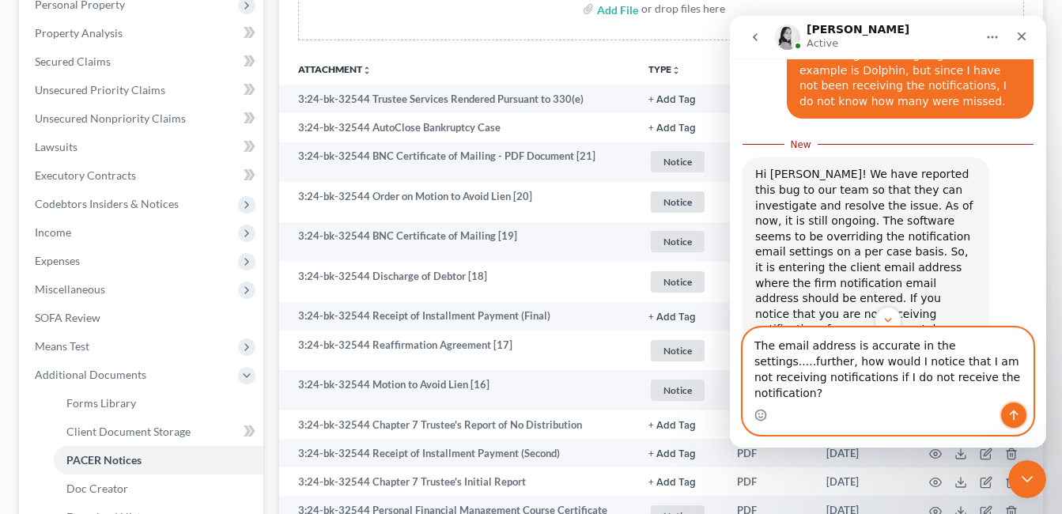
click at [1017, 415] on icon "Send a message…" at bounding box center [1014, 415] width 13 height 13
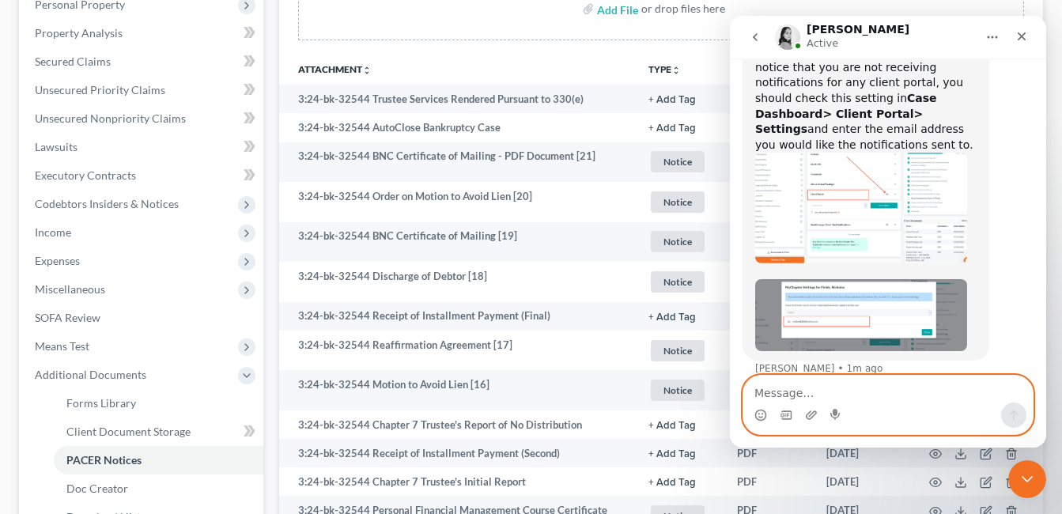
scroll to position [964, 0]
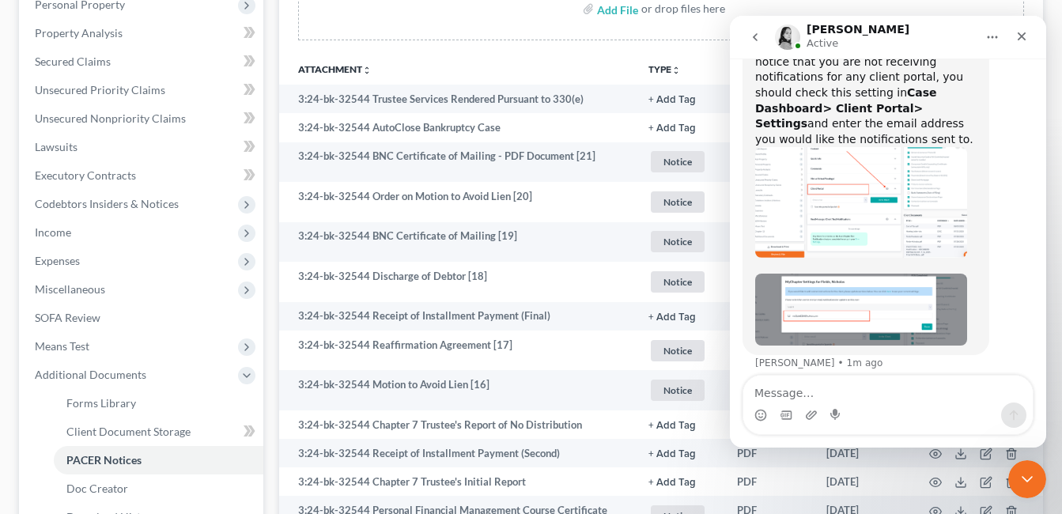
click at [570, 59] on th "Attachment unfold_more expand_more expand_less" at bounding box center [457, 69] width 357 height 32
click at [1024, 31] on icon "Close" at bounding box center [1022, 36] width 13 height 13
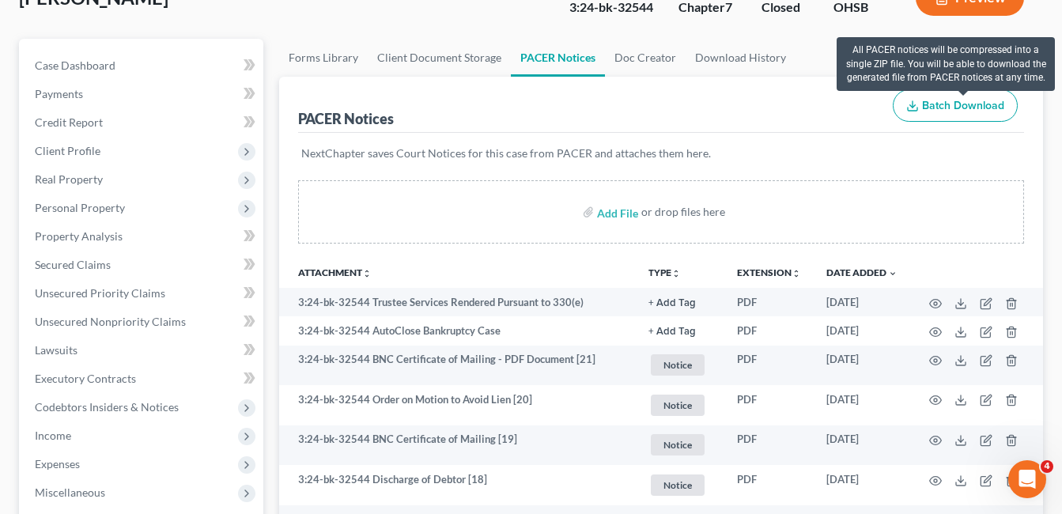
scroll to position [0, 0]
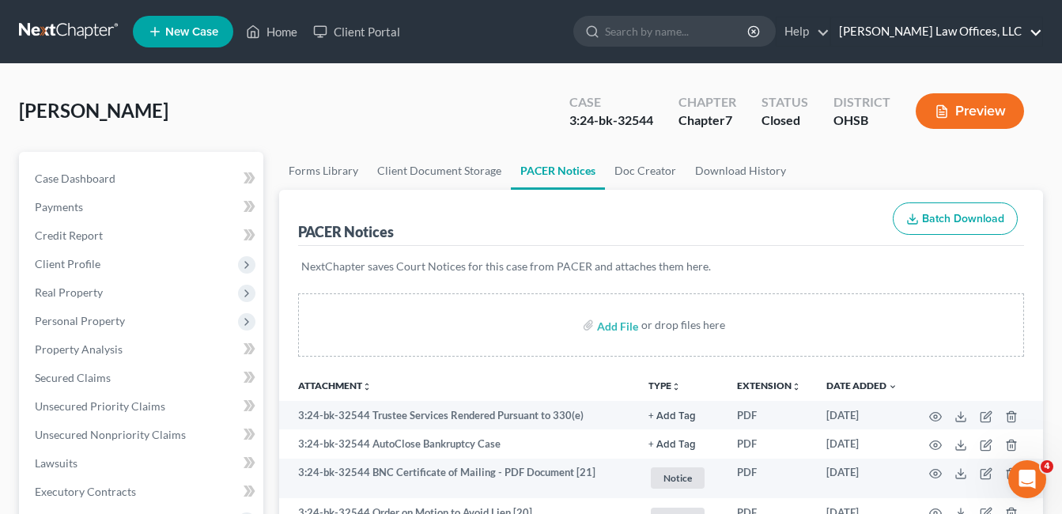
click at [1034, 31] on link "[PERSON_NAME] Law Offices, LLC" at bounding box center [936, 31] width 211 height 28
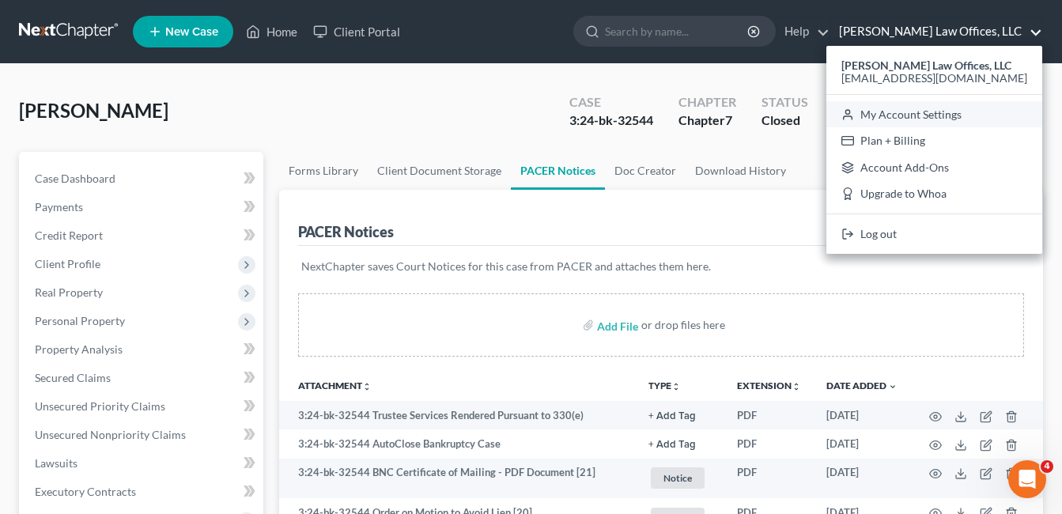
click at [975, 115] on link "My Account Settings" at bounding box center [935, 114] width 216 height 27
select select "62"
select select "24"
select select "36"
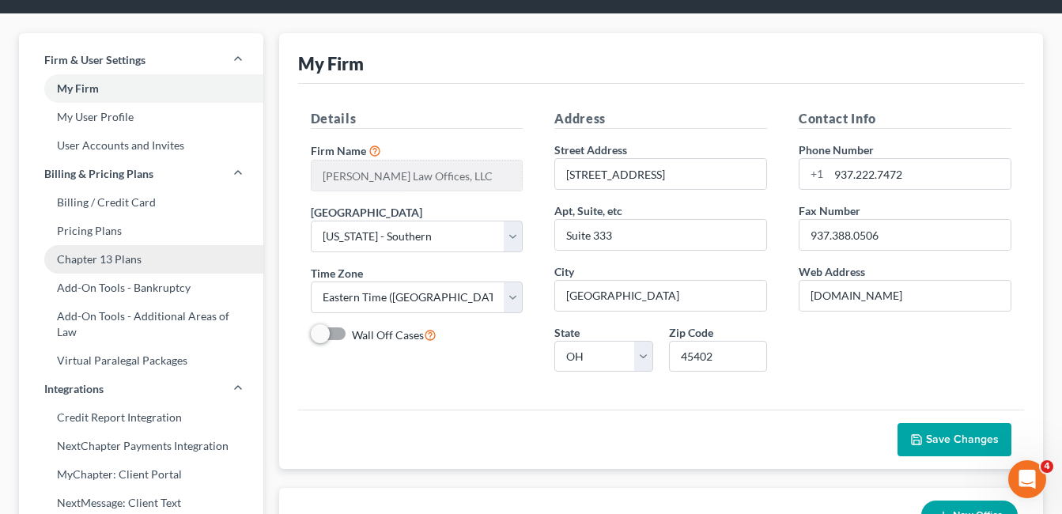
scroll to position [237, 0]
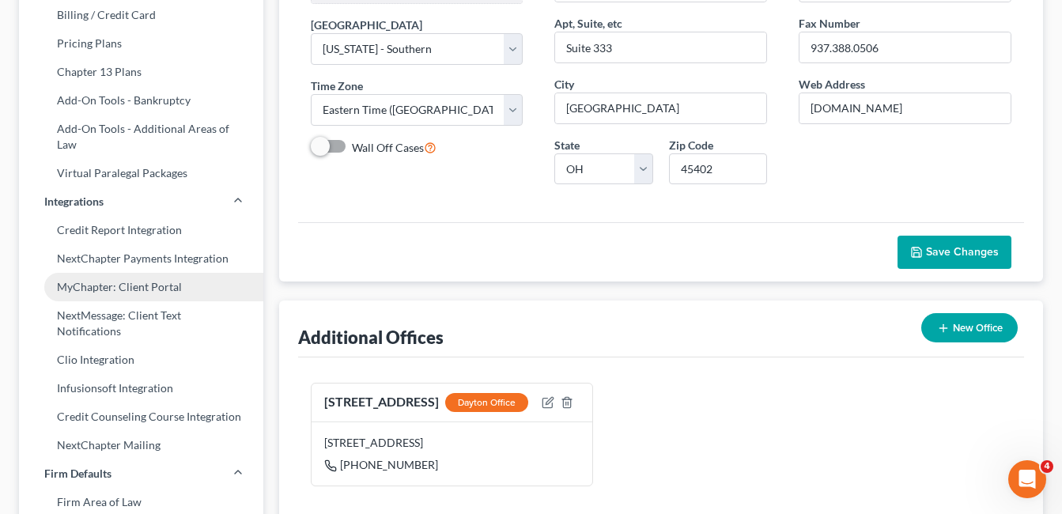
click at [133, 281] on link "MyChapter: Client Portal" at bounding box center [141, 287] width 244 height 28
select select "1"
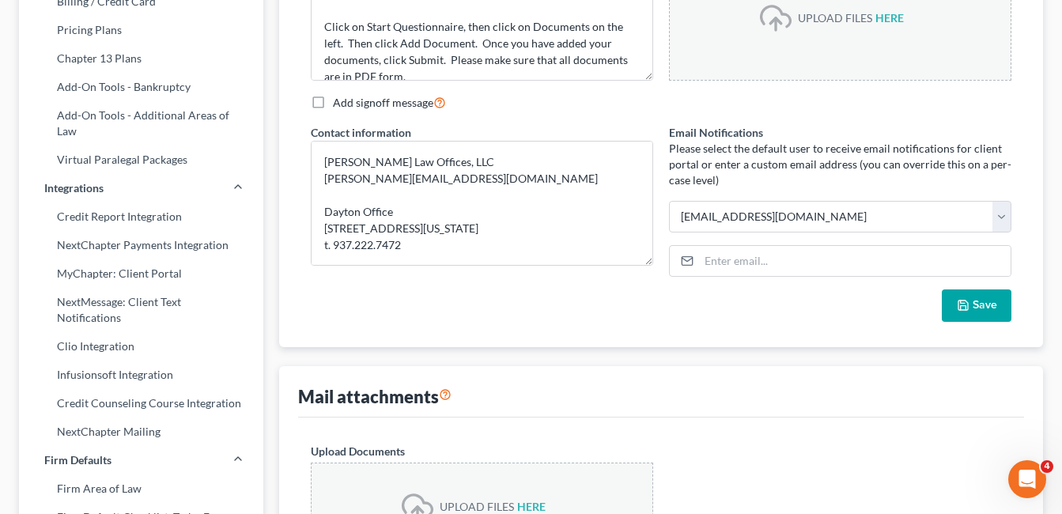
scroll to position [316, 0]
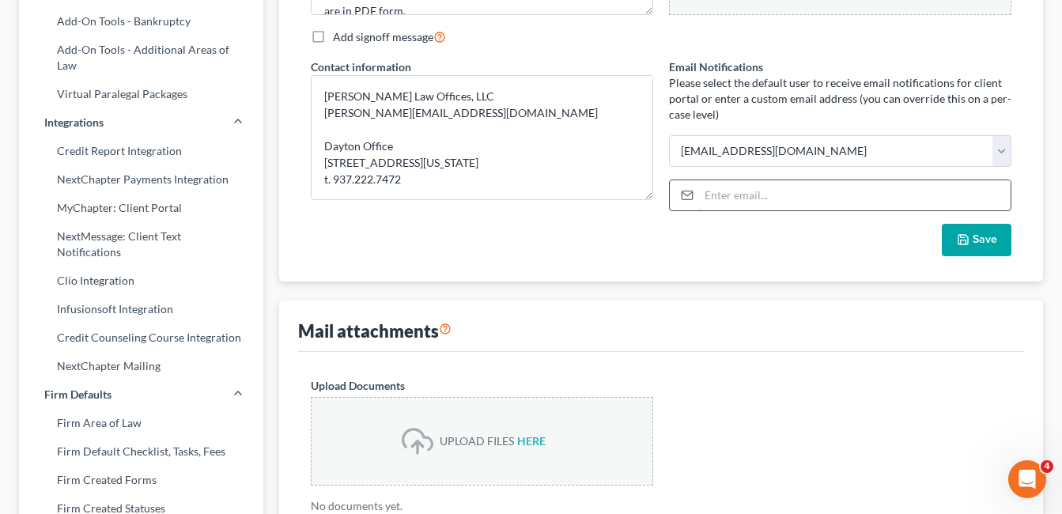
click at [823, 196] on input "email" at bounding box center [855, 195] width 312 height 30
type input "[EMAIL_ADDRESS][DOMAIN_NAME]"
click at [1001, 241] on button "Save" at bounding box center [977, 240] width 70 height 33
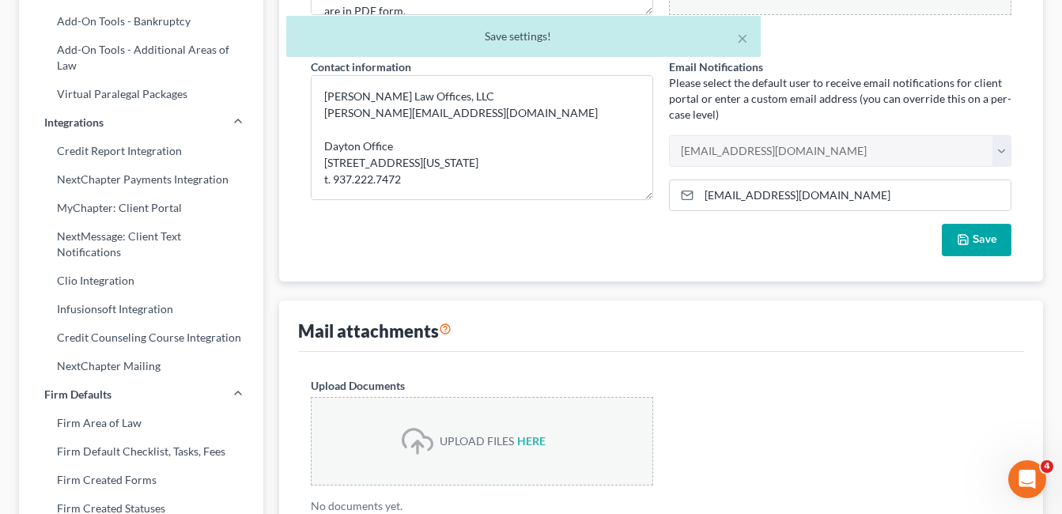
click at [825, 309] on div "Mail attachments" at bounding box center [661, 326] width 726 height 51
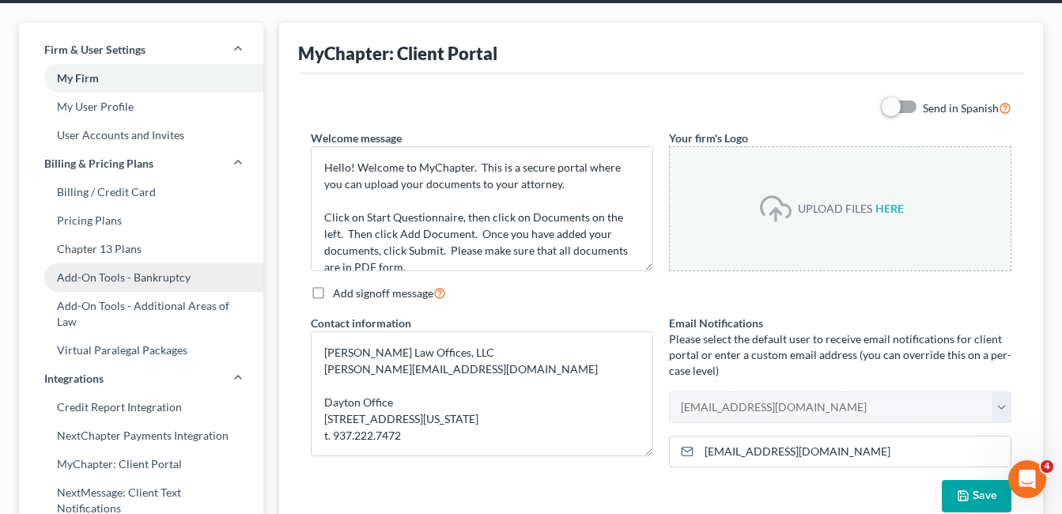
scroll to position [0, 0]
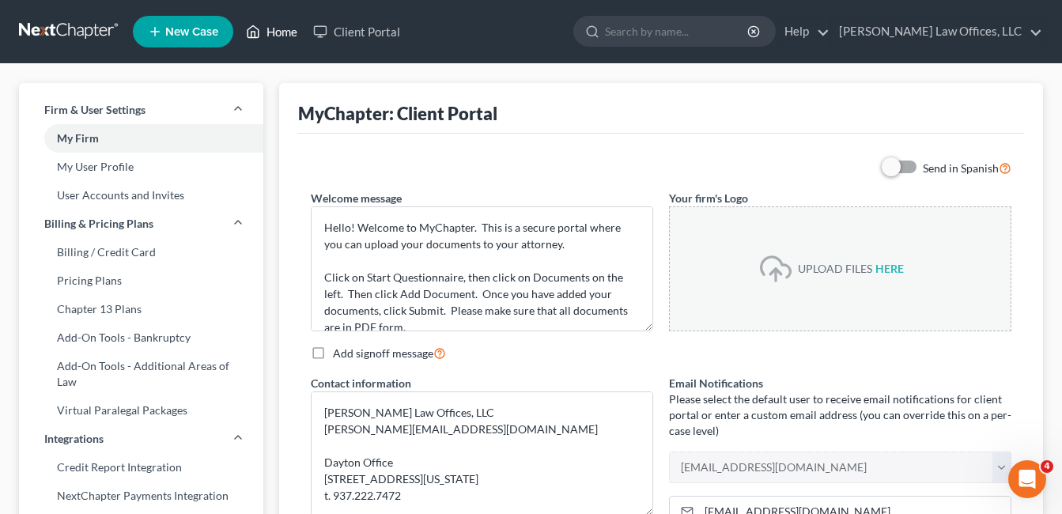
drag, startPoint x: 277, startPoint y: 29, endPoint x: 217, endPoint y: 0, distance: 66.9
click at [277, 29] on link "Home" at bounding box center [271, 31] width 67 height 28
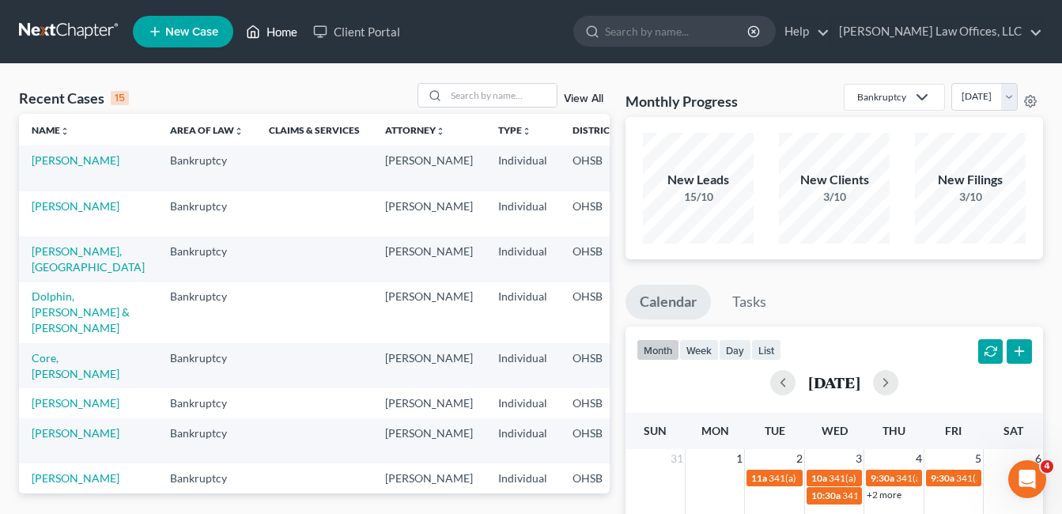
click at [282, 28] on link "Home" at bounding box center [271, 31] width 67 height 28
click at [284, 28] on link "Home" at bounding box center [271, 31] width 67 height 28
click at [481, 92] on input "search" at bounding box center [501, 95] width 111 height 23
type input "[PERSON_NAME]"
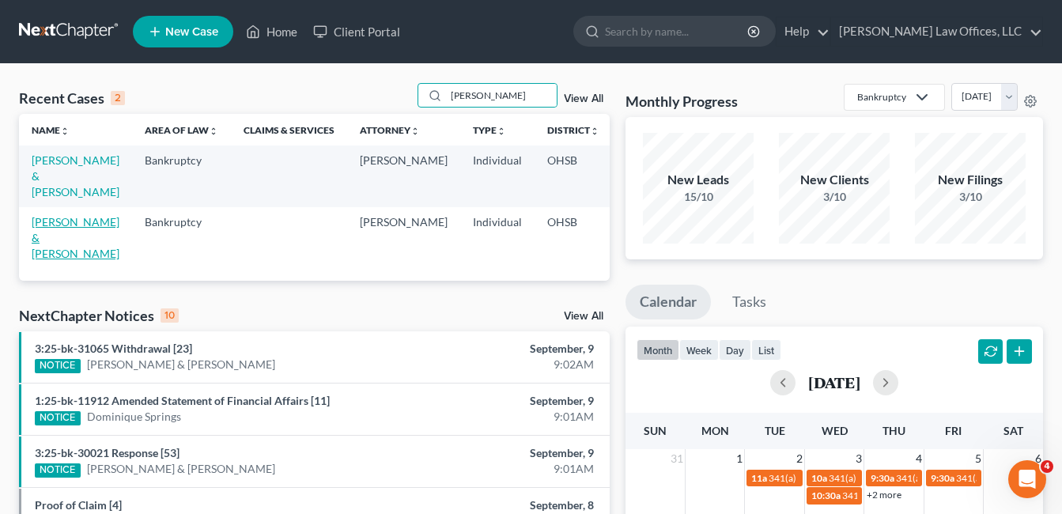
click at [50, 240] on link "[PERSON_NAME] & [PERSON_NAME]" at bounding box center [76, 237] width 88 height 45
select select "4"
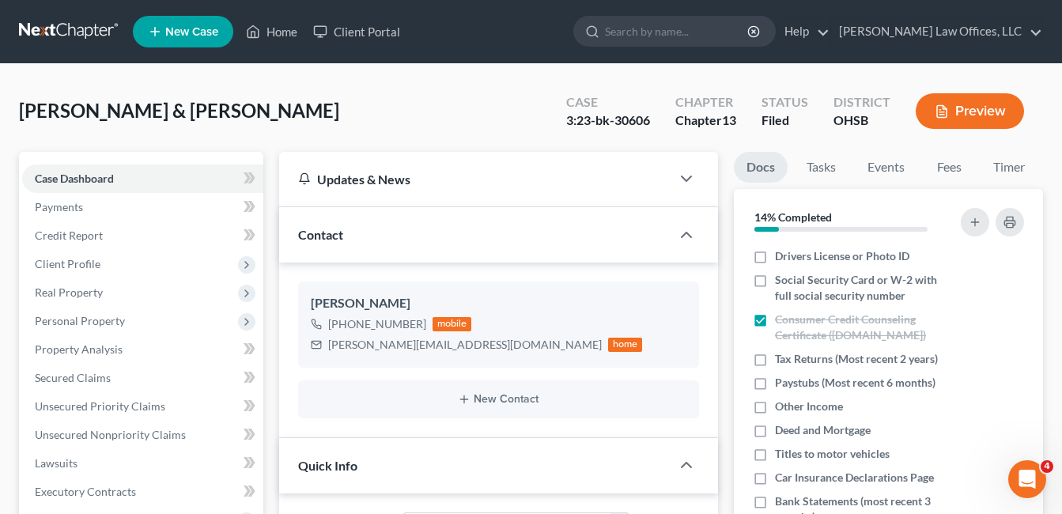
scroll to position [475, 0]
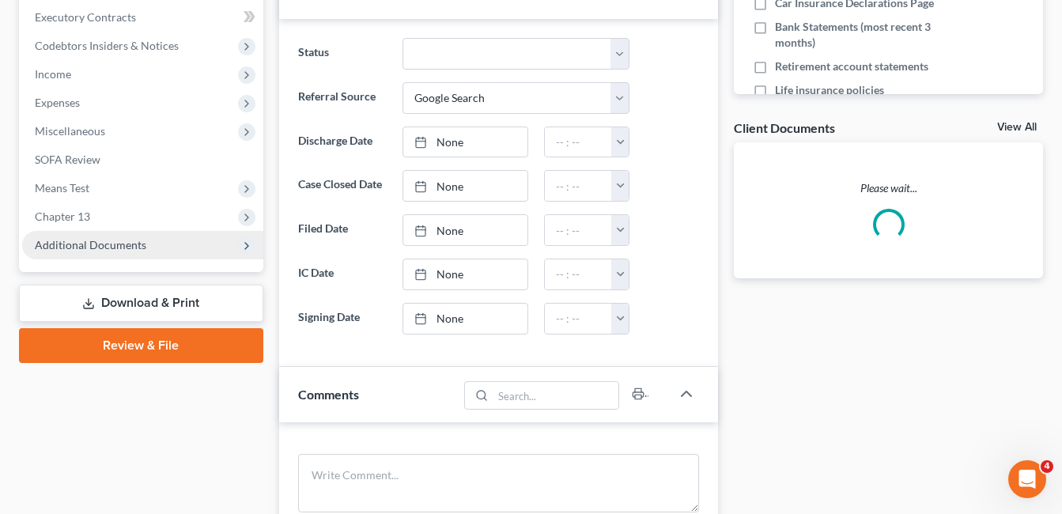
click at [114, 242] on span "Additional Documents" at bounding box center [91, 244] width 112 height 13
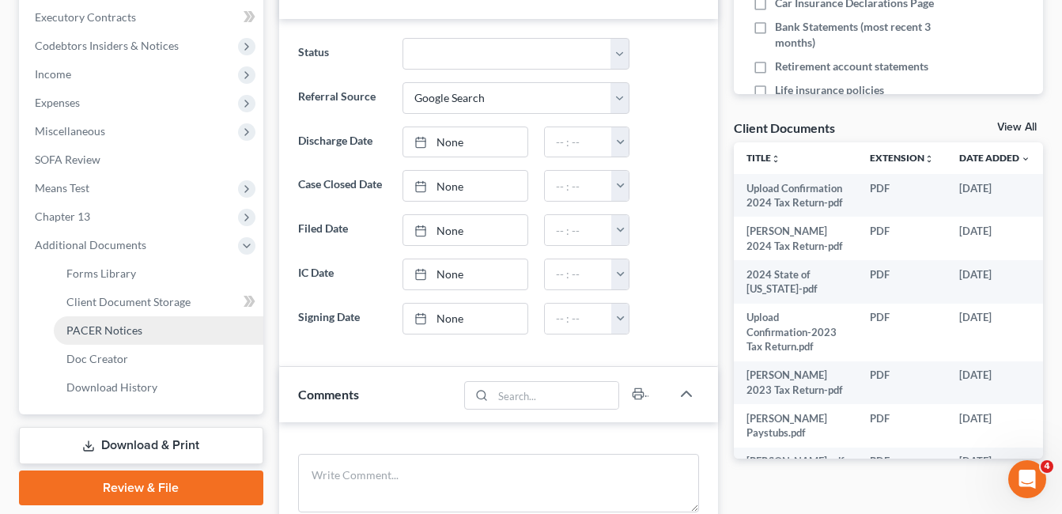
click at [124, 341] on link "PACER Notices" at bounding box center [159, 330] width 210 height 28
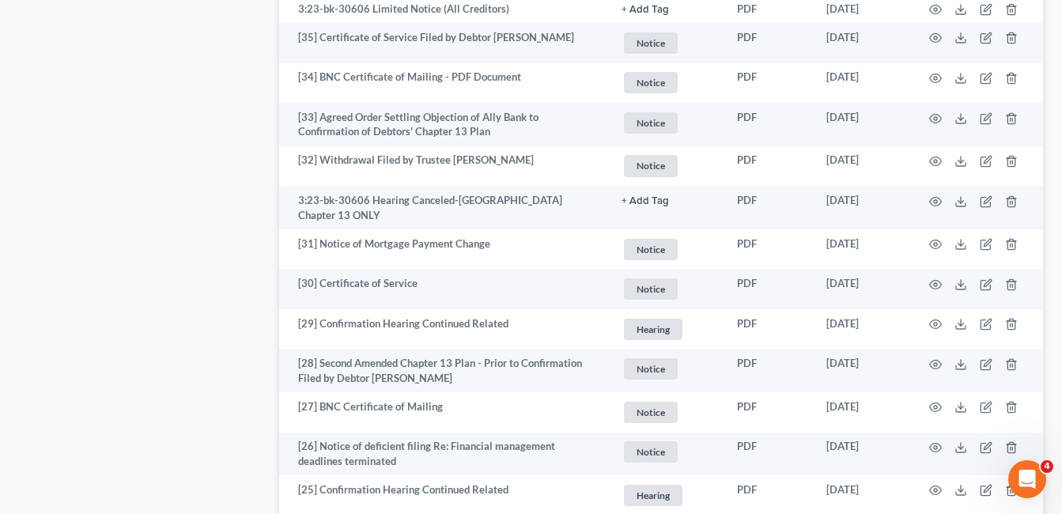
scroll to position [1028, 0]
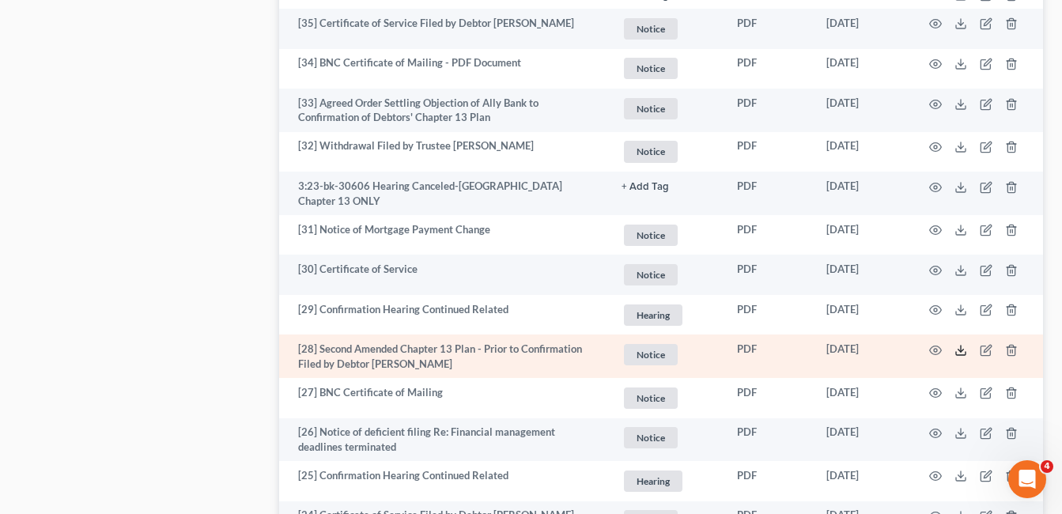
click at [960, 349] on polyline at bounding box center [962, 350] width 6 height 2
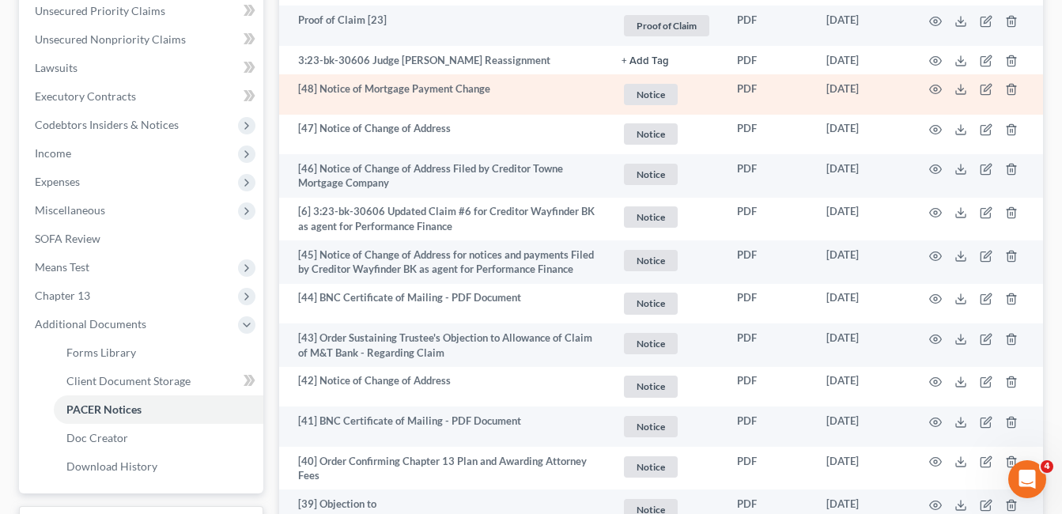
scroll to position [0, 0]
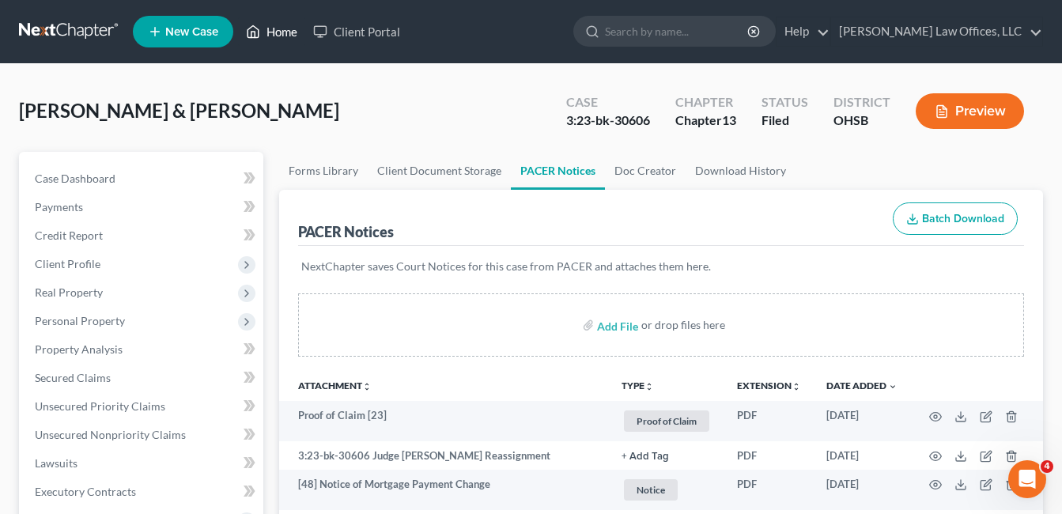
click at [293, 29] on link "Home" at bounding box center [271, 31] width 67 height 28
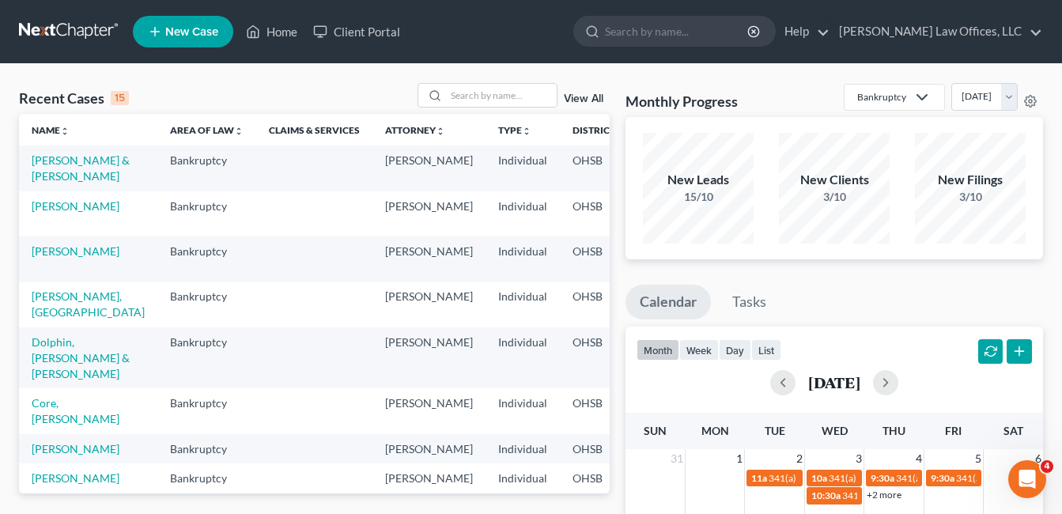
click at [588, 99] on link "View All" at bounding box center [584, 98] width 40 height 11
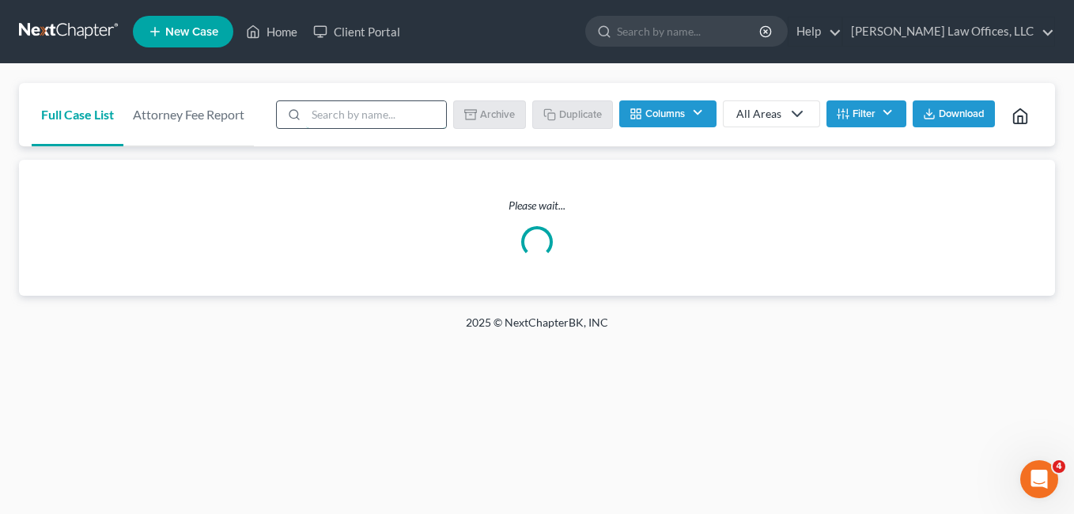
click at [381, 114] on input "search" at bounding box center [376, 114] width 140 height 27
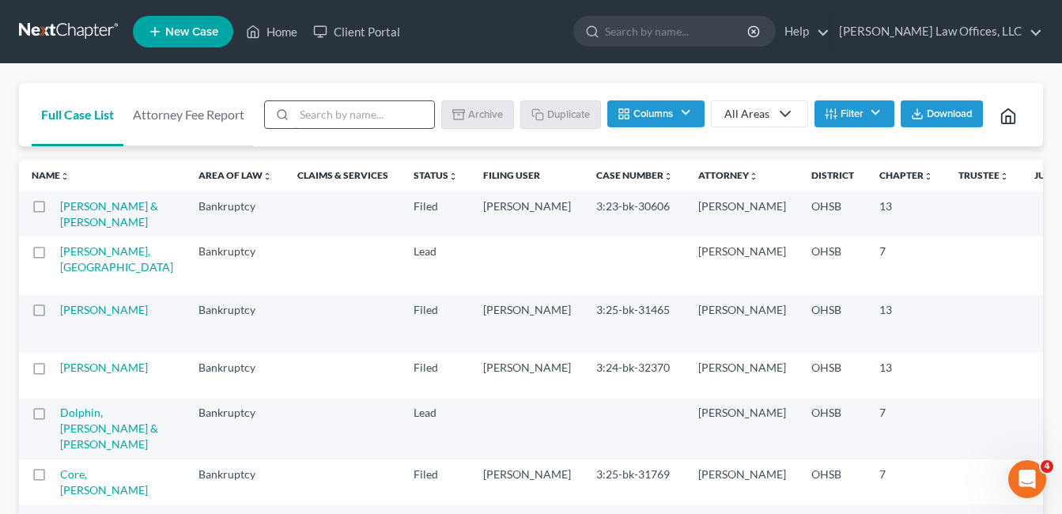
type input "template"
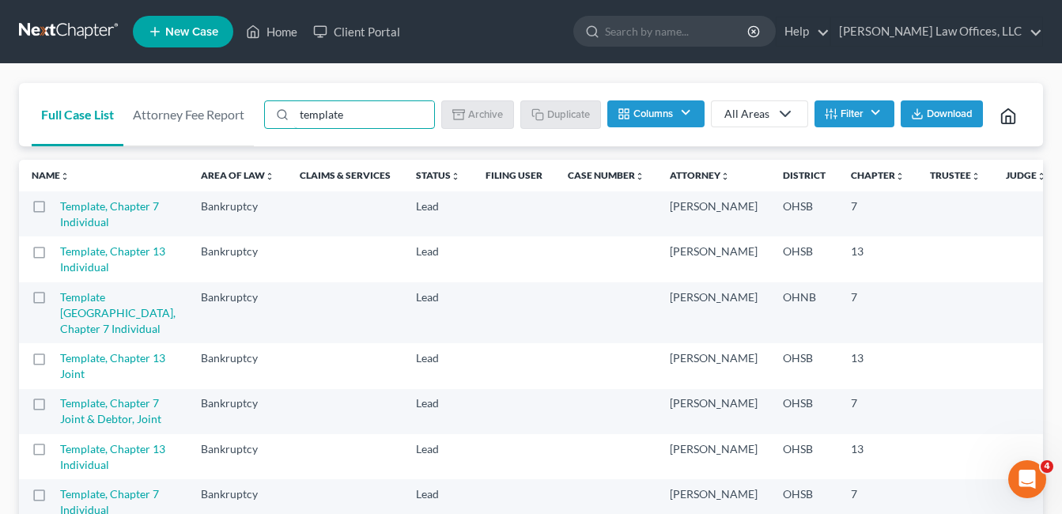
click at [54, 210] on label at bounding box center [54, 210] width 0 height 0
click at [60, 209] on input "checkbox" at bounding box center [65, 204] width 10 height 10
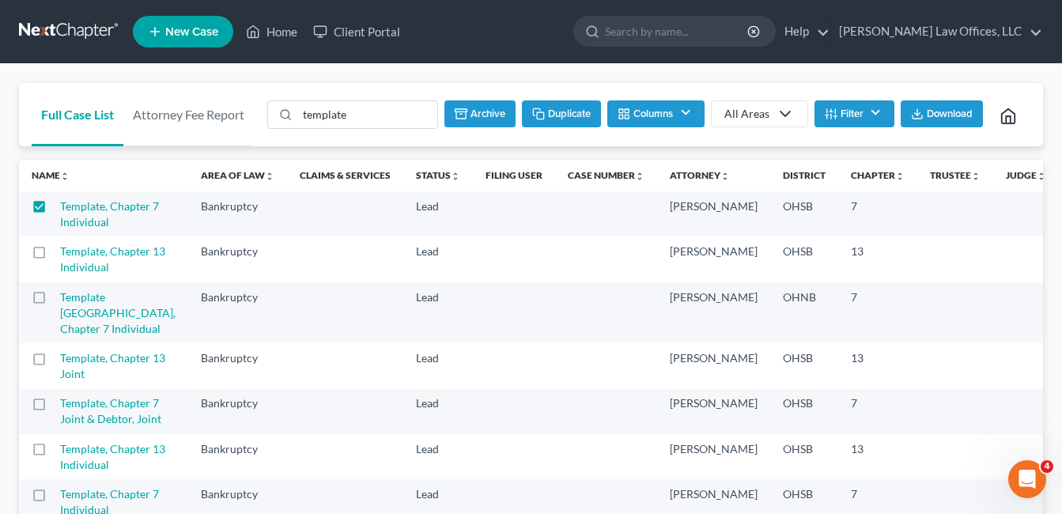
click at [566, 109] on button "Duplicate" at bounding box center [561, 113] width 79 height 27
checkbox input "false"
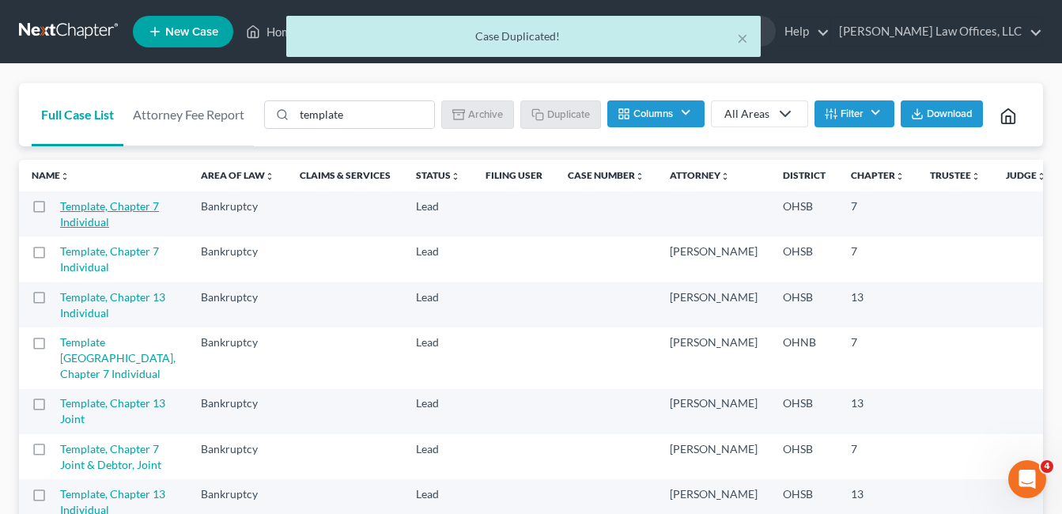
click at [78, 229] on link "Template, Chapter 7 Individual" at bounding box center [109, 213] width 99 height 29
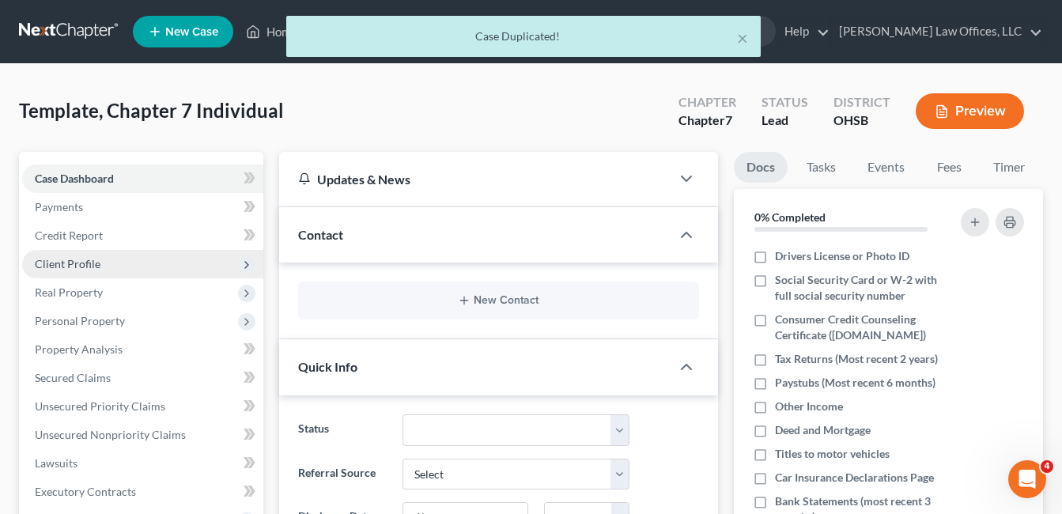
click at [83, 266] on span "Client Profile" at bounding box center [68, 263] width 66 height 13
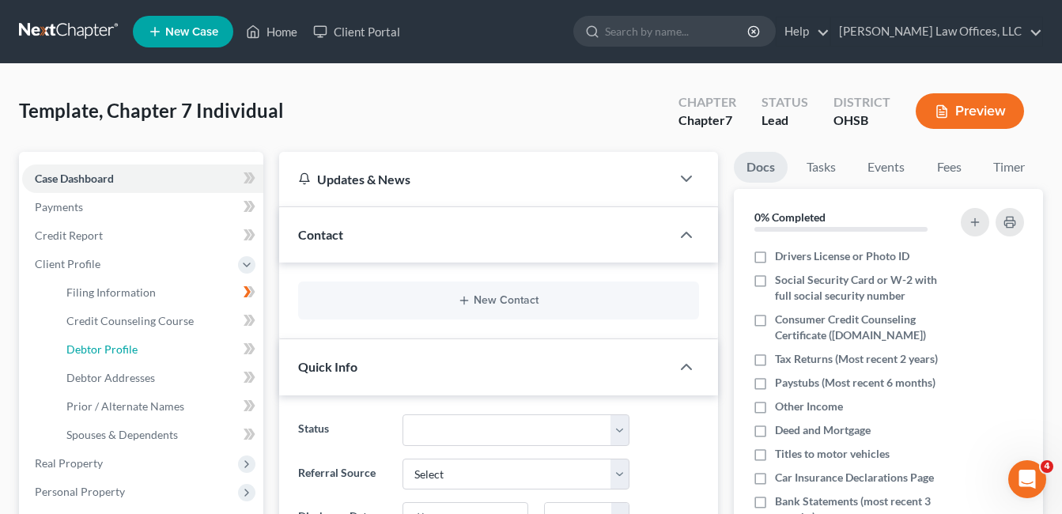
drag, startPoint x: 120, startPoint y: 348, endPoint x: 500, endPoint y: 237, distance: 395.5
click at [121, 348] on span "Debtor Profile" at bounding box center [101, 349] width 71 height 13
select select "1"
select select "0"
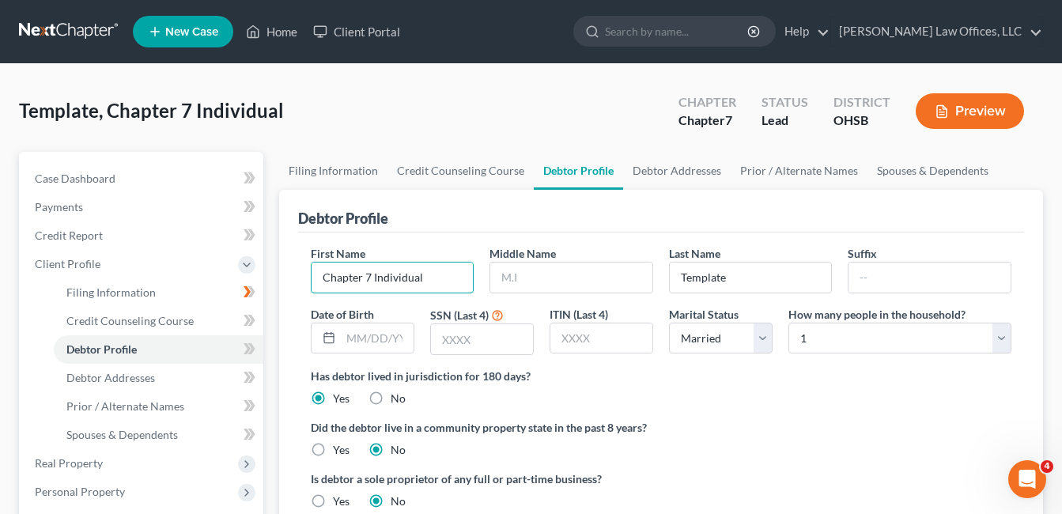
drag, startPoint x: 447, startPoint y: 274, endPoint x: 274, endPoint y: 290, distance: 173.2
type input "Dria"
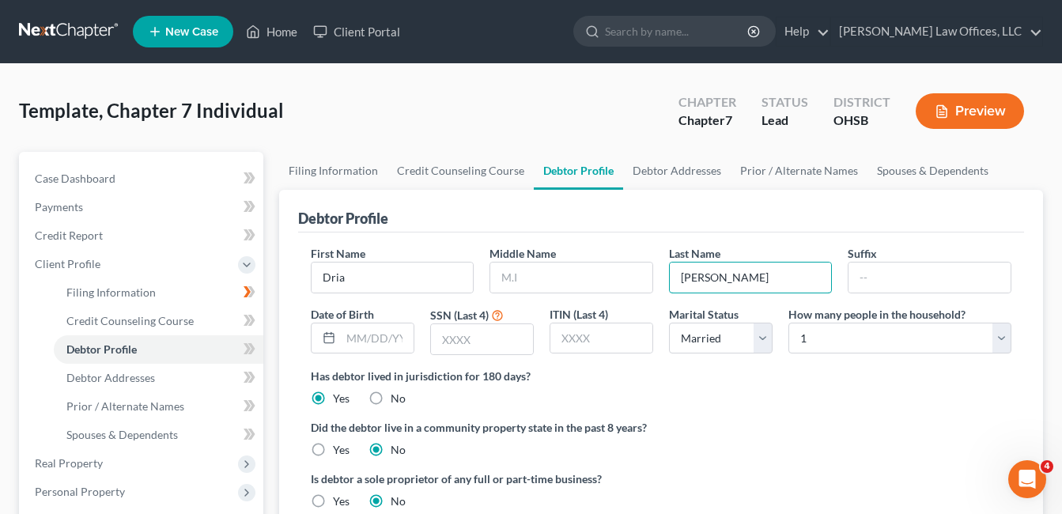
type input "[PERSON_NAME]"
click at [98, 175] on span "Case Dashboard" at bounding box center [75, 178] width 81 height 13
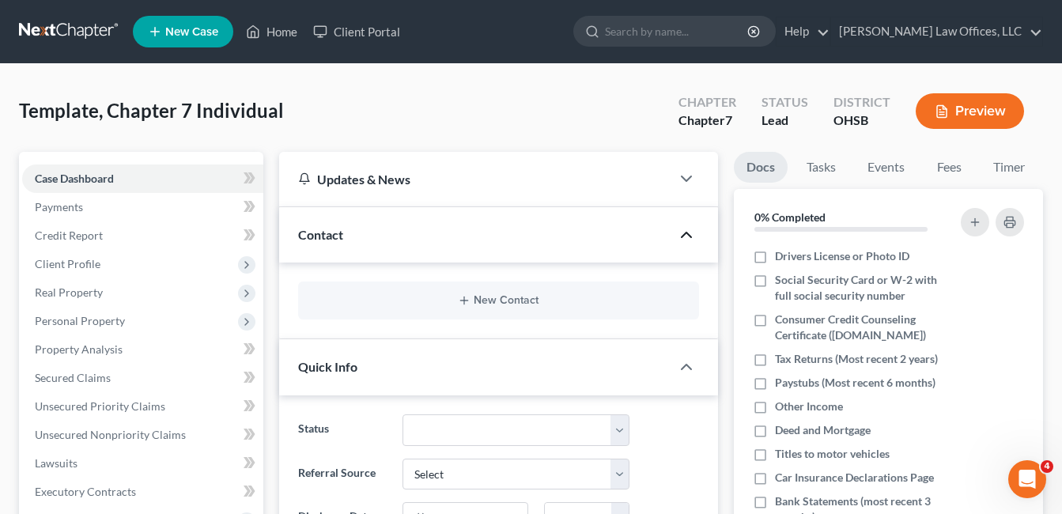
click at [687, 235] on icon "button" at bounding box center [686, 234] width 19 height 19
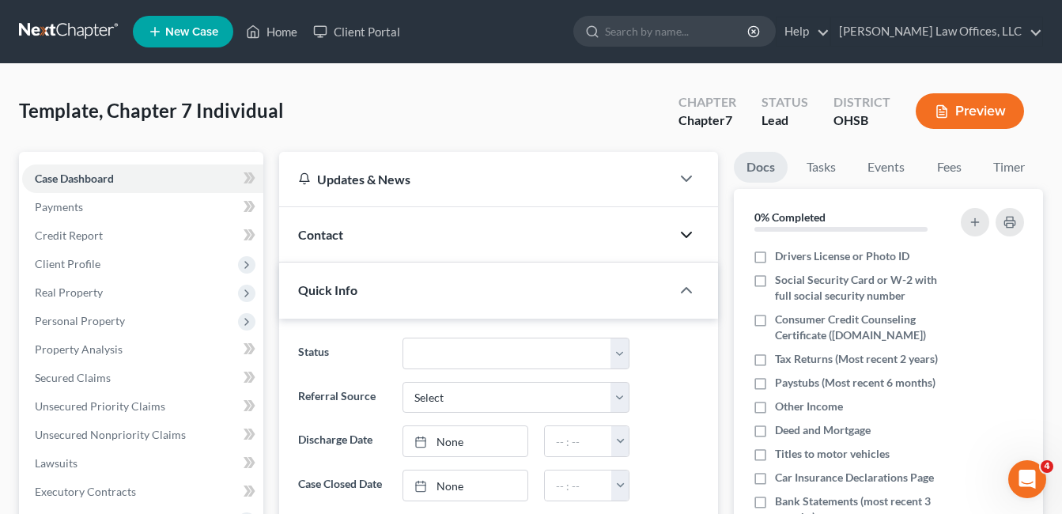
click at [687, 235] on icon "button" at bounding box center [686, 234] width 19 height 19
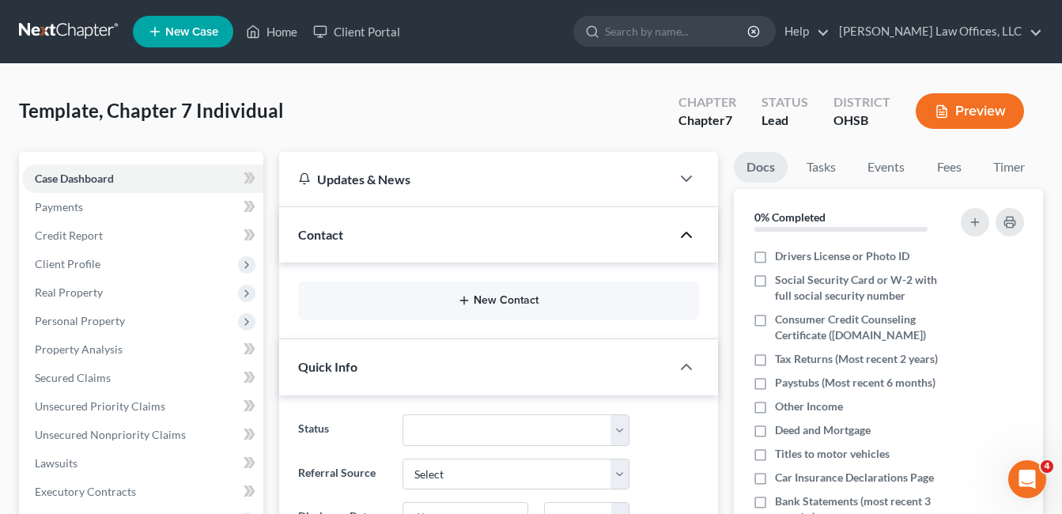
click at [513, 300] on button "New Contact" at bounding box center [499, 300] width 376 height 13
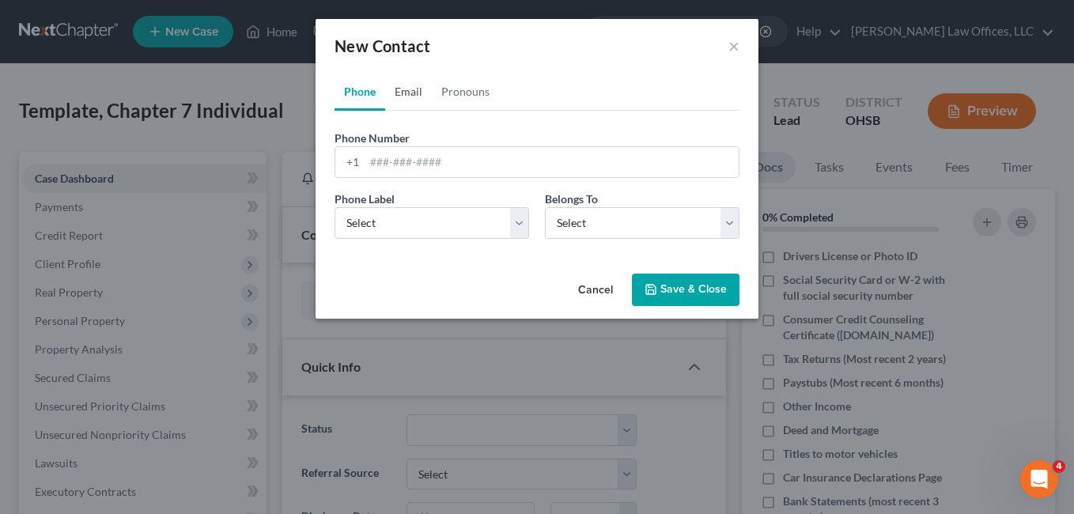
click at [411, 93] on link "Email" at bounding box center [408, 92] width 47 height 38
paste input "[EMAIL_ADDRESS][DOMAIN_NAME]"
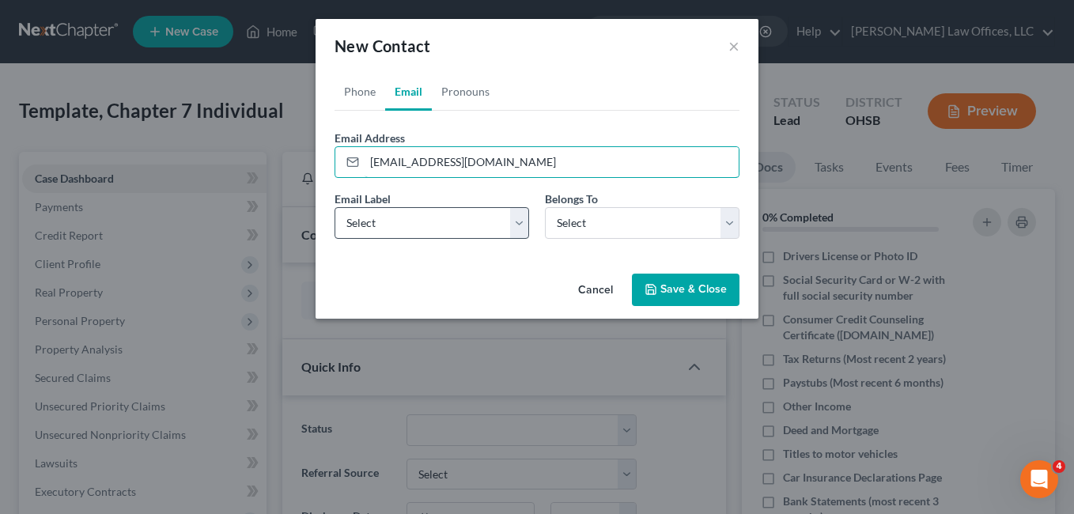
type input "[EMAIL_ADDRESS][DOMAIN_NAME]"
drag, startPoint x: 522, startPoint y: 222, endPoint x: 470, endPoint y: 240, distance: 55.3
click at [522, 223] on select "Select Home Work Other" at bounding box center [432, 223] width 195 height 32
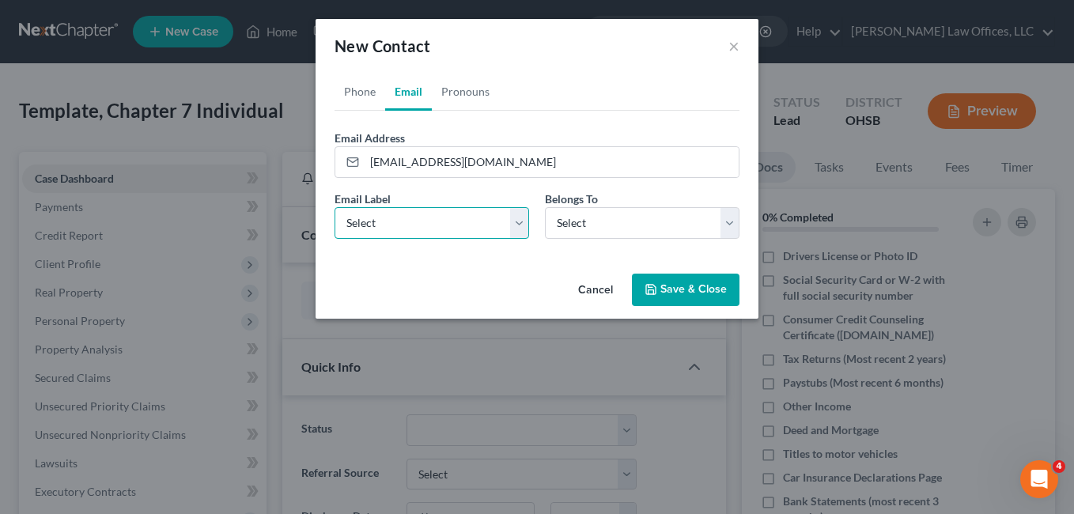
select select "0"
click at [335, 207] on select "Select Home Work Other" at bounding box center [432, 223] width 195 height 32
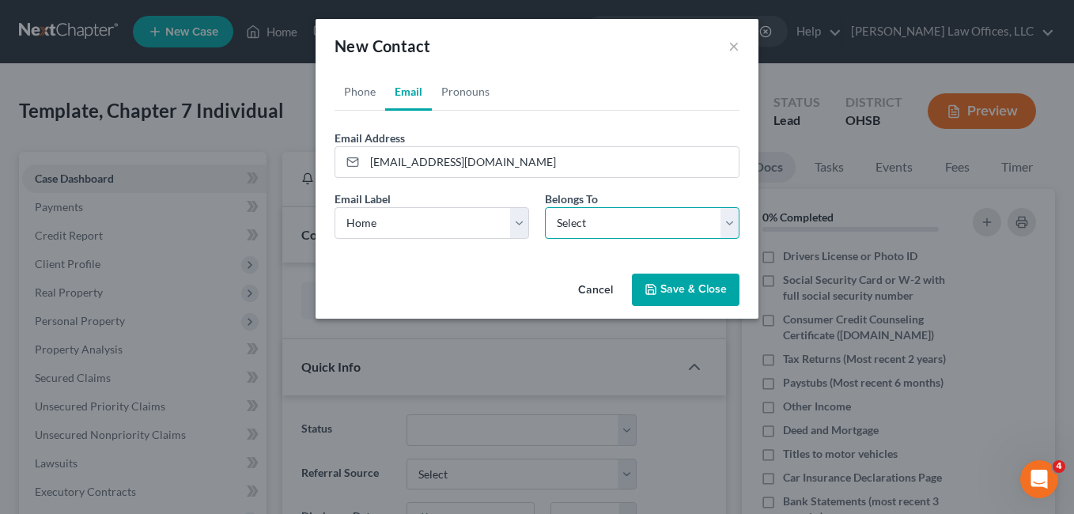
click at [726, 224] on select "Select Client Other" at bounding box center [642, 223] width 195 height 32
click at [733, 217] on select "Select Client Other" at bounding box center [642, 223] width 195 height 32
drag, startPoint x: 725, startPoint y: 229, endPoint x: 705, endPoint y: 240, distance: 22.7
click at [725, 229] on select "Select Client Other" at bounding box center [642, 223] width 195 height 32
select select "0"
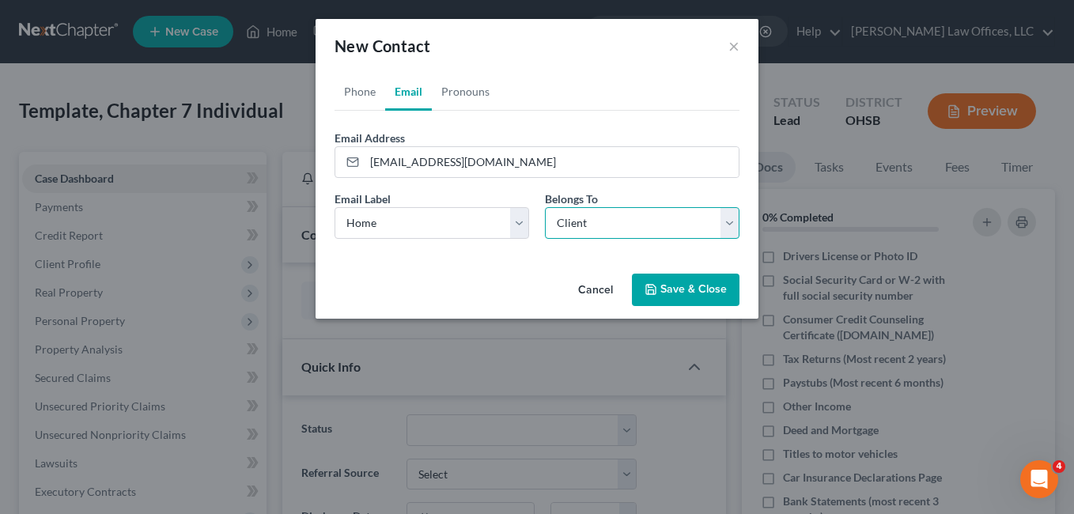
click at [545, 207] on select "Select Client Other" at bounding box center [642, 223] width 195 height 32
click at [670, 296] on button "Save & Close" at bounding box center [686, 290] width 108 height 33
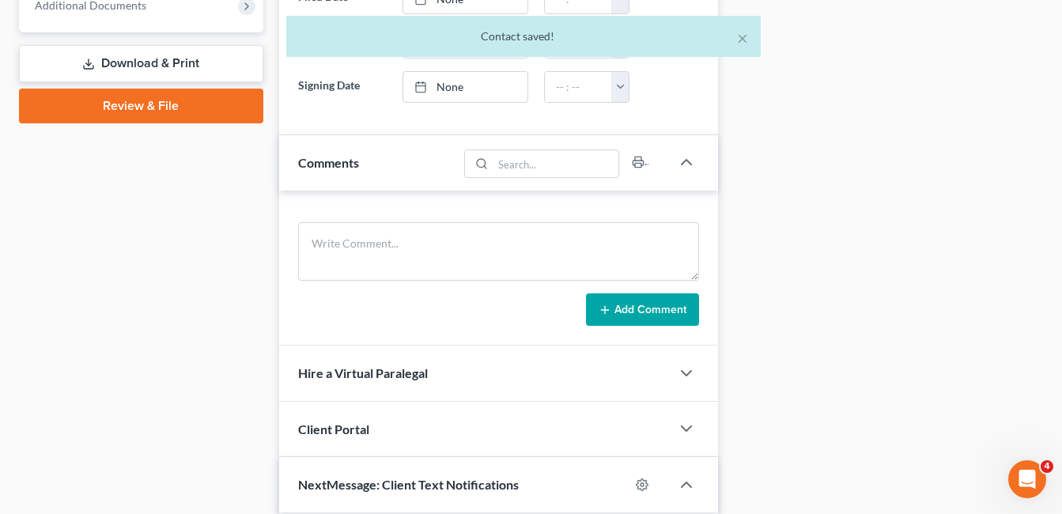
scroll to position [870, 0]
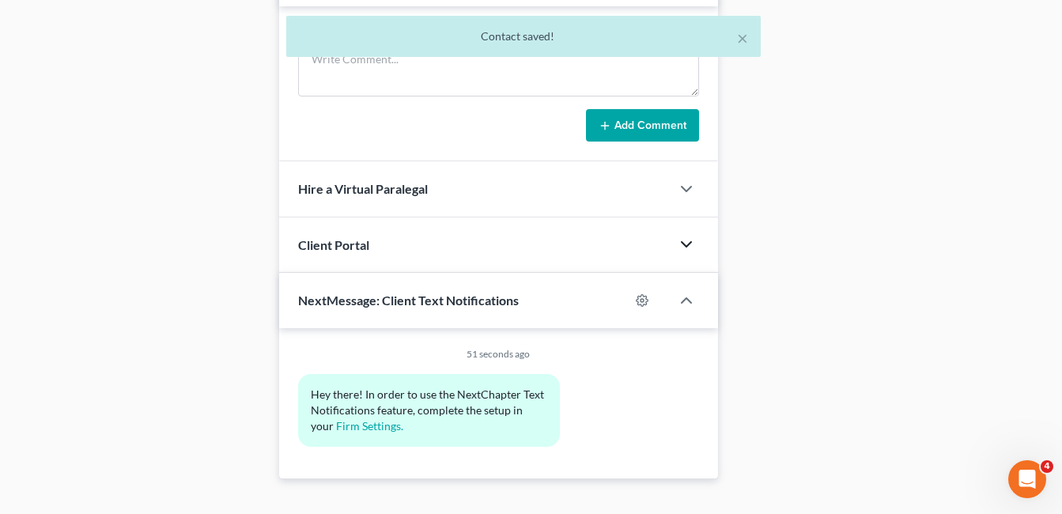
click at [681, 244] on icon "button" at bounding box center [686, 244] width 19 height 19
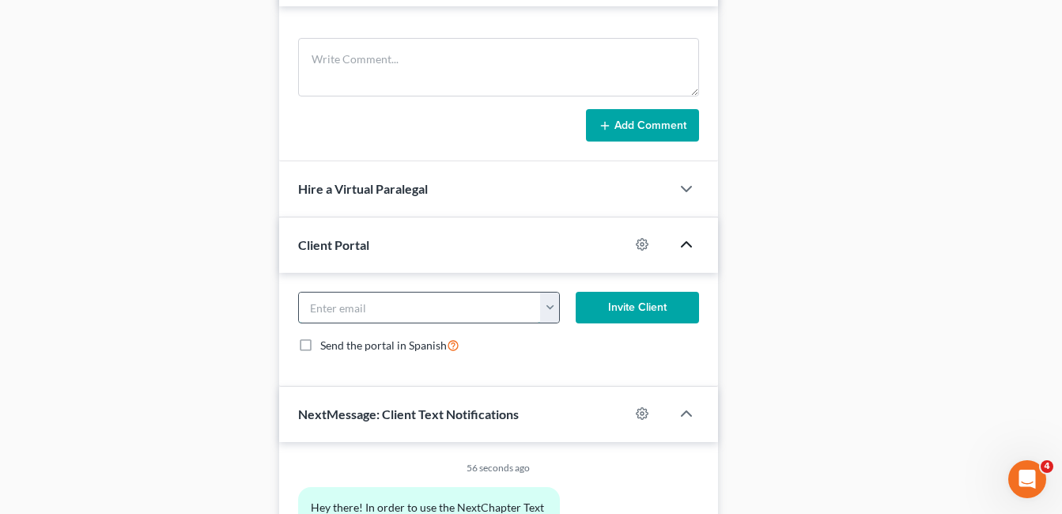
paste input "[EMAIL_ADDRESS][DOMAIN_NAME]"
type input "[EMAIL_ADDRESS][DOMAIN_NAME]"
click at [651, 304] on button "Invite Client" at bounding box center [637, 308] width 123 height 32
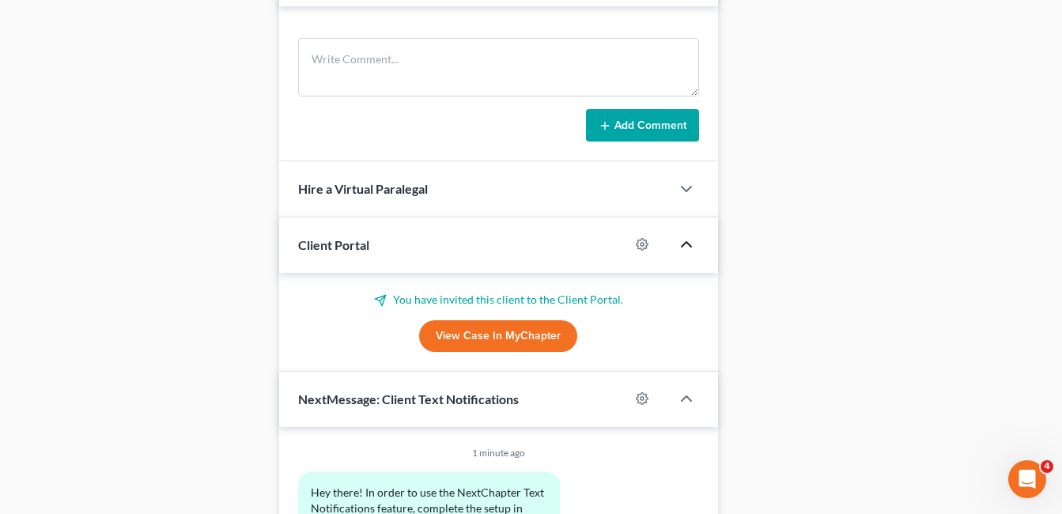
scroll to position [0, 0]
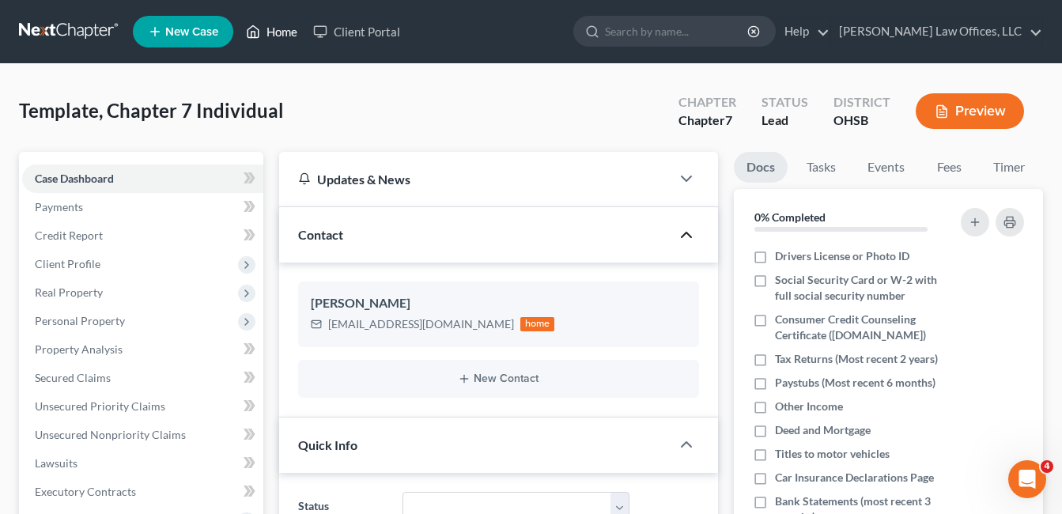
drag, startPoint x: 284, startPoint y: 36, endPoint x: 458, endPoint y: 86, distance: 181.0
click at [284, 36] on link "Home" at bounding box center [271, 31] width 67 height 28
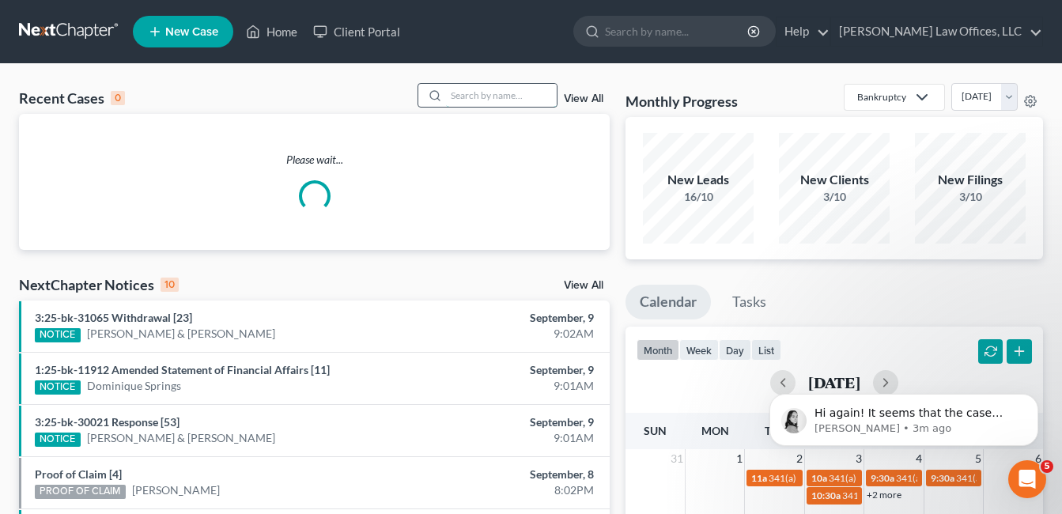
click at [505, 98] on input "search" at bounding box center [501, 95] width 111 height 23
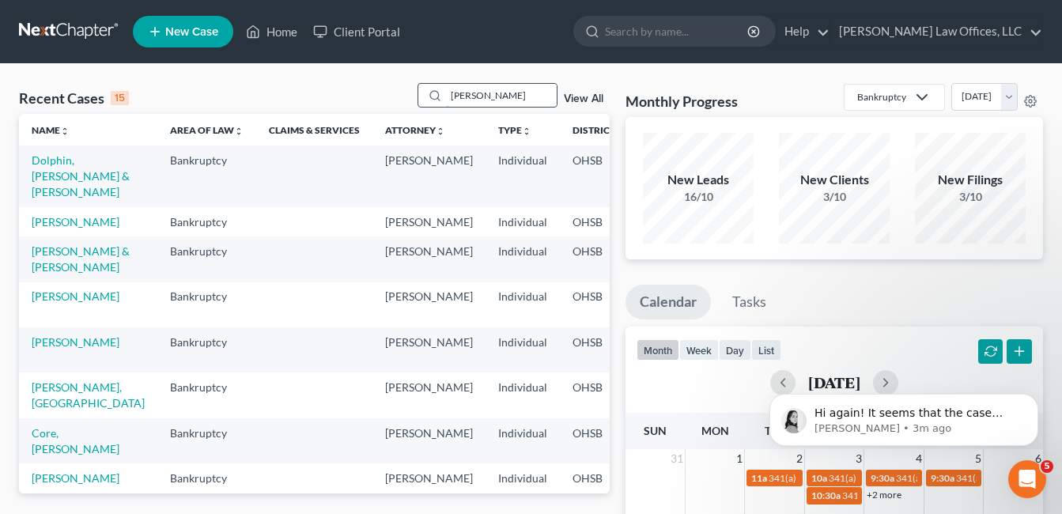
type input "[PERSON_NAME]"
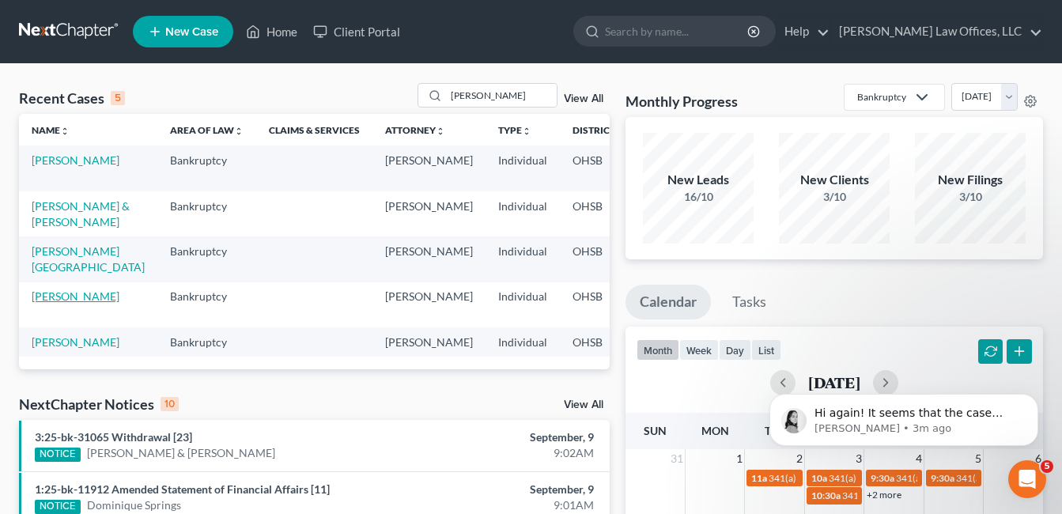
click at [46, 303] on link "[PERSON_NAME]" at bounding box center [76, 296] width 88 height 13
select select "3"
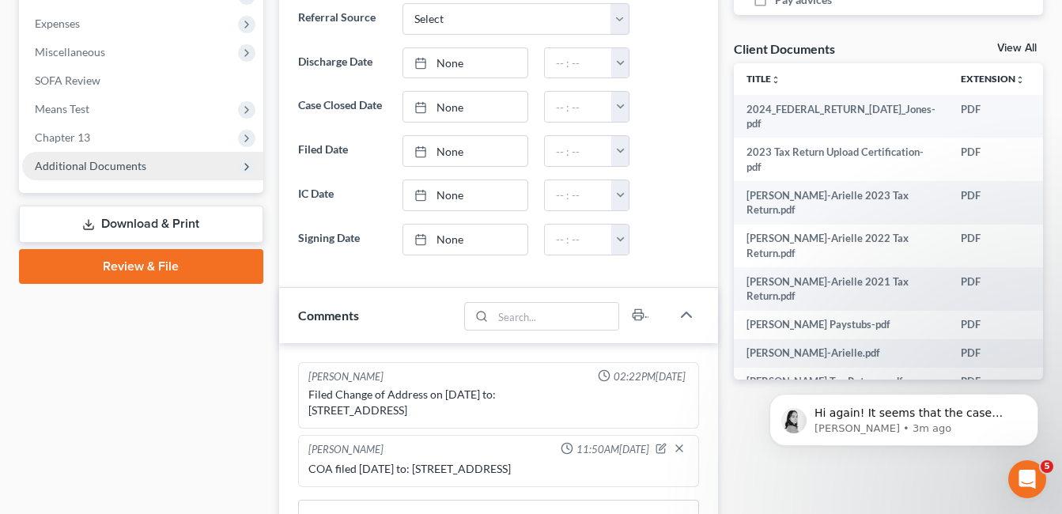
scroll to position [1207, 0]
click at [112, 168] on span "Additional Documents" at bounding box center [91, 165] width 112 height 13
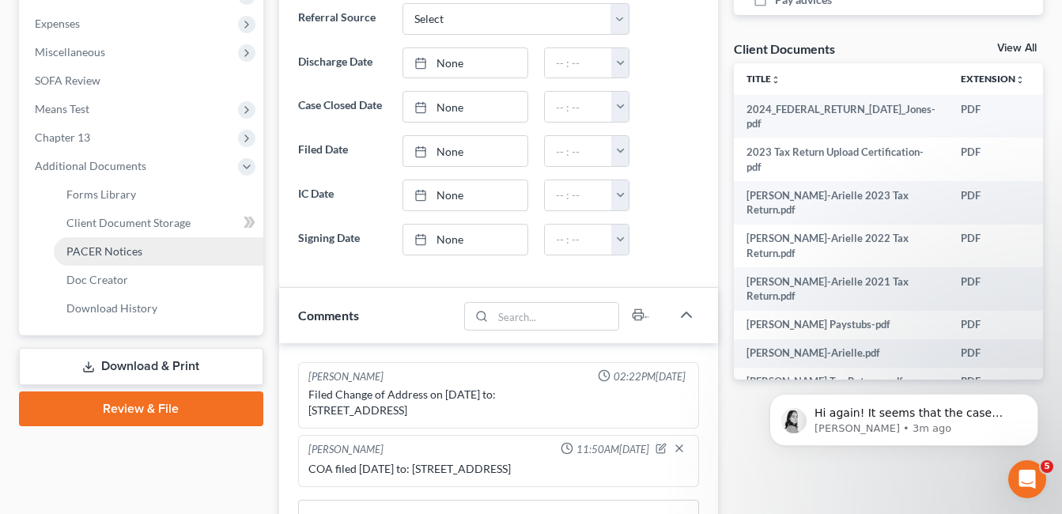
click at [119, 248] on span "PACER Notices" at bounding box center [104, 250] width 76 height 13
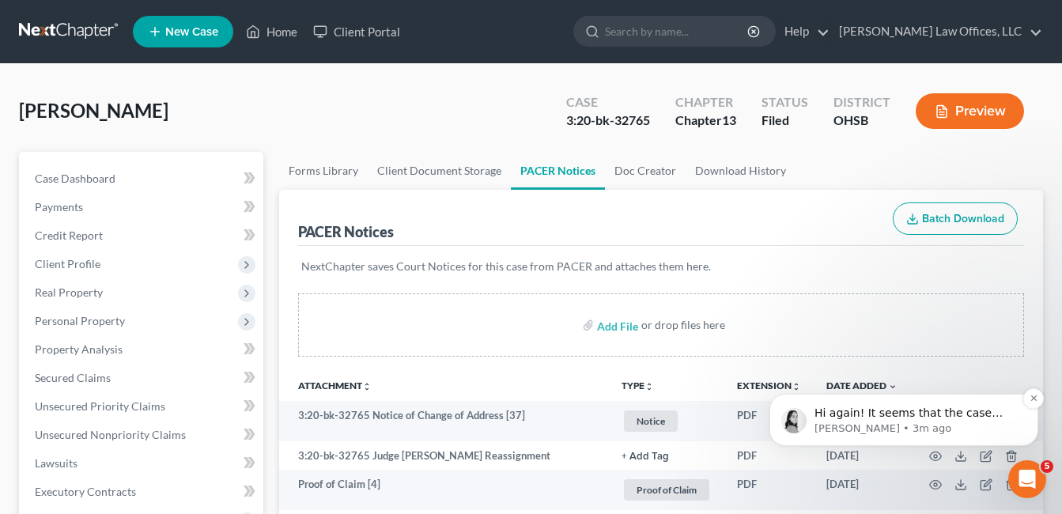
click at [960, 418] on p "Hi again! It seems that the case settings are reverting to enter the user's ema…" at bounding box center [917, 414] width 204 height 16
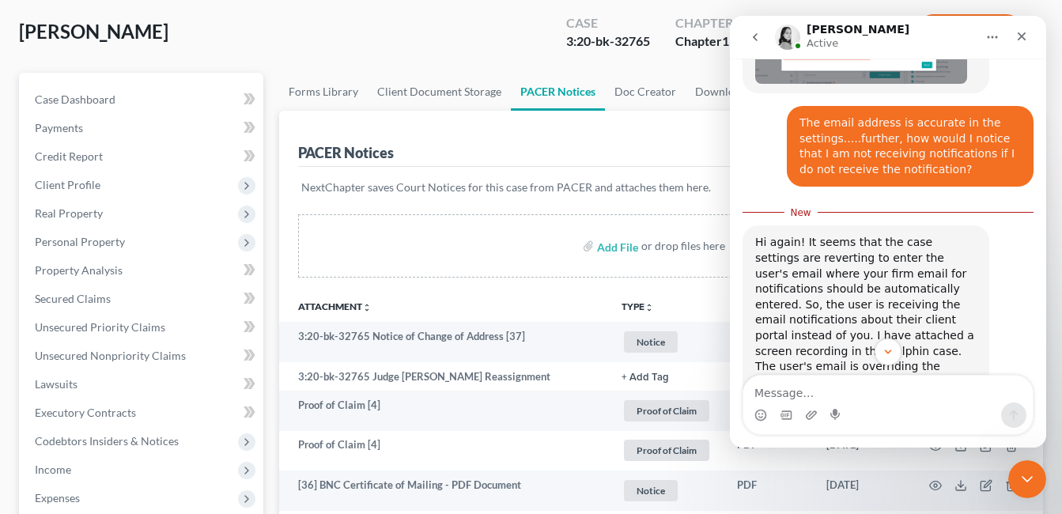
scroll to position [1233, 0]
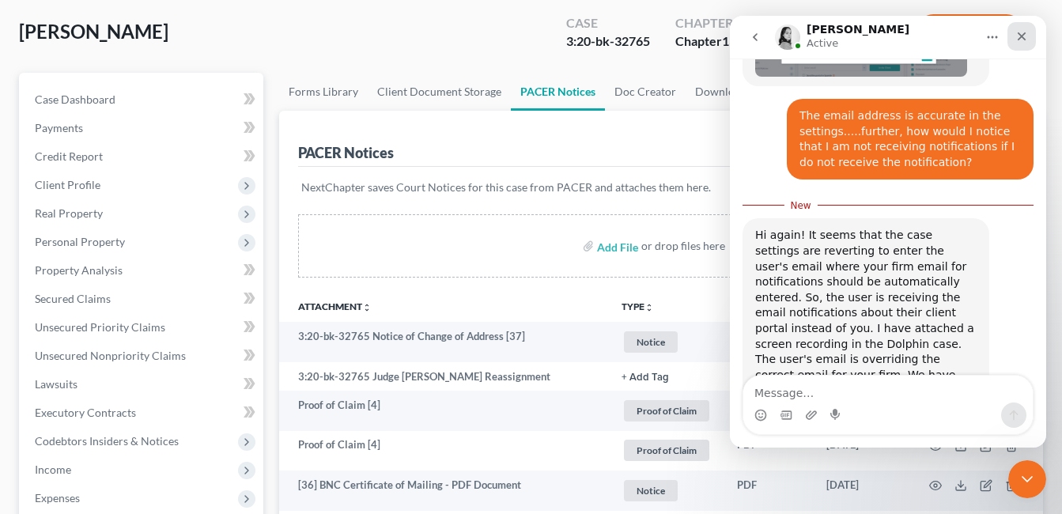
click at [1018, 29] on div "Close" at bounding box center [1022, 36] width 28 height 28
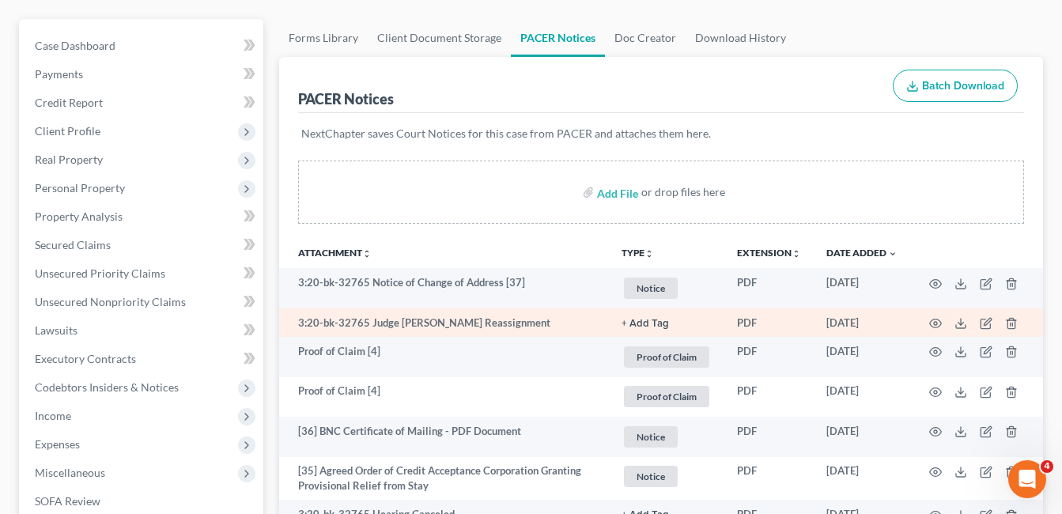
scroll to position [0, 0]
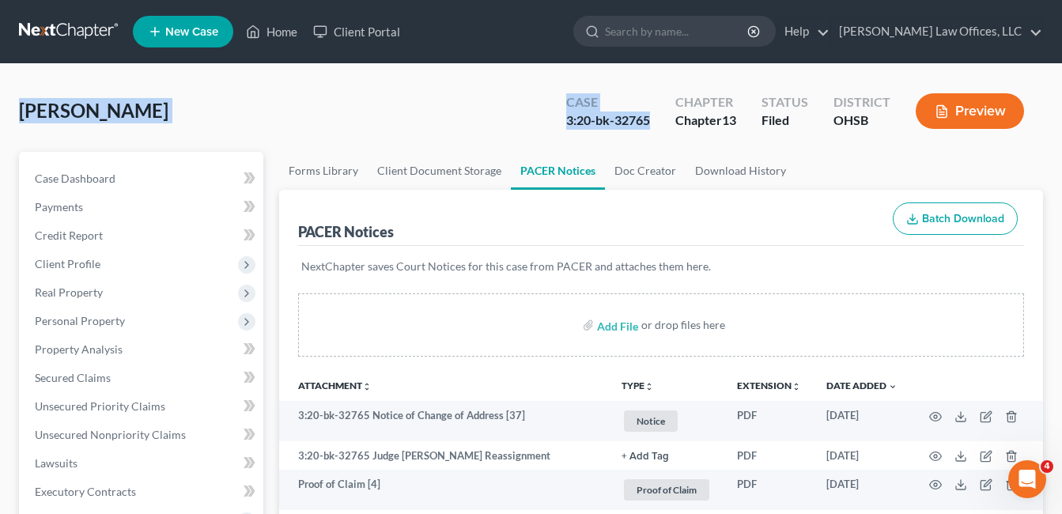
drag, startPoint x: 652, startPoint y: 122, endPoint x: 17, endPoint y: 104, distance: 634.7
copy div "[PERSON_NAME] Upgraded Case 3:20-bk-32765"
click at [268, 32] on link "Home" at bounding box center [271, 31] width 67 height 28
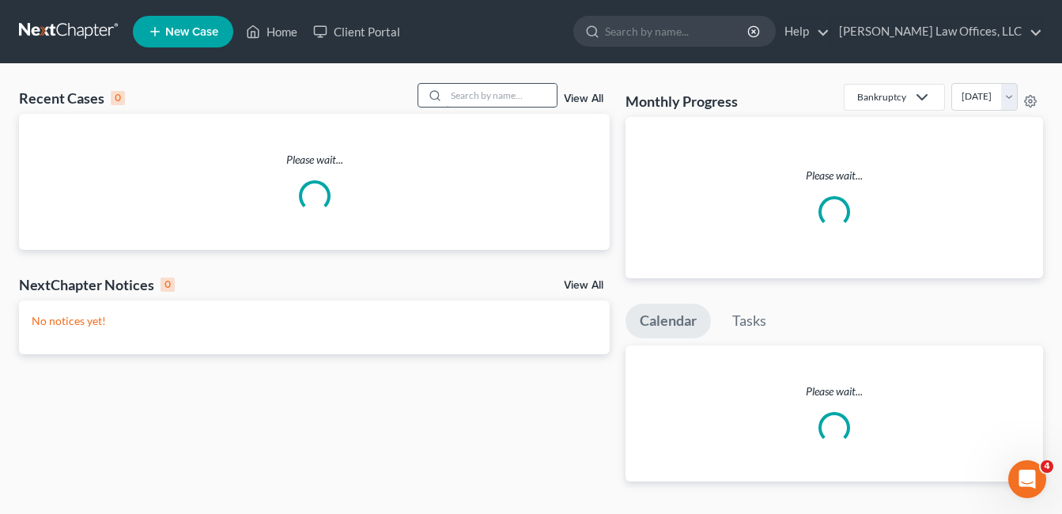
click at [490, 97] on input "search" at bounding box center [501, 95] width 111 height 23
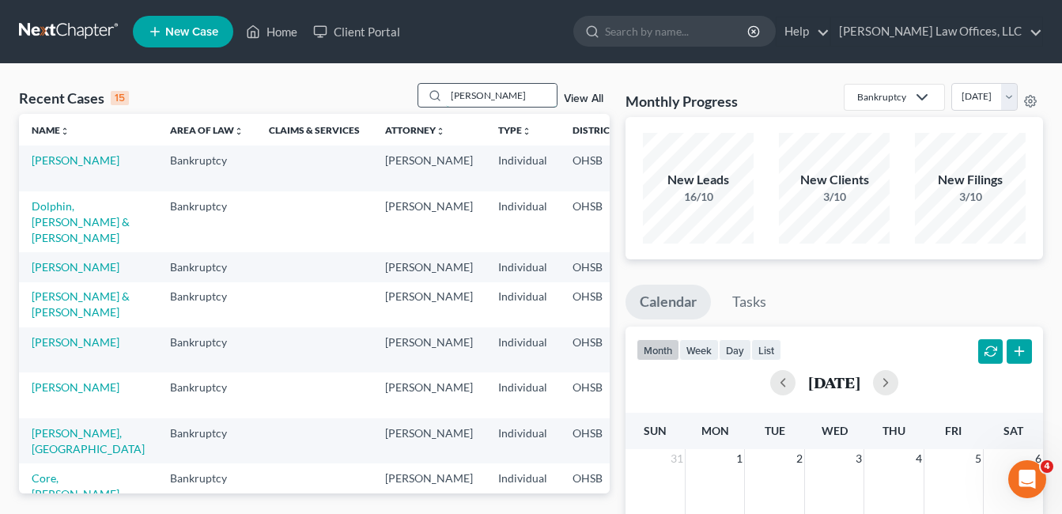
type input "brusaw"
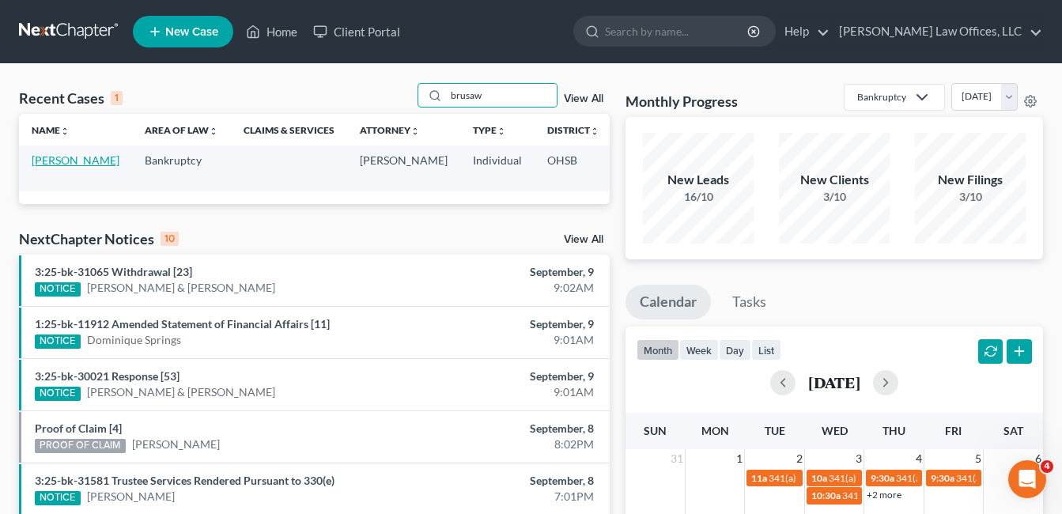
click at [46, 167] on link "[PERSON_NAME]" at bounding box center [76, 159] width 88 height 13
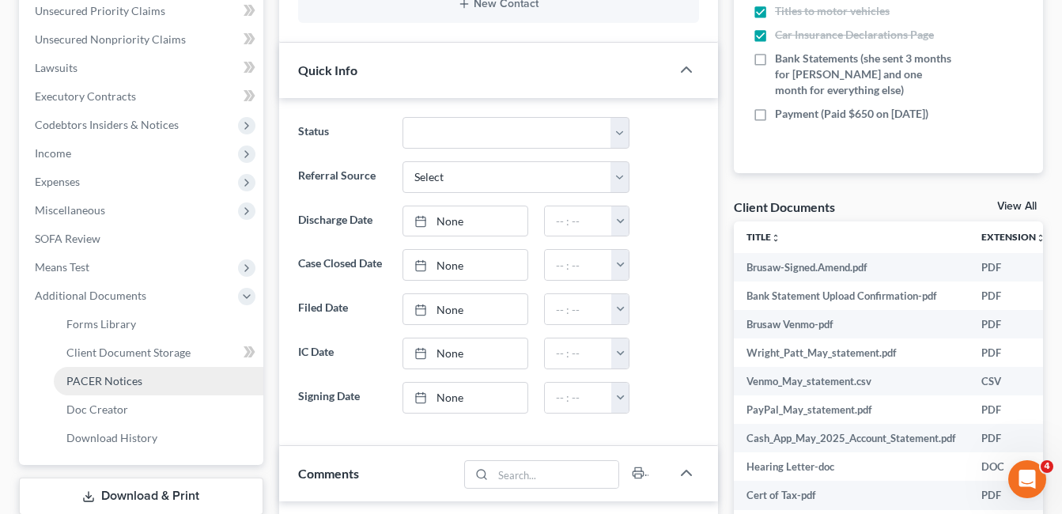
click at [138, 377] on span "PACER Notices" at bounding box center [104, 380] width 76 height 13
